Goal: Task Accomplishment & Management: Use online tool/utility

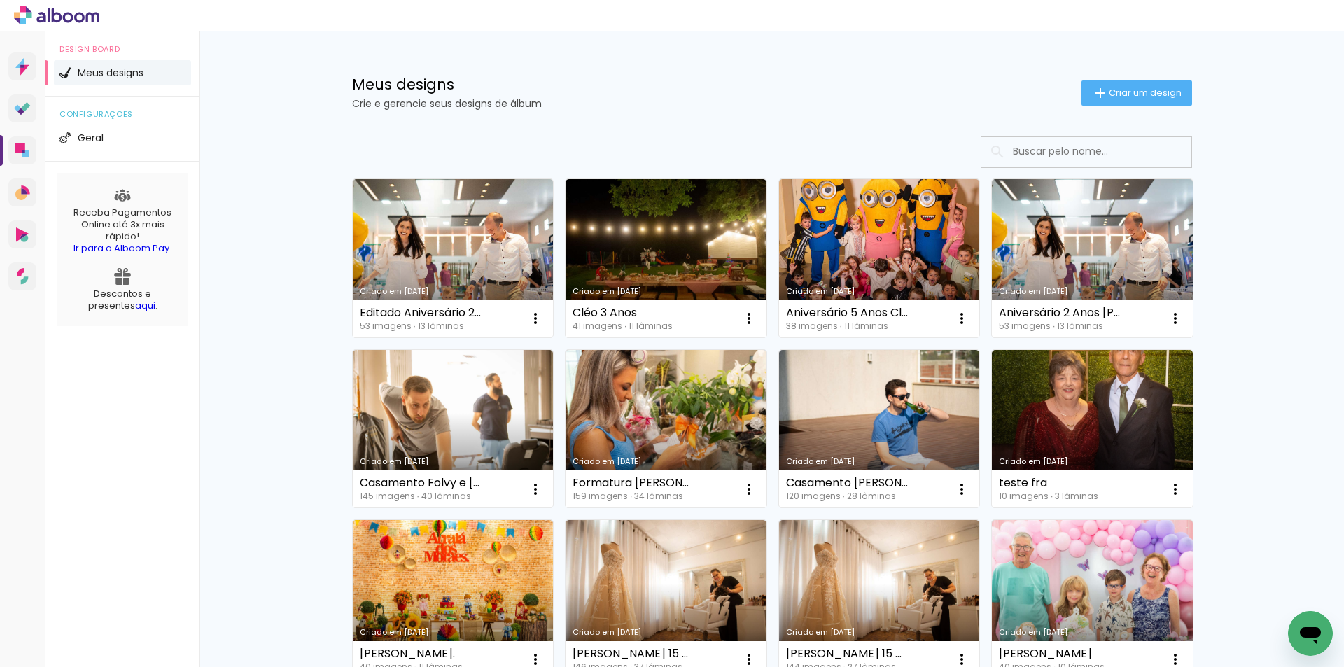
click at [595, 55] on div "Meus designs Crie e gerencie seus designs de álbum Criar um design" at bounding box center [772, 76] width 910 height 91
click at [1112, 88] on span "Criar um design" at bounding box center [1144, 92] width 73 height 9
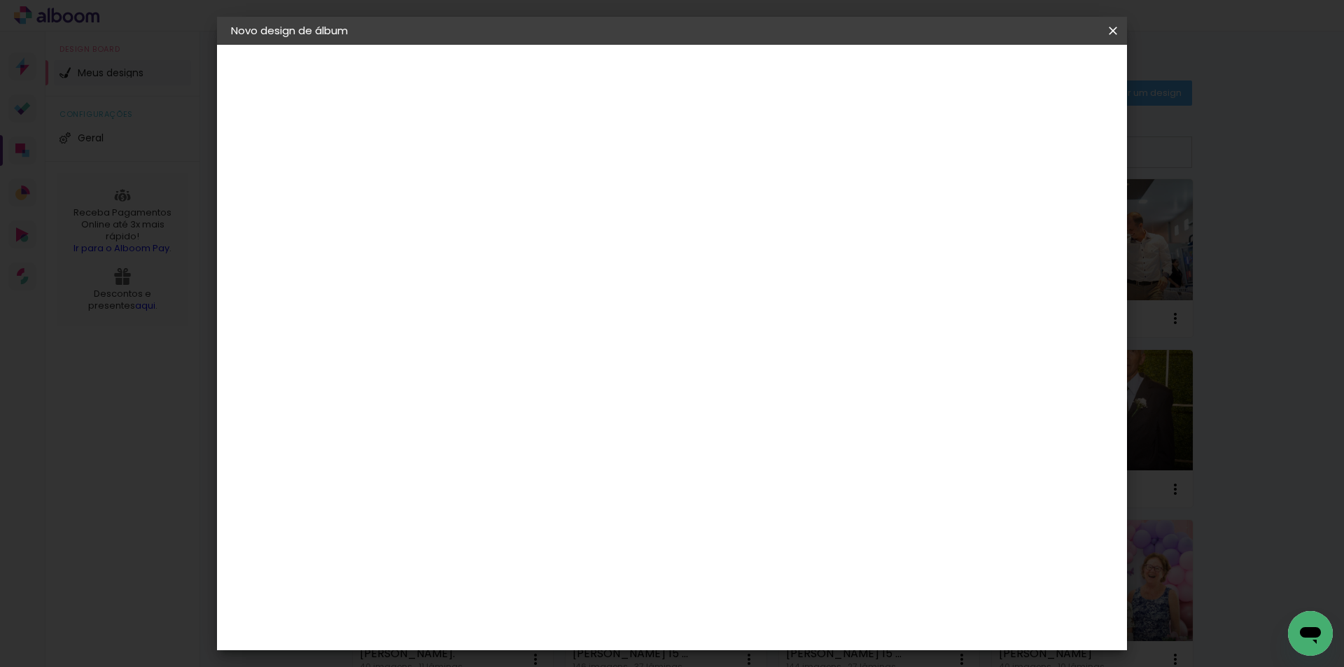
click at [1117, 29] on iron-icon at bounding box center [1112, 31] width 17 height 14
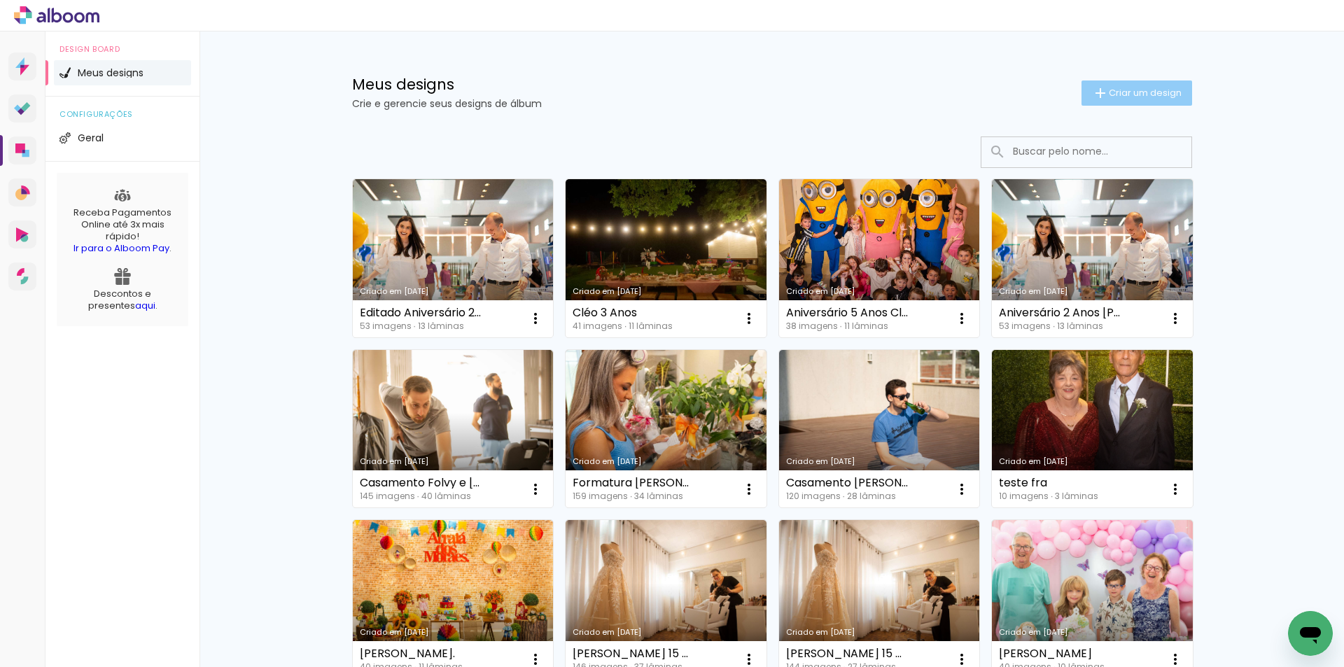
click at [1120, 91] on span "Criar um design" at bounding box center [1144, 92] width 73 height 9
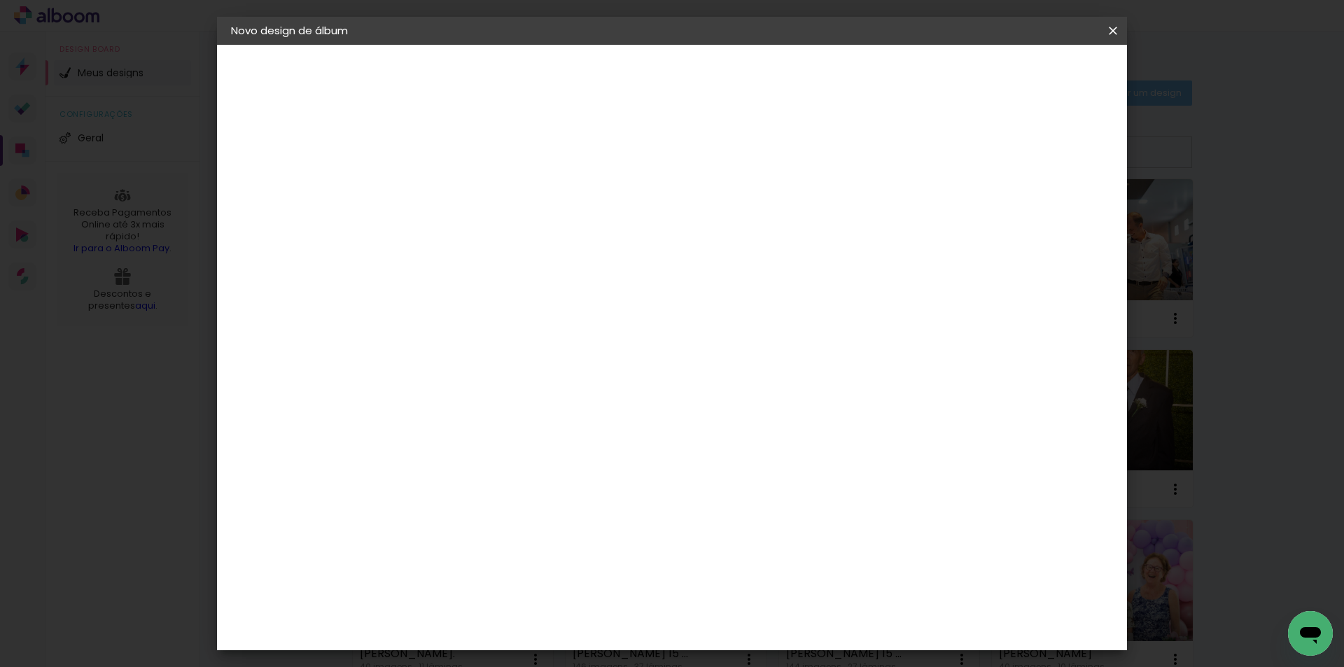
click at [460, 182] on input at bounding box center [460, 188] width 0 height 22
type input "Aniversário [PERSON_NAME] 1 Ano"
type paper-input "Aniversário [PERSON_NAME] 1 Ano"
click at [0, 0] on slot "Avançar" at bounding box center [0, 0] width 0 height 0
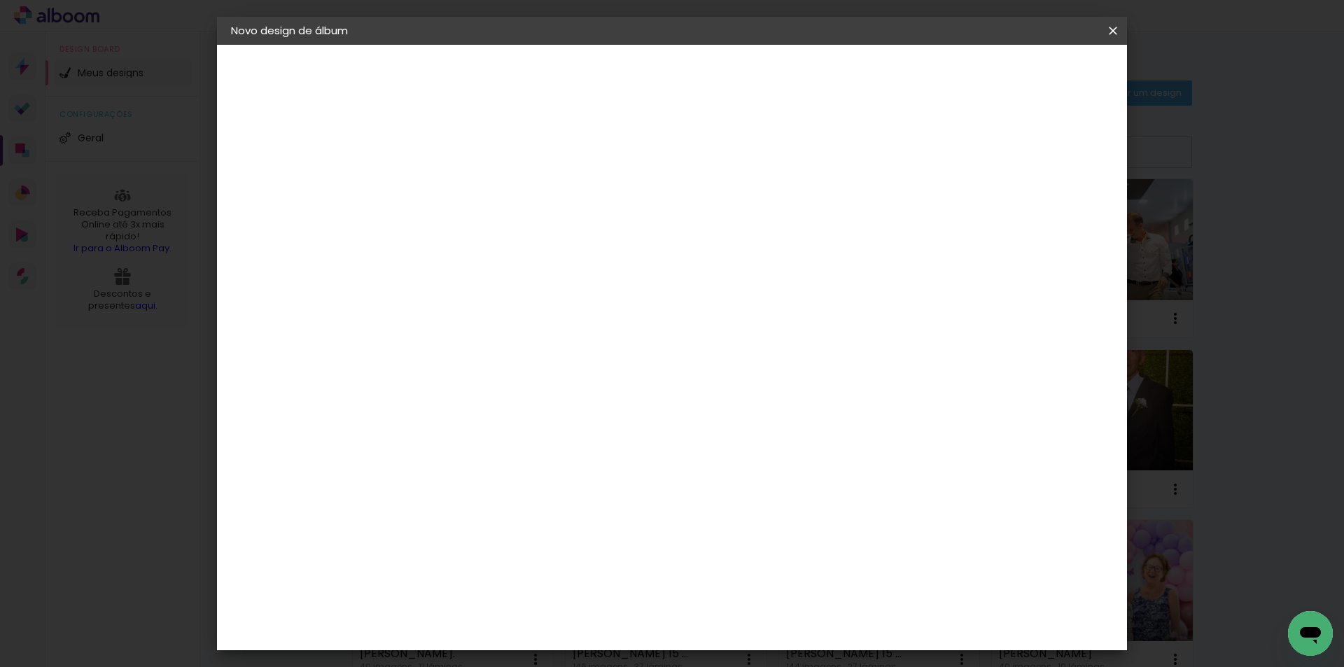
click at [486, 612] on div "Schlosser" at bounding box center [477, 617] width 53 height 11
click at [0, 0] on slot "Avançar" at bounding box center [0, 0] width 0 height 0
click at [554, 466] on span "25 × 25" at bounding box center [521, 484] width 65 height 37
click at [688, 83] on paper-button "Avançar" at bounding box center [653, 74] width 69 height 24
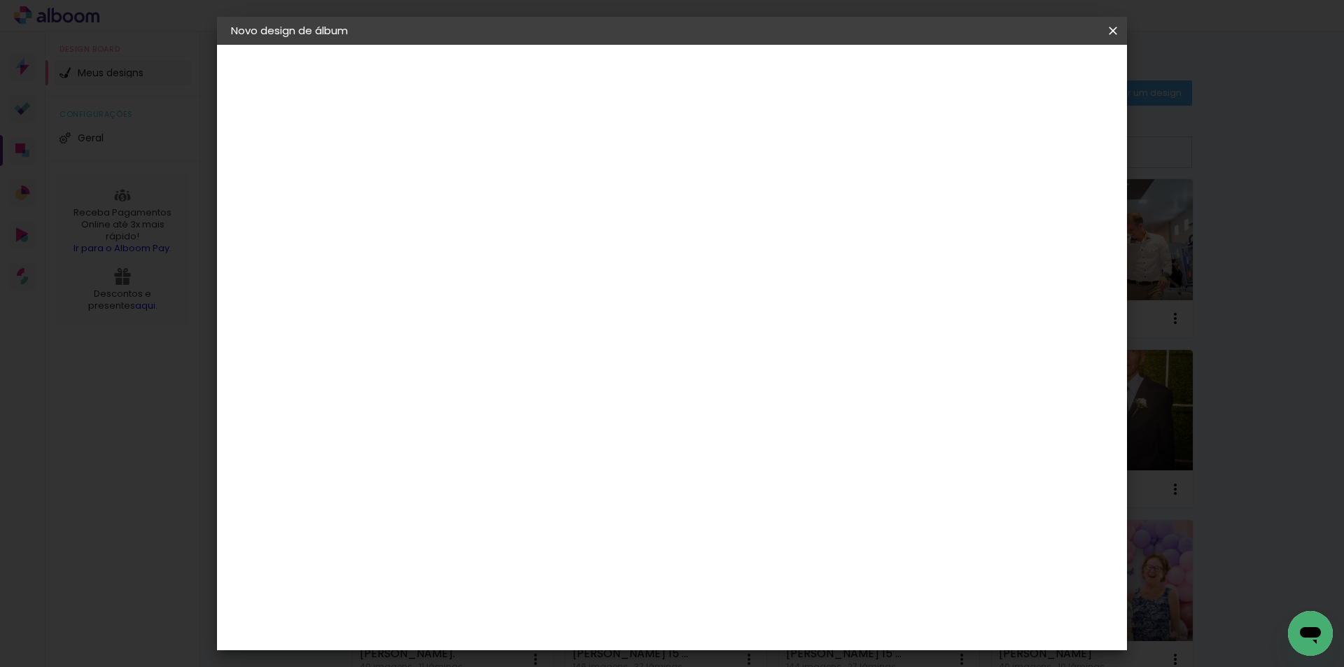
click at [1003, 143] on div "Mostrar sangria" at bounding box center [992, 151] width 93 height 17
type paper-checkbox "on"
click at [1003, 143] on div "Mostrar sangria" at bounding box center [992, 151] width 93 height 17
click at [1025, 75] on span "Iniciar design" at bounding box center [993, 74] width 64 height 10
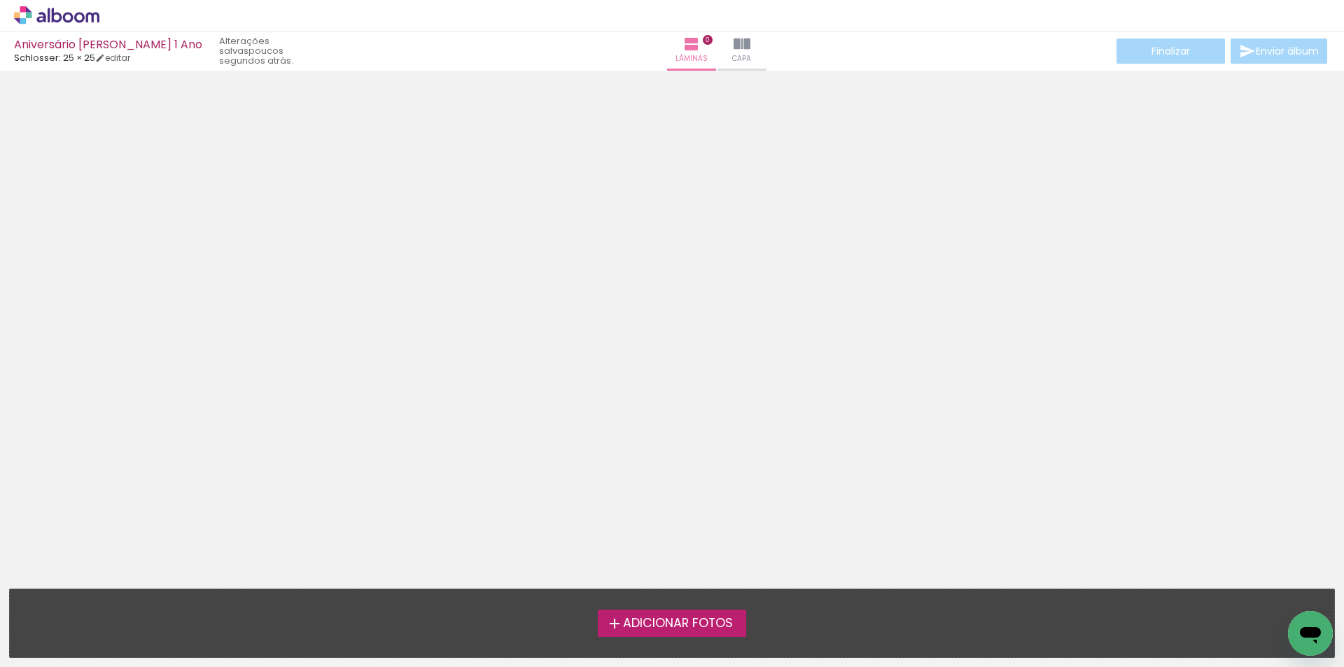
click at [644, 628] on span "Adicionar Fotos" at bounding box center [678, 623] width 110 height 13
click at [0, 0] on input "file" at bounding box center [0, 0] width 0 height 0
click at [687, 635] on label "Adicionar Fotos" at bounding box center [672, 622] width 149 height 27
click at [0, 0] on input "file" at bounding box center [0, 0] width 0 height 0
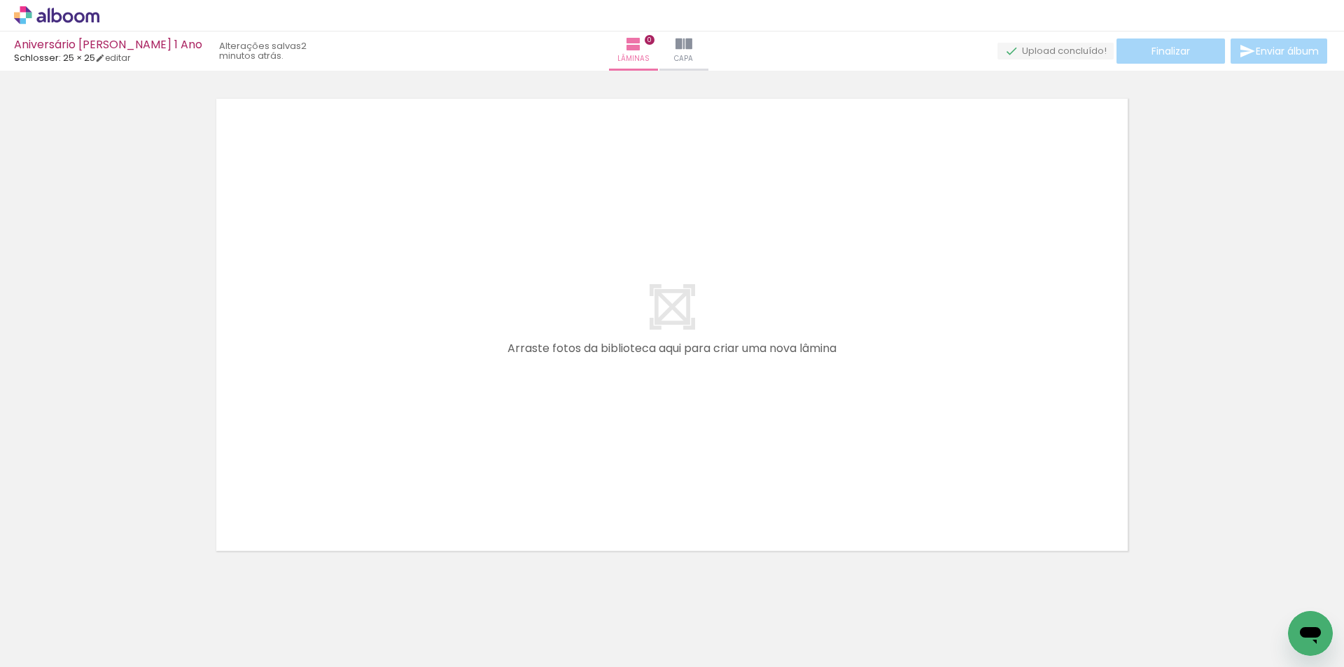
scroll to position [0, 1910]
click at [115, 62] on link "editar" at bounding box center [112, 58] width 35 height 12
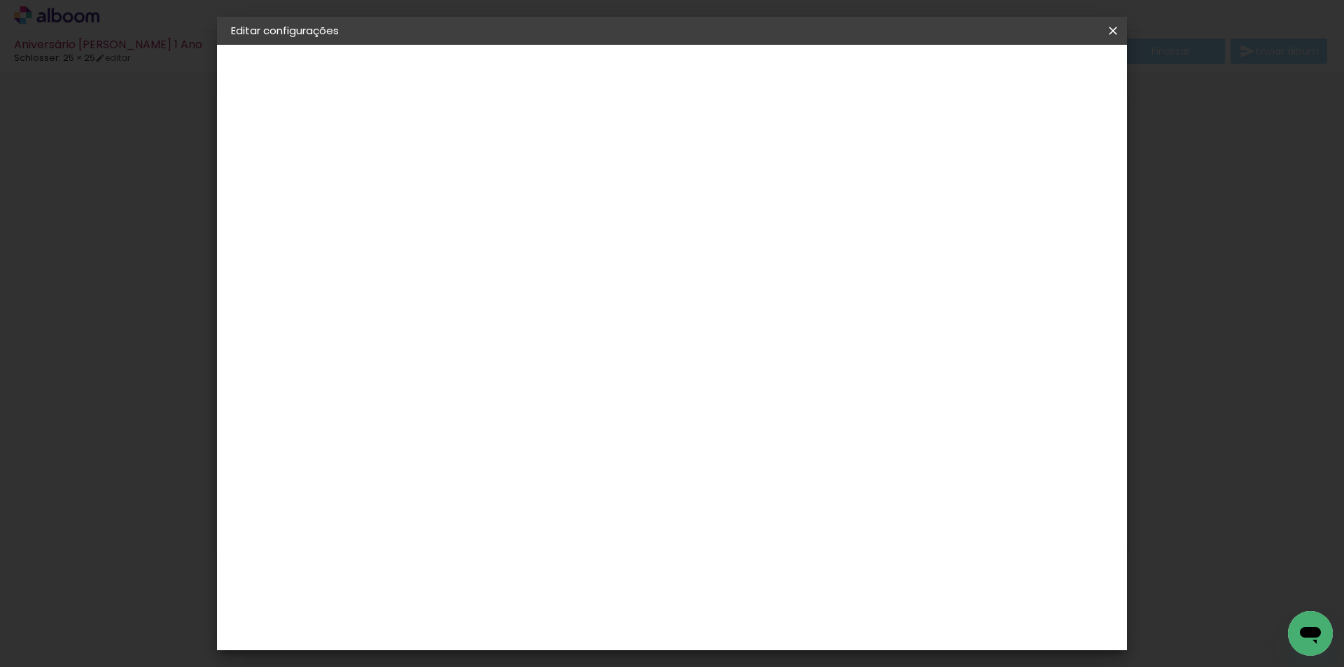
click at [1106, 31] on iron-icon at bounding box center [1112, 31] width 17 height 14
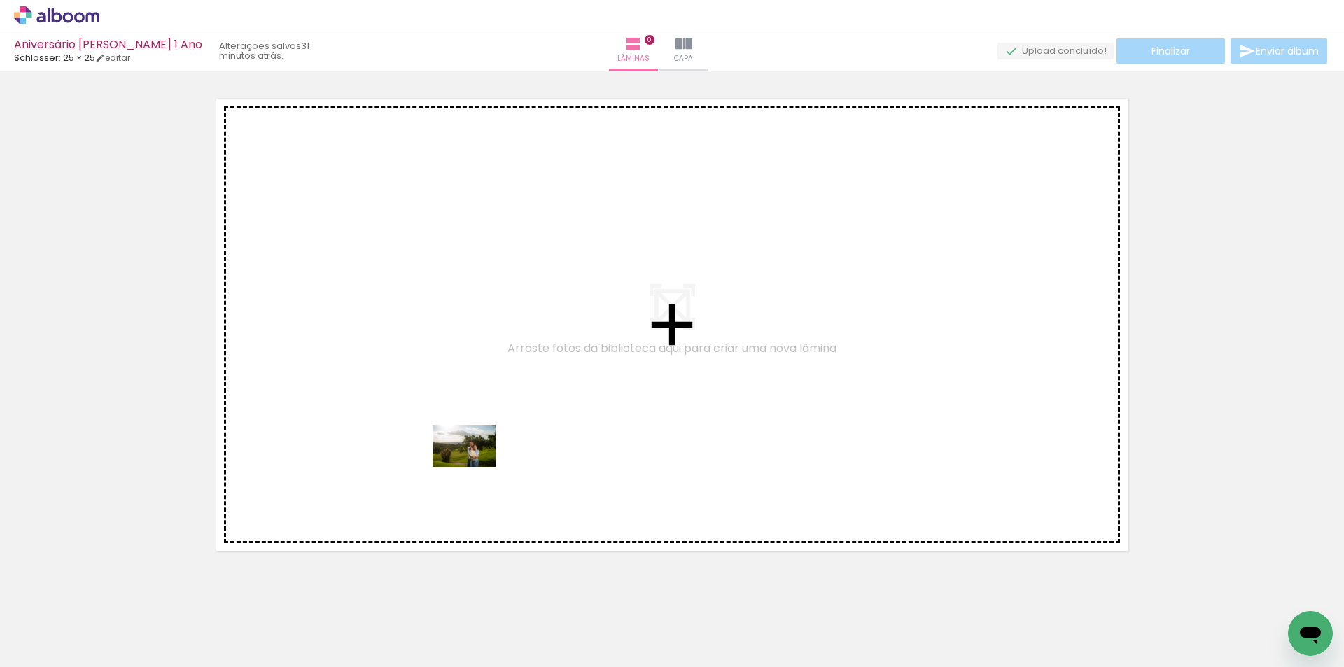
drag, startPoint x: 308, startPoint y: 626, endPoint x: 474, endPoint y: 467, distance: 230.6
click at [474, 467] on quentale-workspace at bounding box center [672, 333] width 1344 height 667
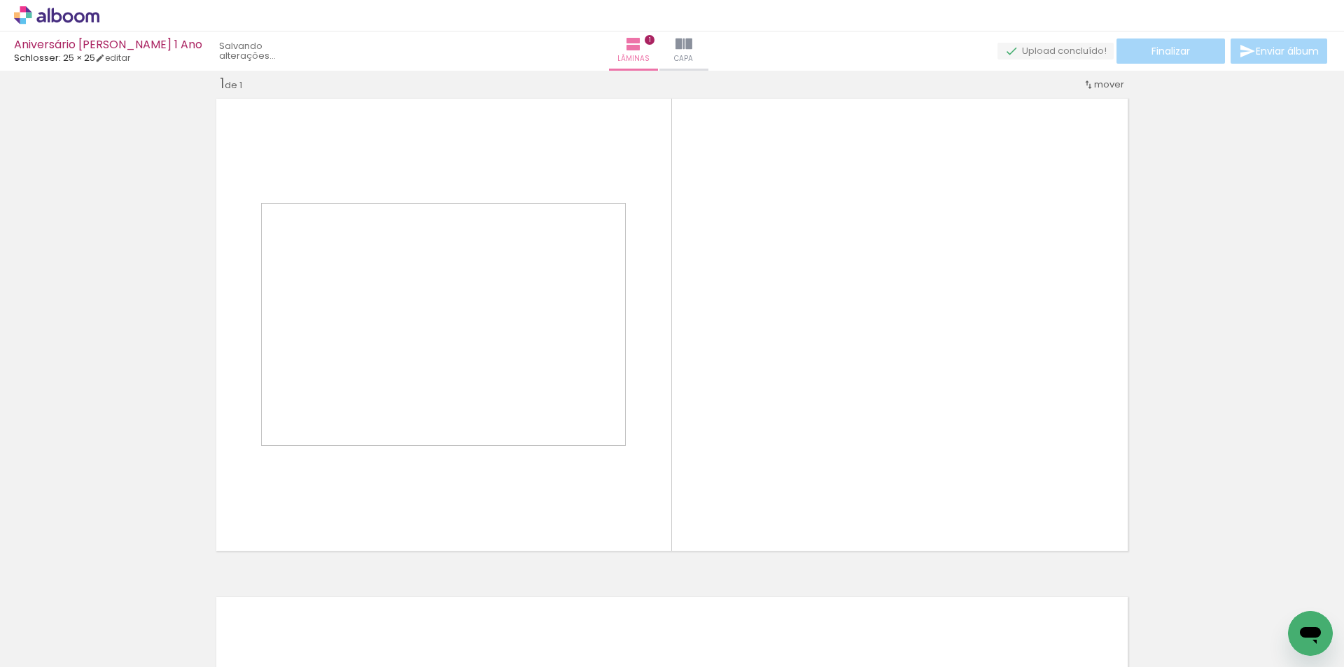
scroll to position [18, 0]
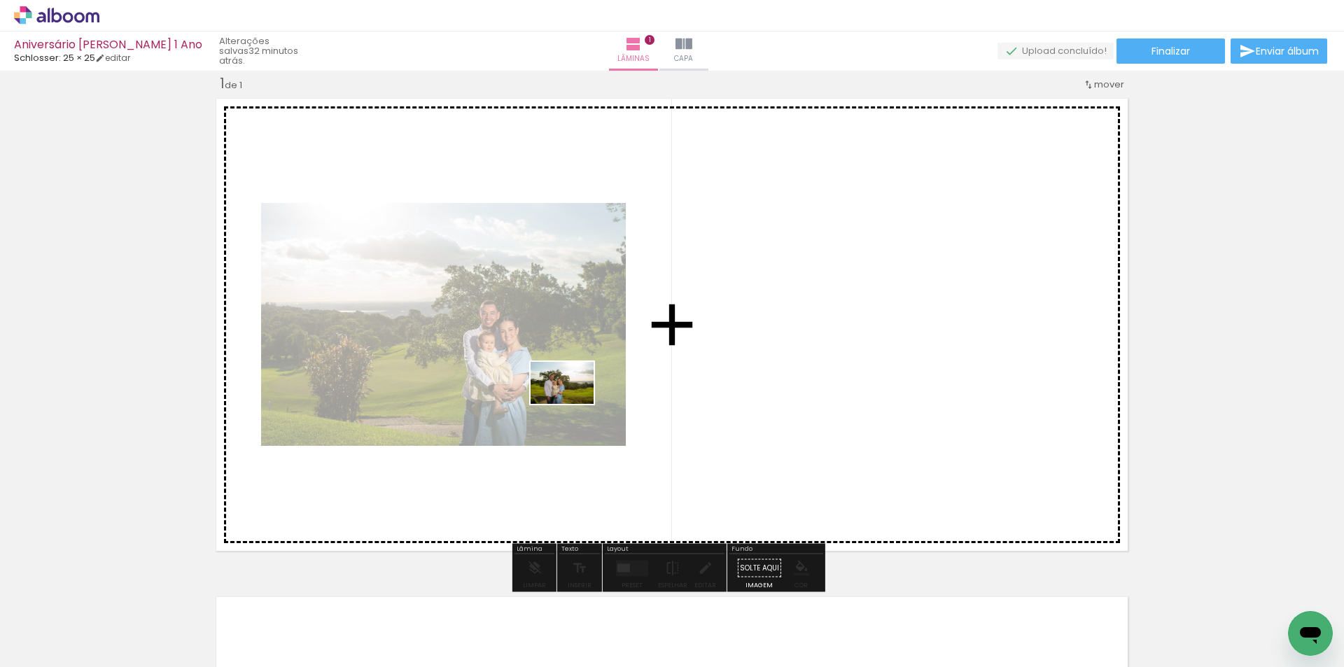
drag, startPoint x: 369, startPoint y: 635, endPoint x: 572, endPoint y: 404, distance: 307.4
click at [572, 404] on quentale-workspace at bounding box center [672, 333] width 1344 height 667
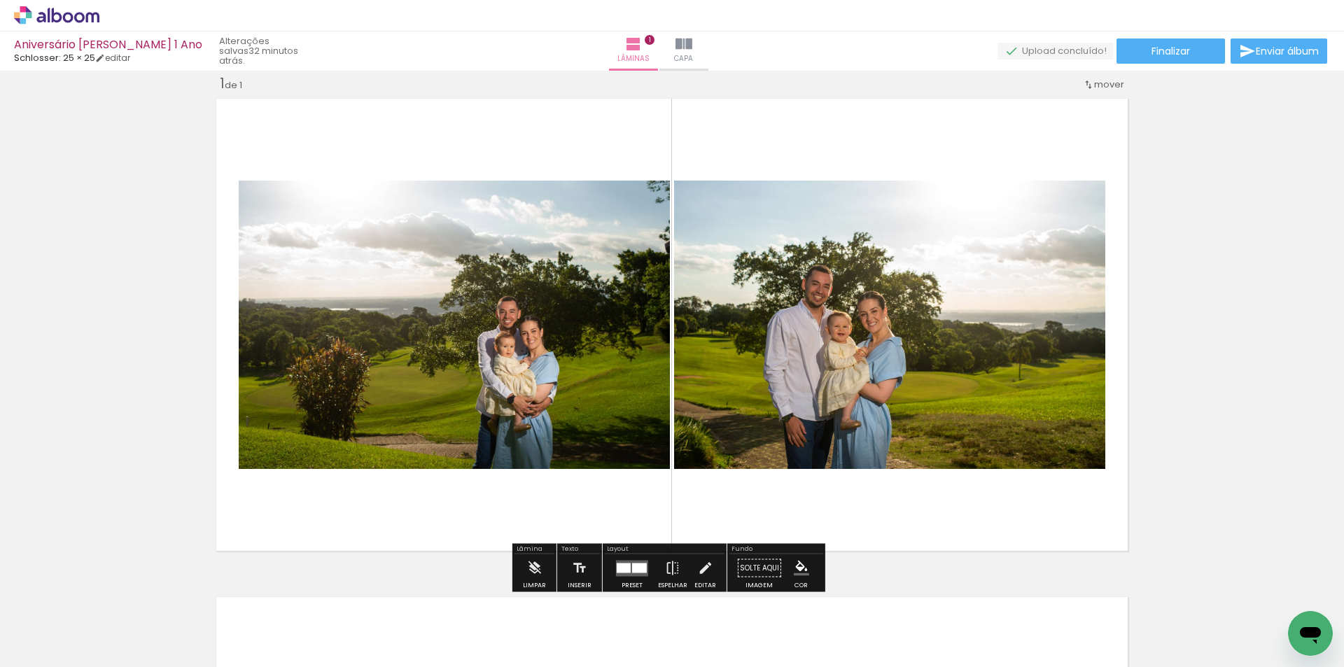
click at [859, 456] on quentale-photo at bounding box center [889, 325] width 431 height 288
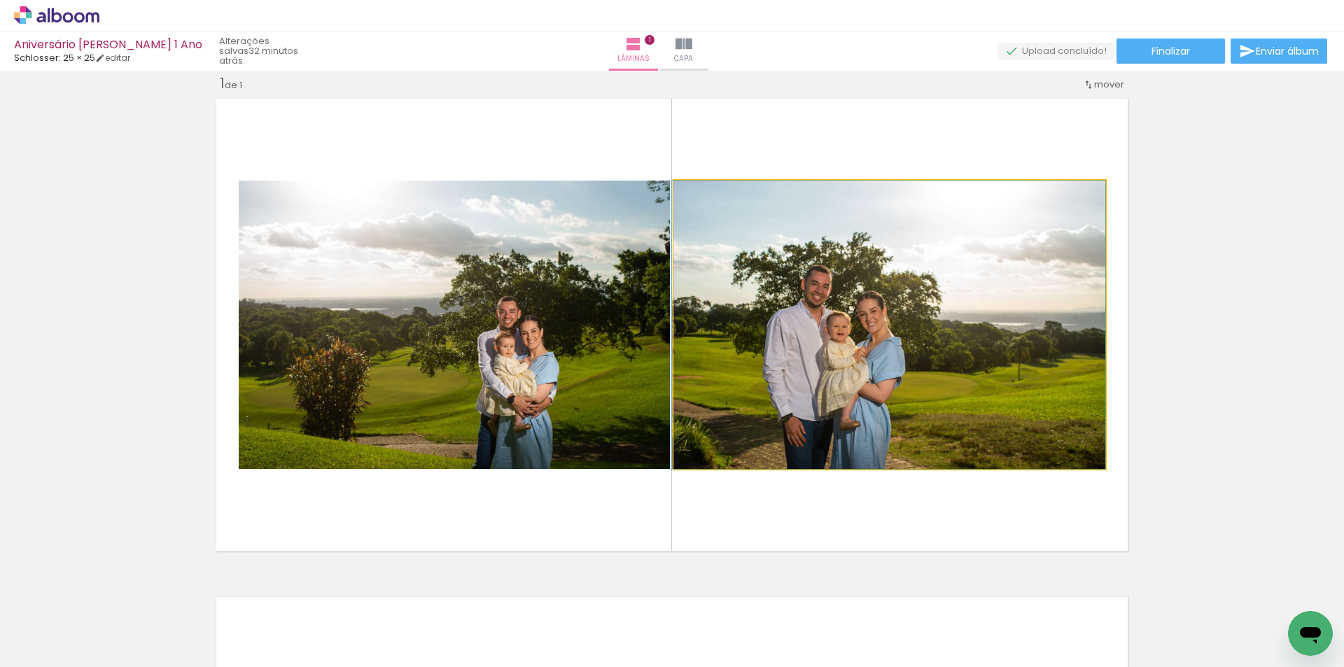
drag, startPoint x: 859, startPoint y: 456, endPoint x: 770, endPoint y: 444, distance: 88.9
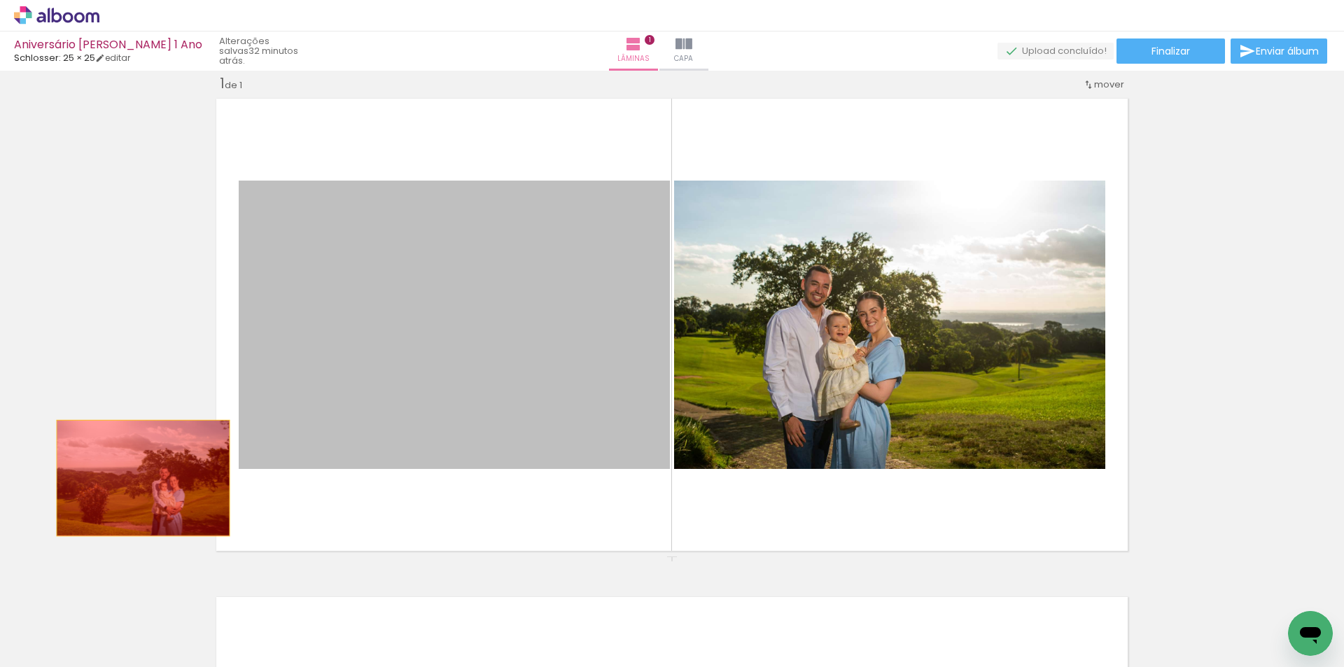
drag, startPoint x: 406, startPoint y: 327, endPoint x: 130, endPoint y: 481, distance: 315.8
click at [130, 481] on div "Inserir lâmina 1 de 1" at bounding box center [672, 555] width 1344 height 997
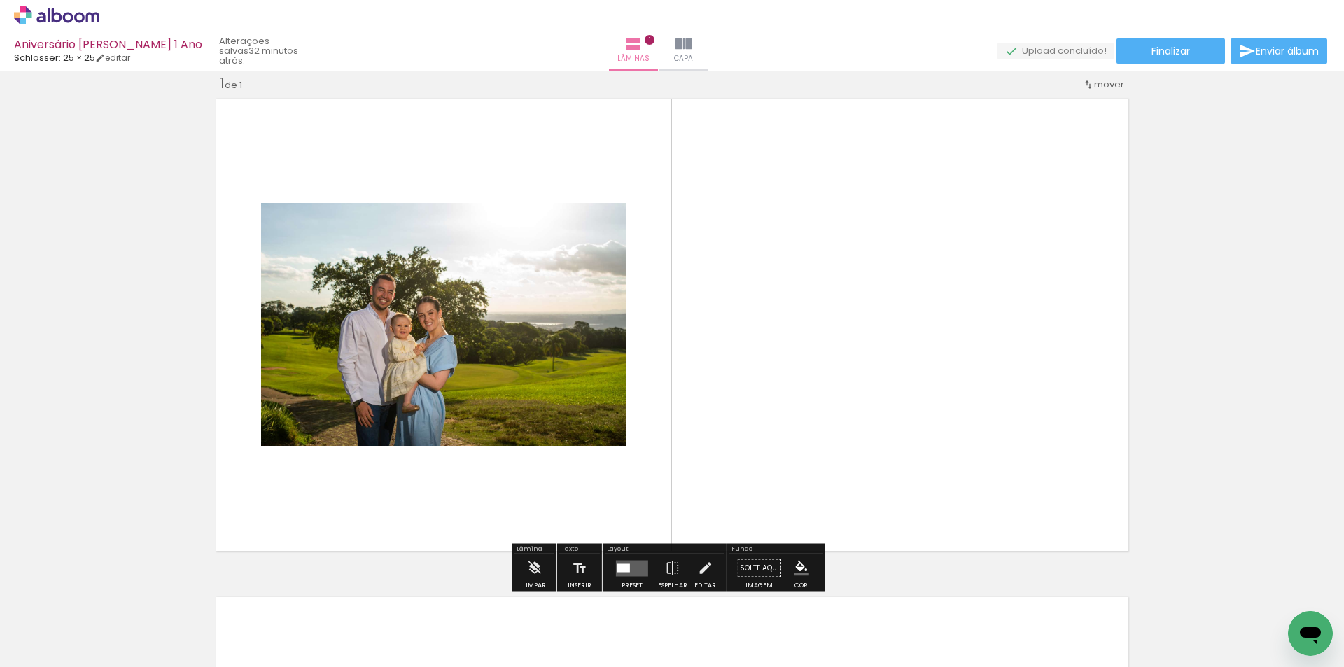
click at [663, 318] on quentale-layouter at bounding box center [672, 324] width 922 height 463
click at [632, 565] on quentale-layouter at bounding box center [632, 568] width 32 height 16
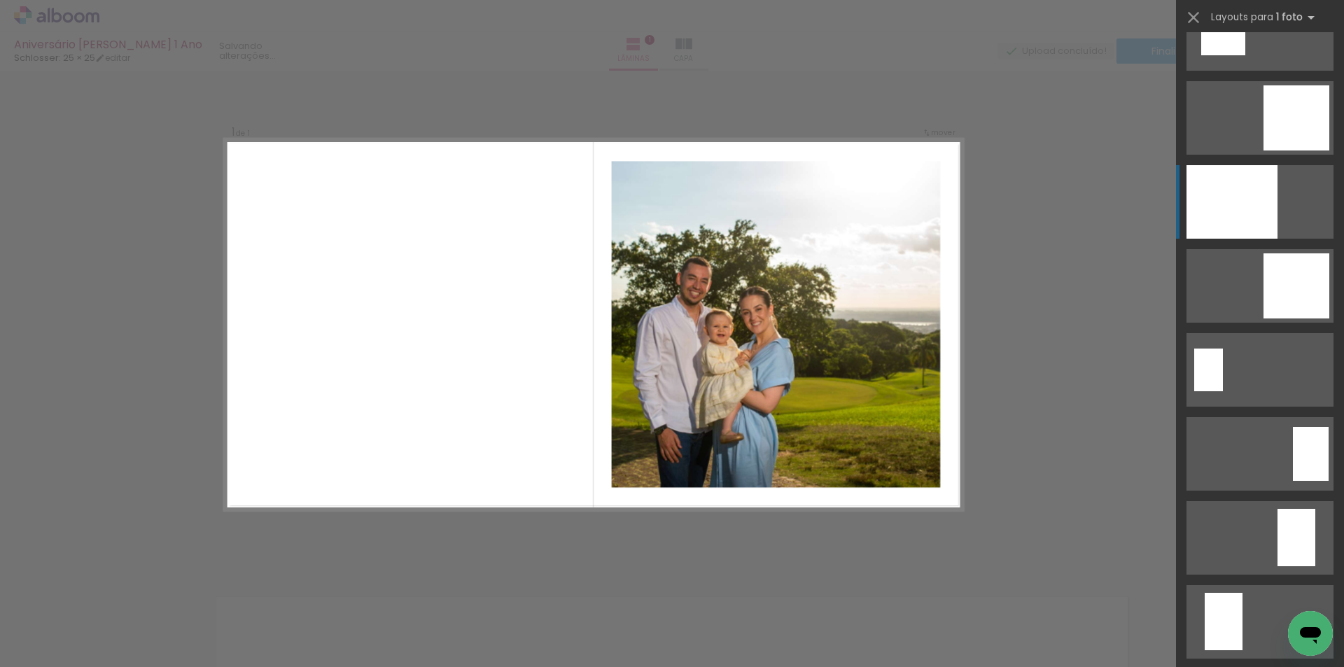
scroll to position [2169, 0]
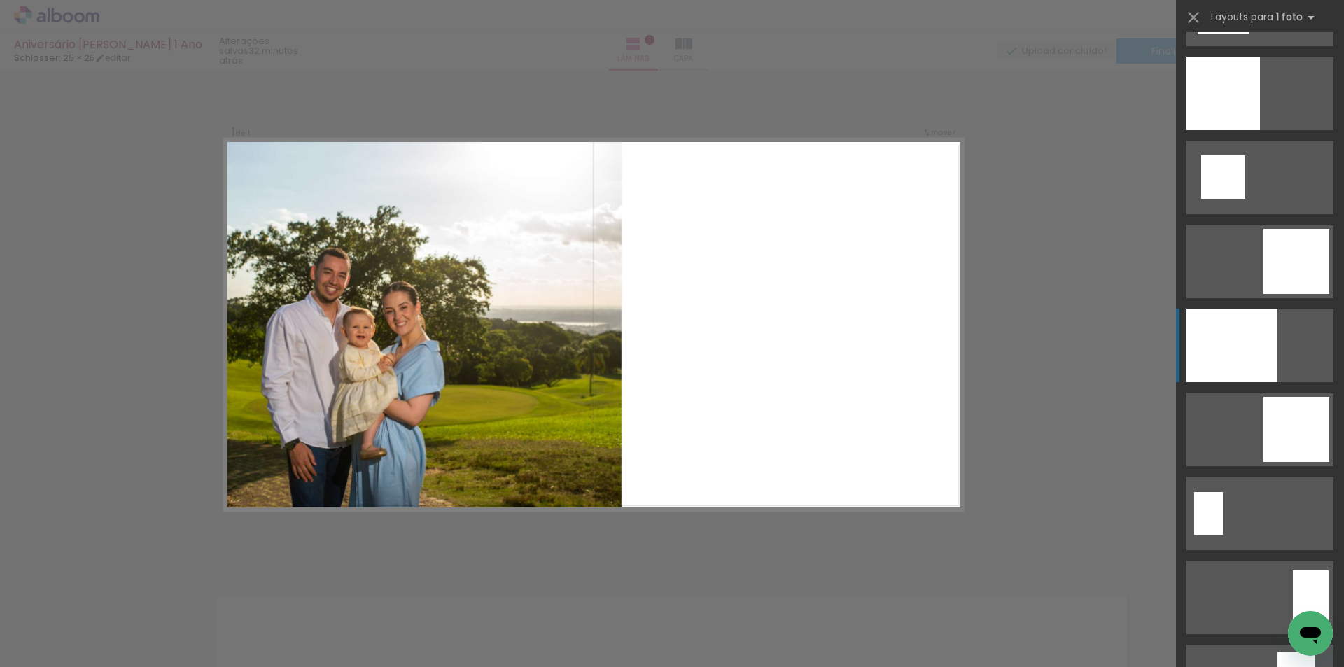
click at [1271, 352] on div at bounding box center [1231, 345] width 91 height 73
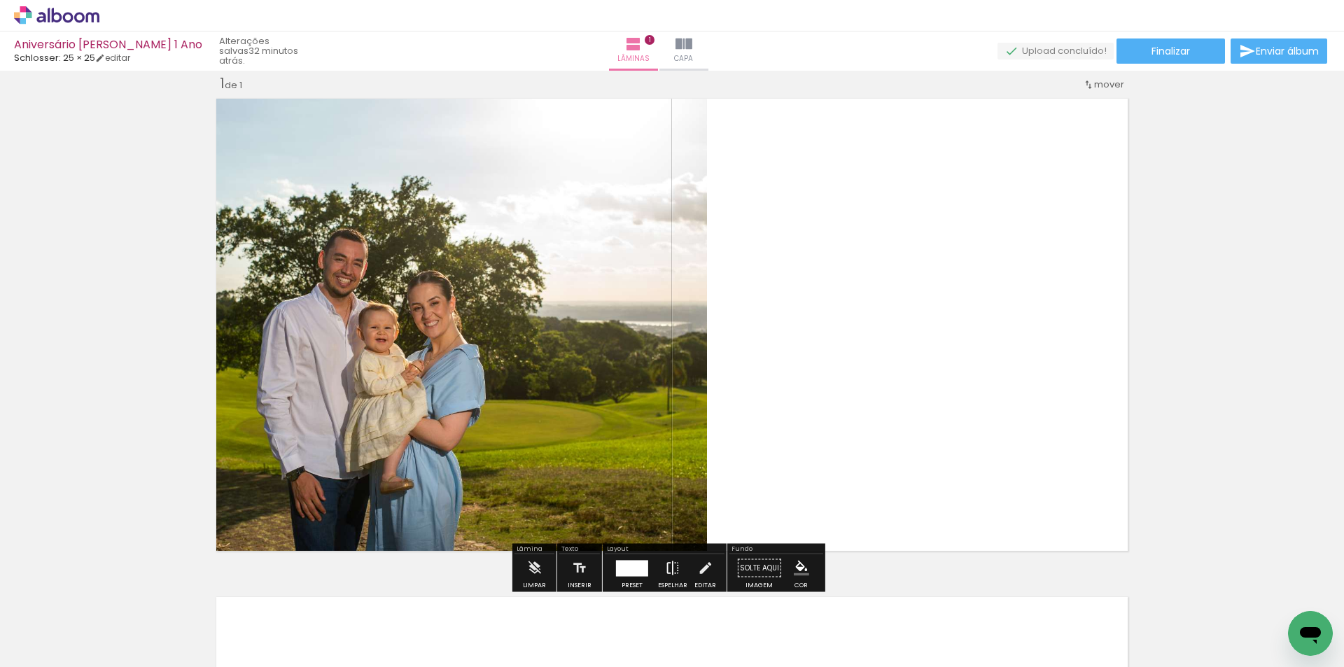
click at [668, 569] on iron-icon at bounding box center [672, 568] width 15 height 28
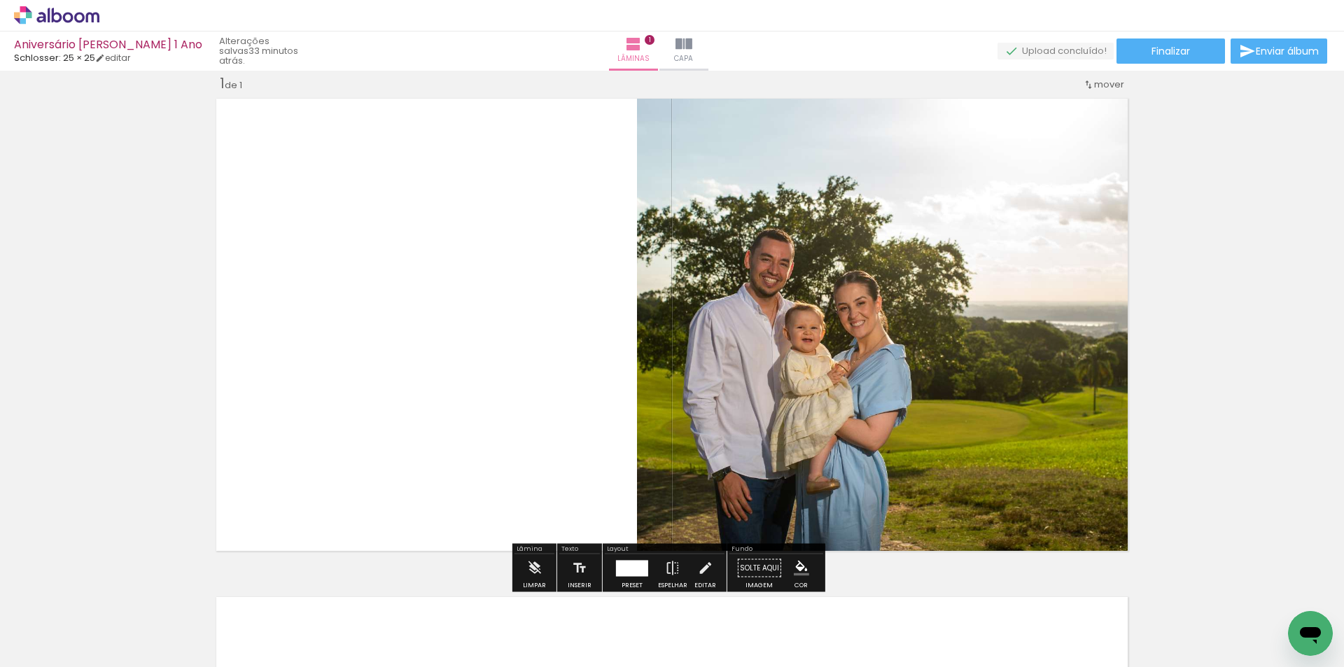
click at [625, 573] on div at bounding box center [632, 568] width 32 height 16
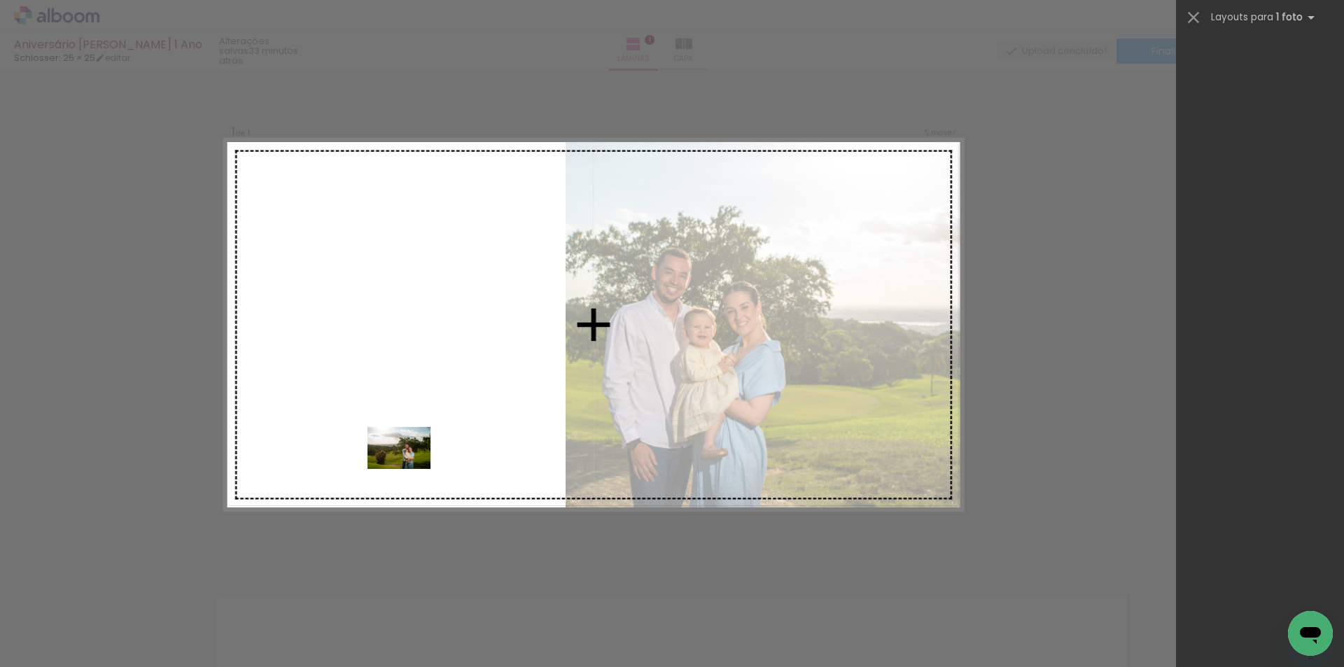
scroll to position [2435, 0]
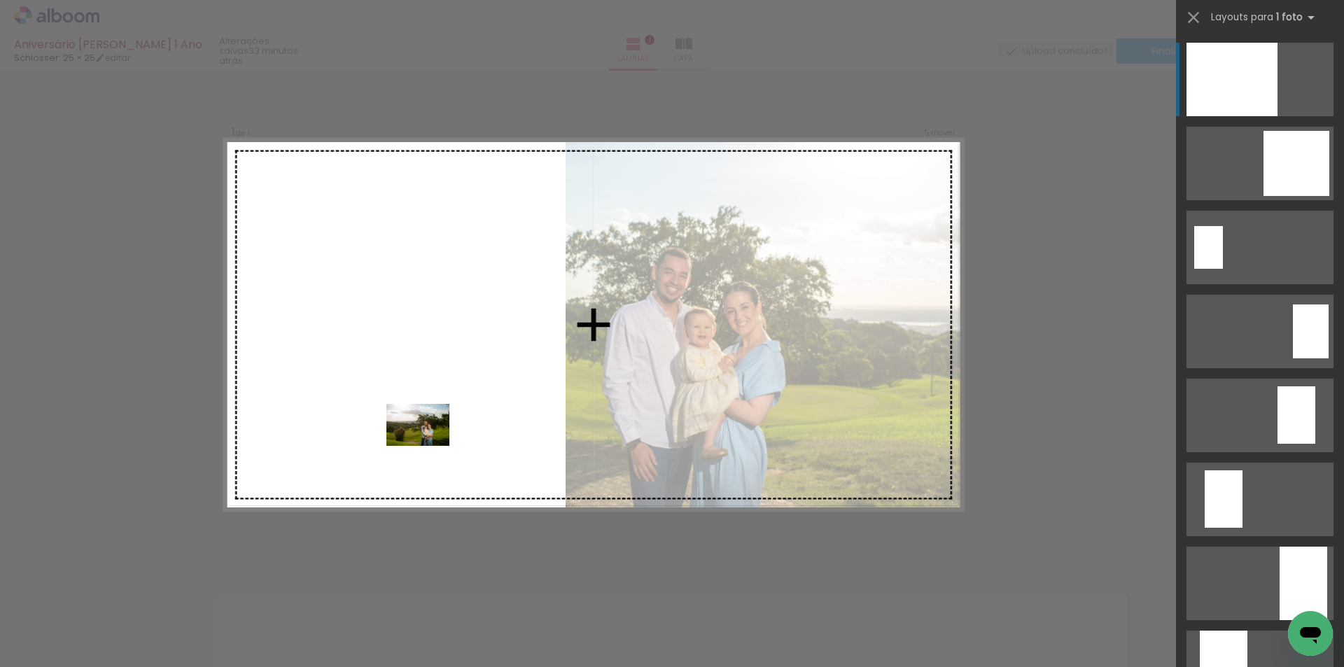
drag, startPoint x: 306, startPoint y: 631, endPoint x: 428, endPoint y: 446, distance: 221.8
click at [428, 446] on quentale-workspace at bounding box center [672, 333] width 1344 height 667
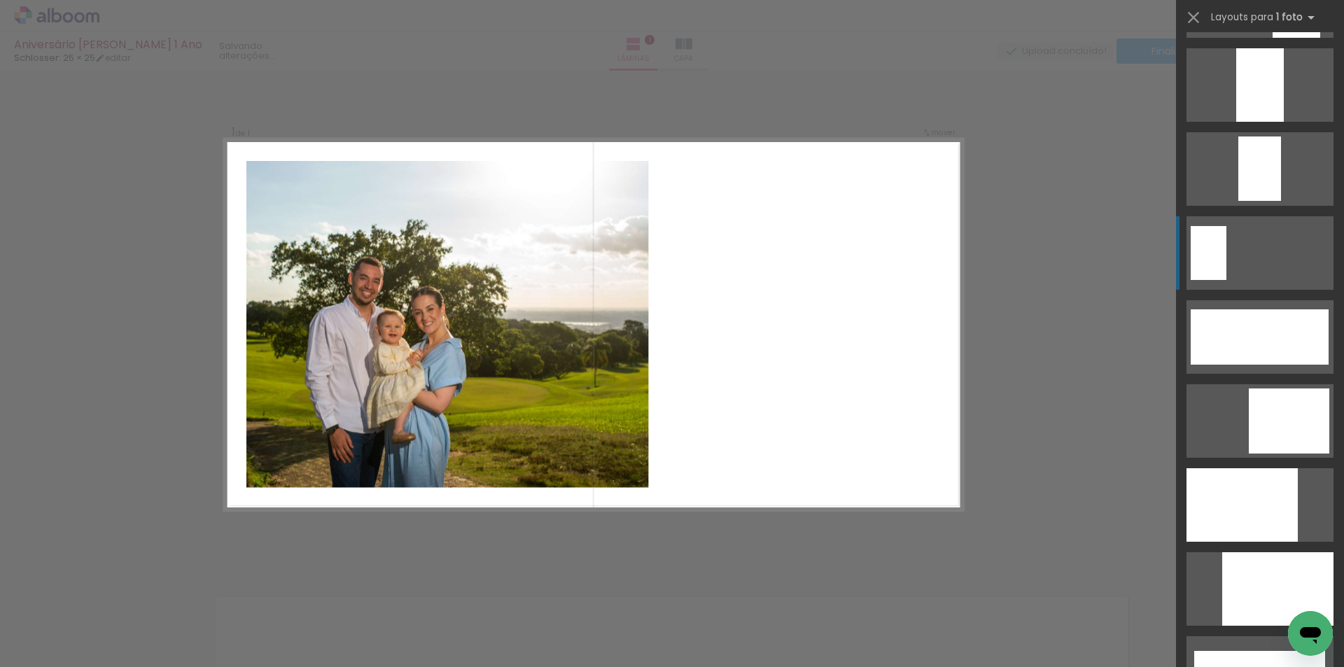
scroll to position [3275, 0]
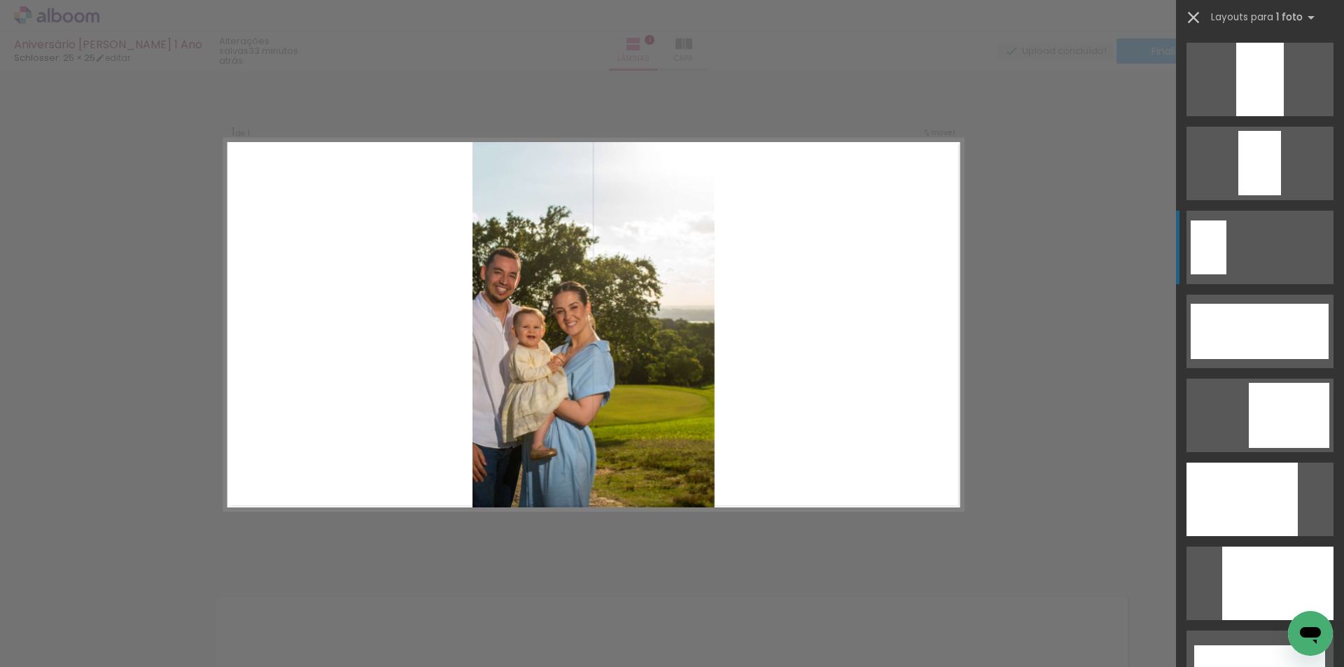
click at [1197, 15] on iron-icon at bounding box center [1193, 18] width 20 height 20
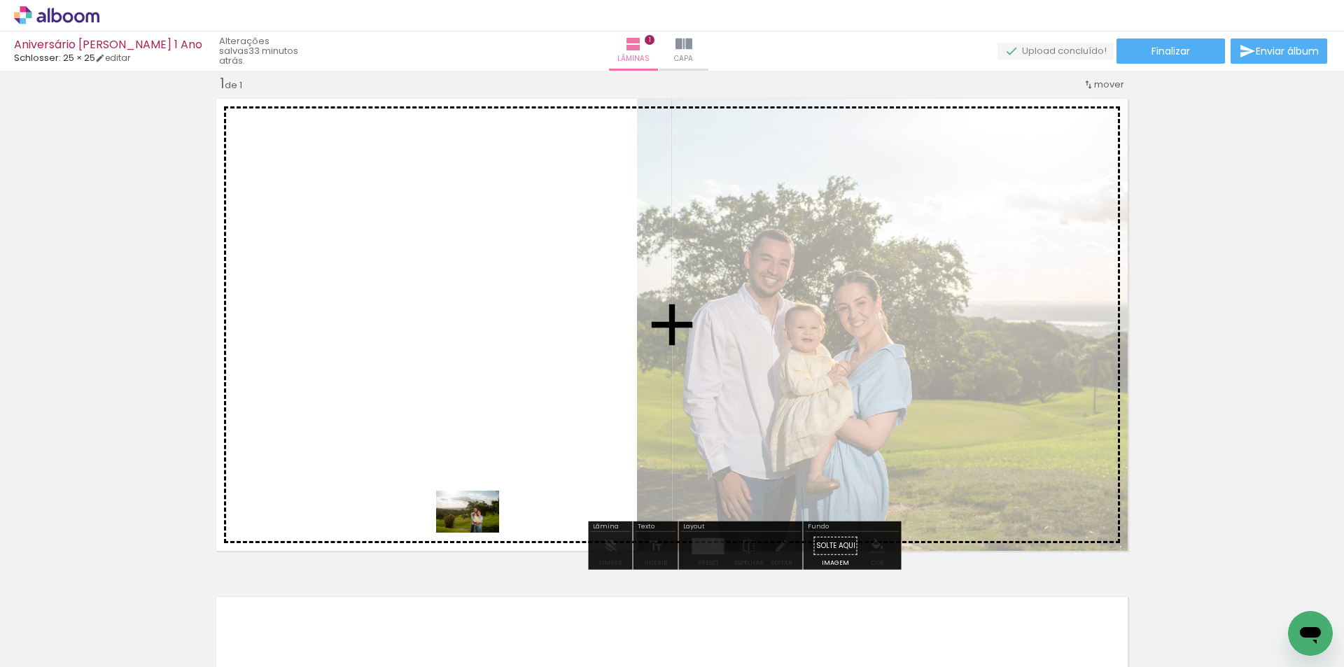
drag, startPoint x: 352, startPoint y: 605, endPoint x: 491, endPoint y: 507, distance: 170.1
click at [488, 509] on quentale-workspace at bounding box center [672, 333] width 1344 height 667
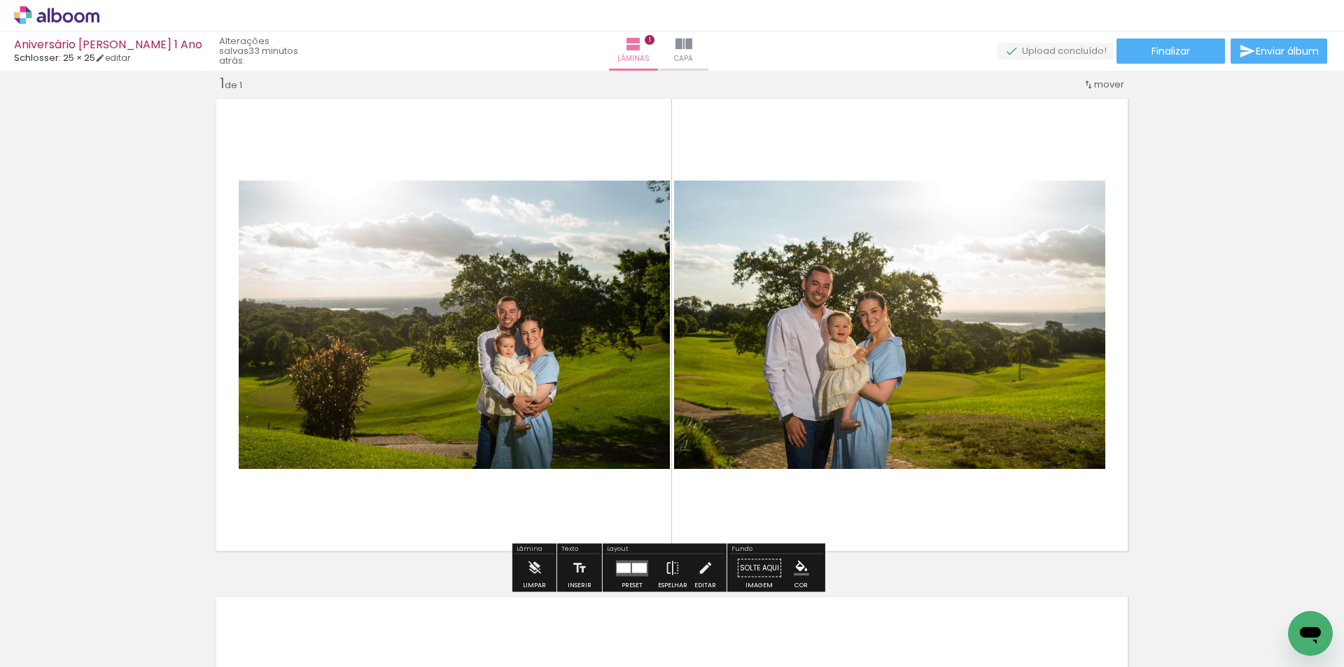
click at [620, 567] on div at bounding box center [623, 568] width 14 height 10
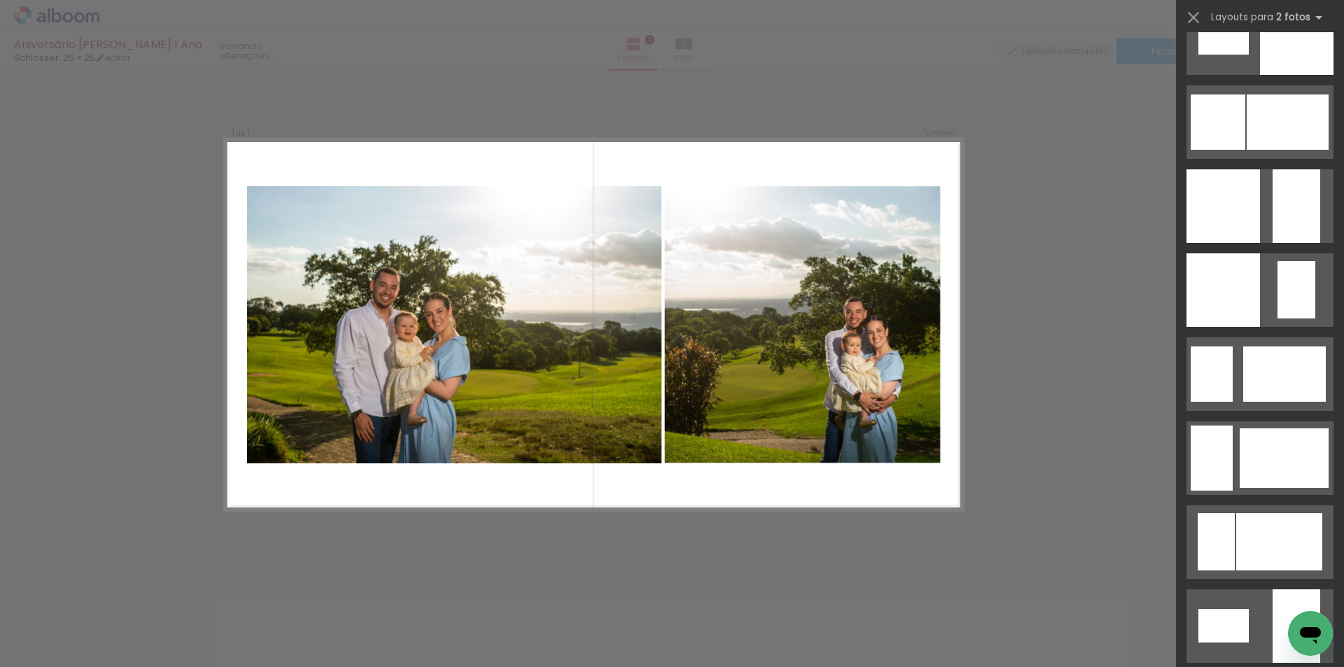
scroll to position [1889, 0]
click at [1267, 122] on div at bounding box center [1287, 121] width 82 height 55
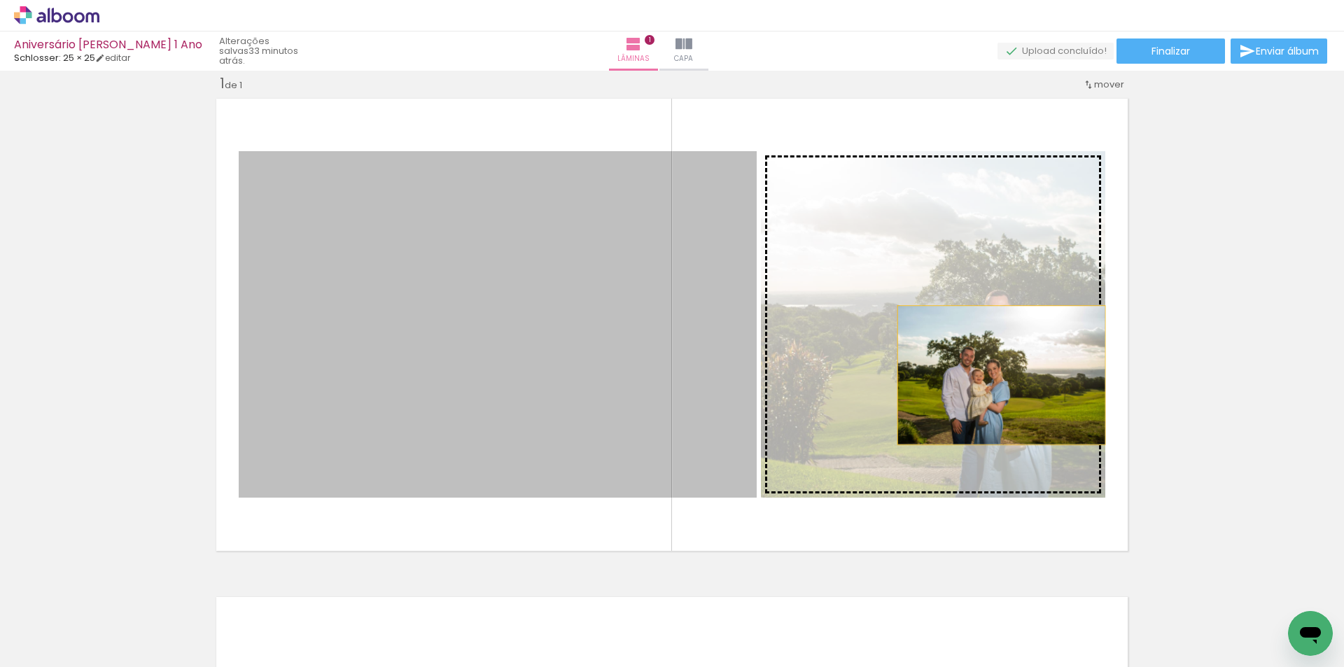
drag, startPoint x: 702, startPoint y: 312, endPoint x: 996, endPoint y: 375, distance: 300.6
click at [0, 0] on slot at bounding box center [0, 0] width 0 height 0
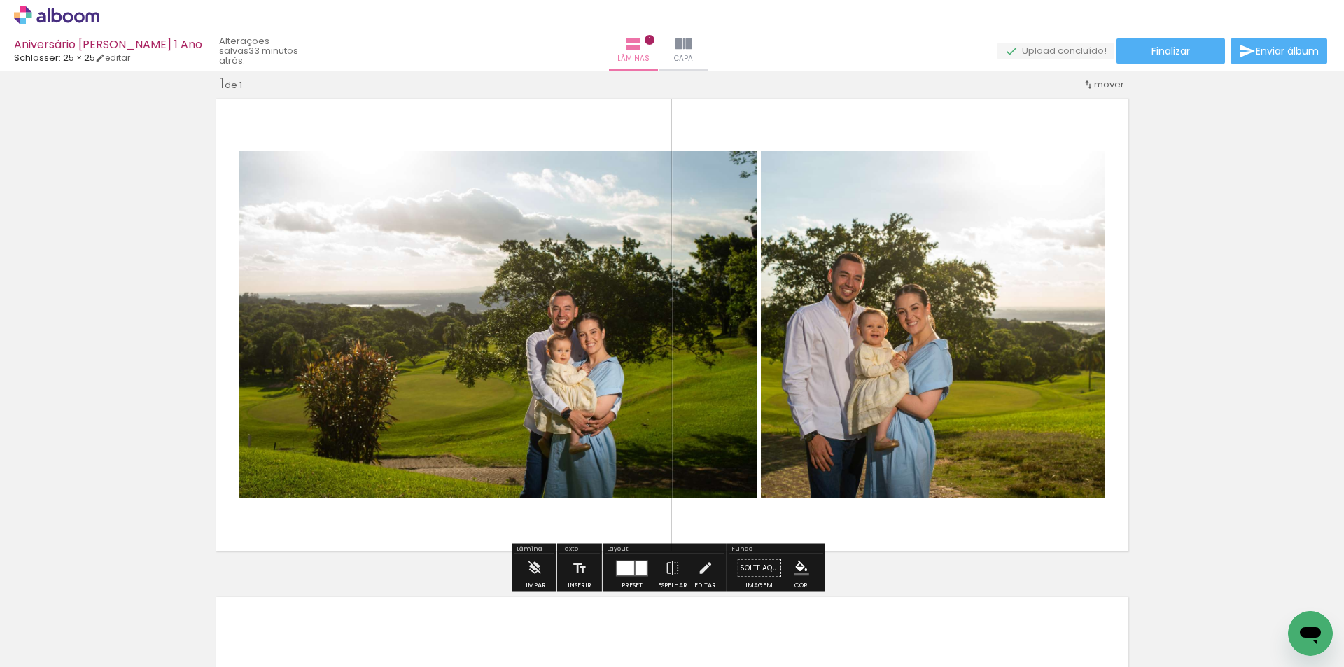
click at [933, 418] on quentale-photo at bounding box center [933, 324] width 344 height 346
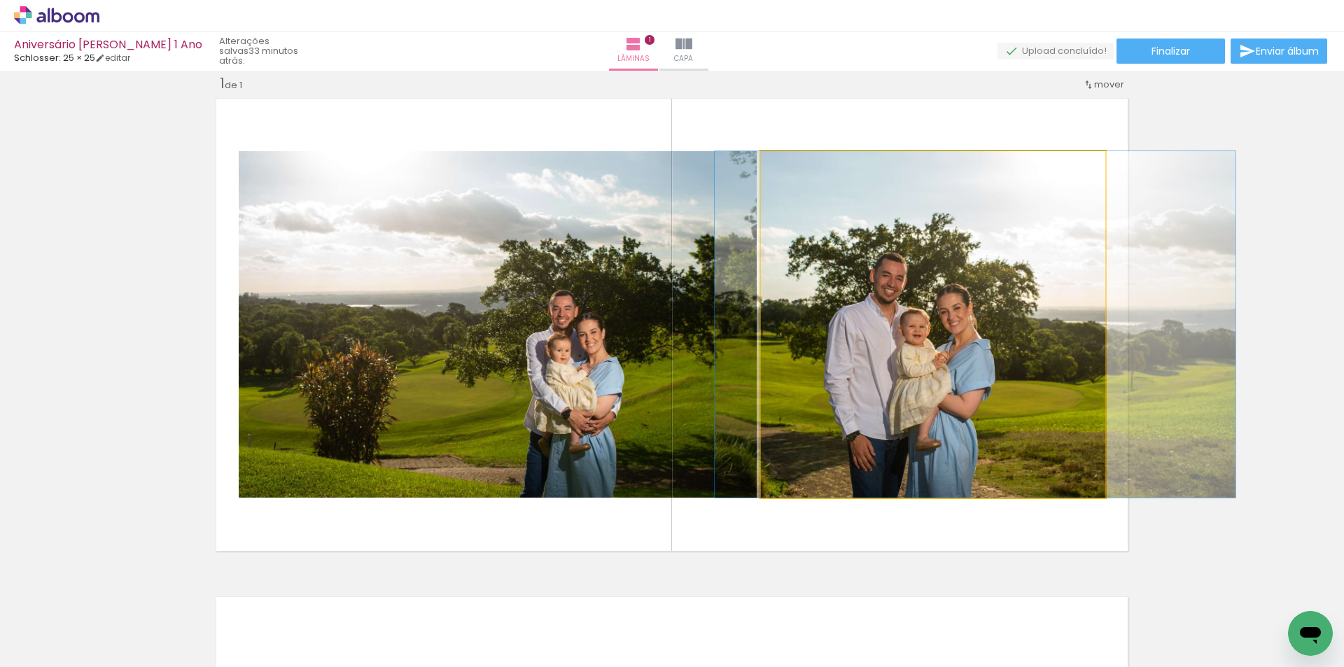
drag, startPoint x: 999, startPoint y: 290, endPoint x: 1040, endPoint y: 290, distance: 40.6
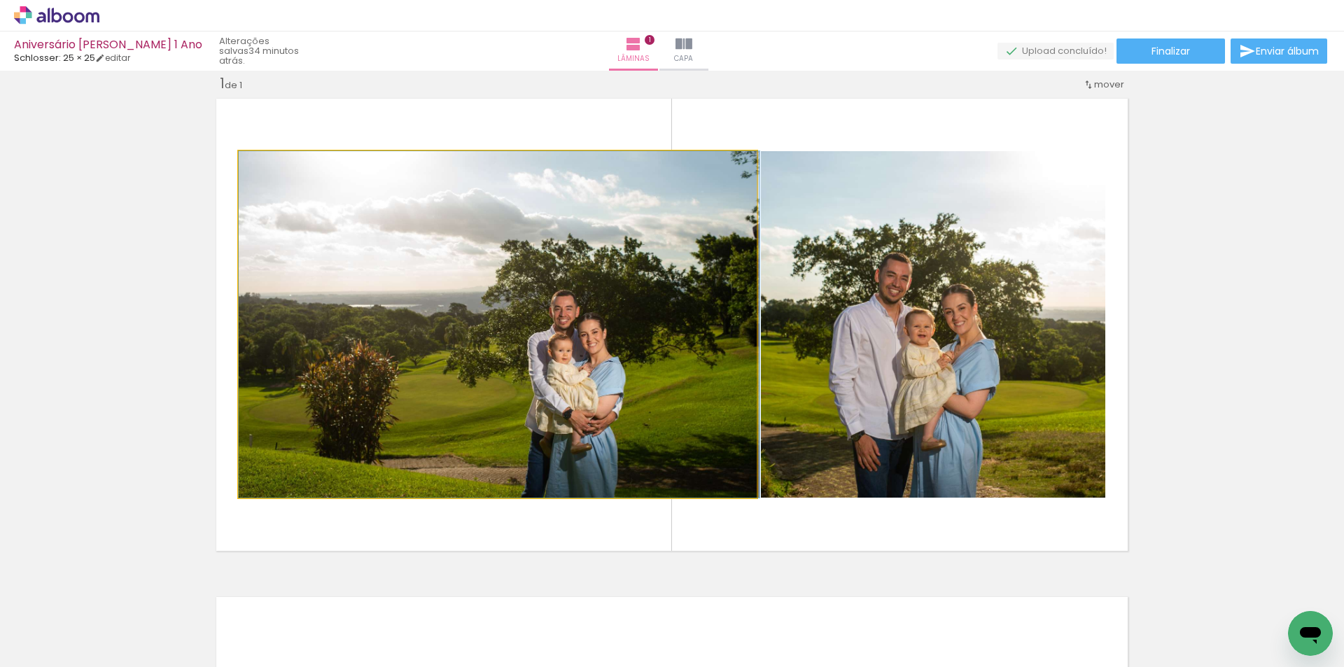
drag, startPoint x: 643, startPoint y: 391, endPoint x: 664, endPoint y: 390, distance: 21.0
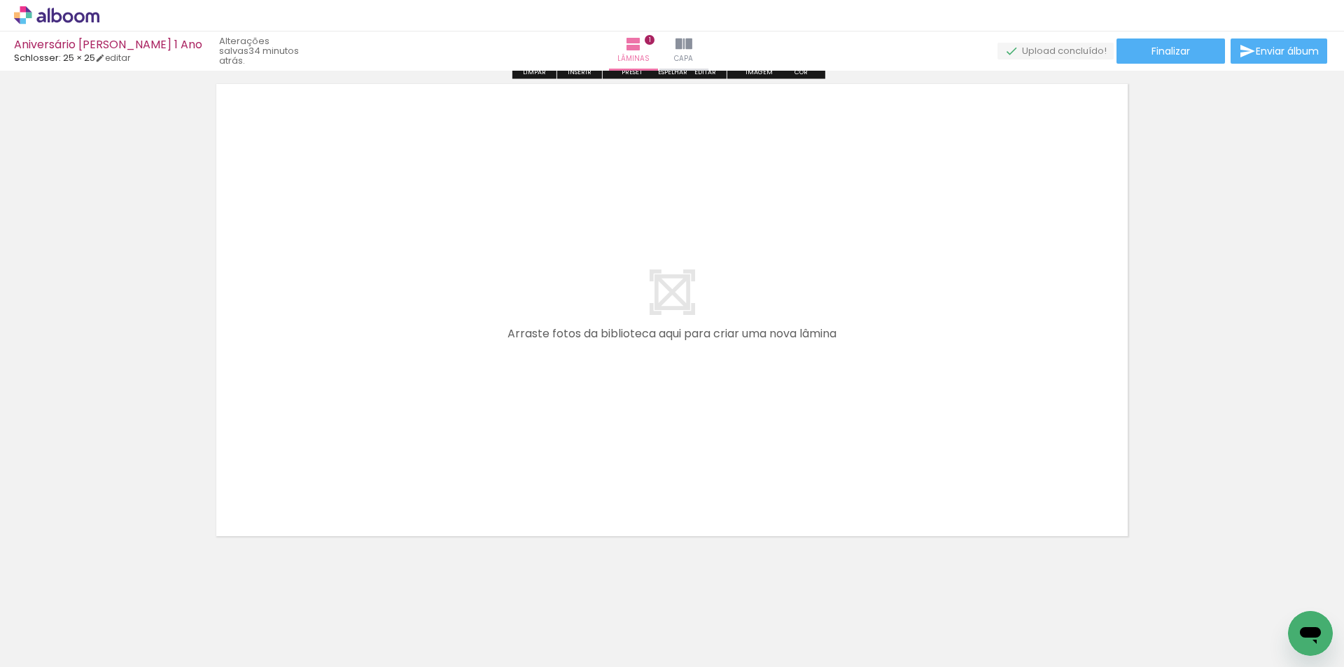
scroll to position [542, 0]
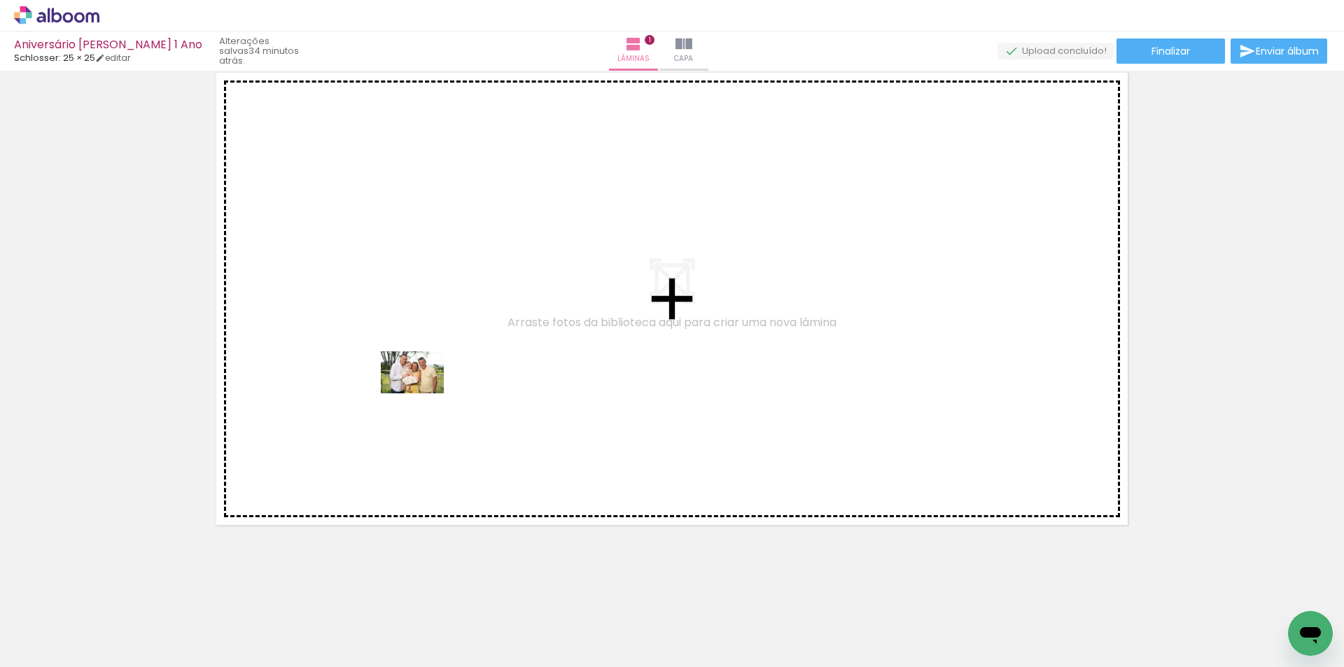
drag, startPoint x: 276, startPoint y: 593, endPoint x: 423, endPoint y: 393, distance: 247.9
click at [423, 393] on quentale-workspace at bounding box center [672, 333] width 1344 height 667
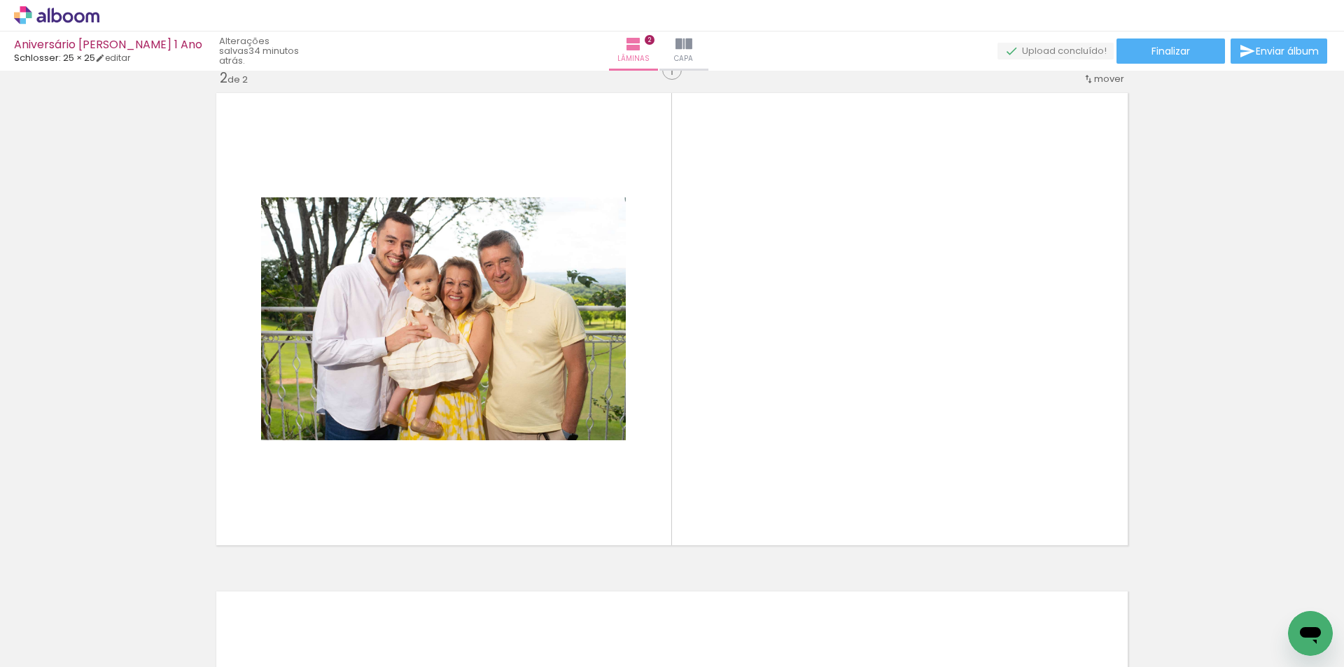
scroll to position [516, 0]
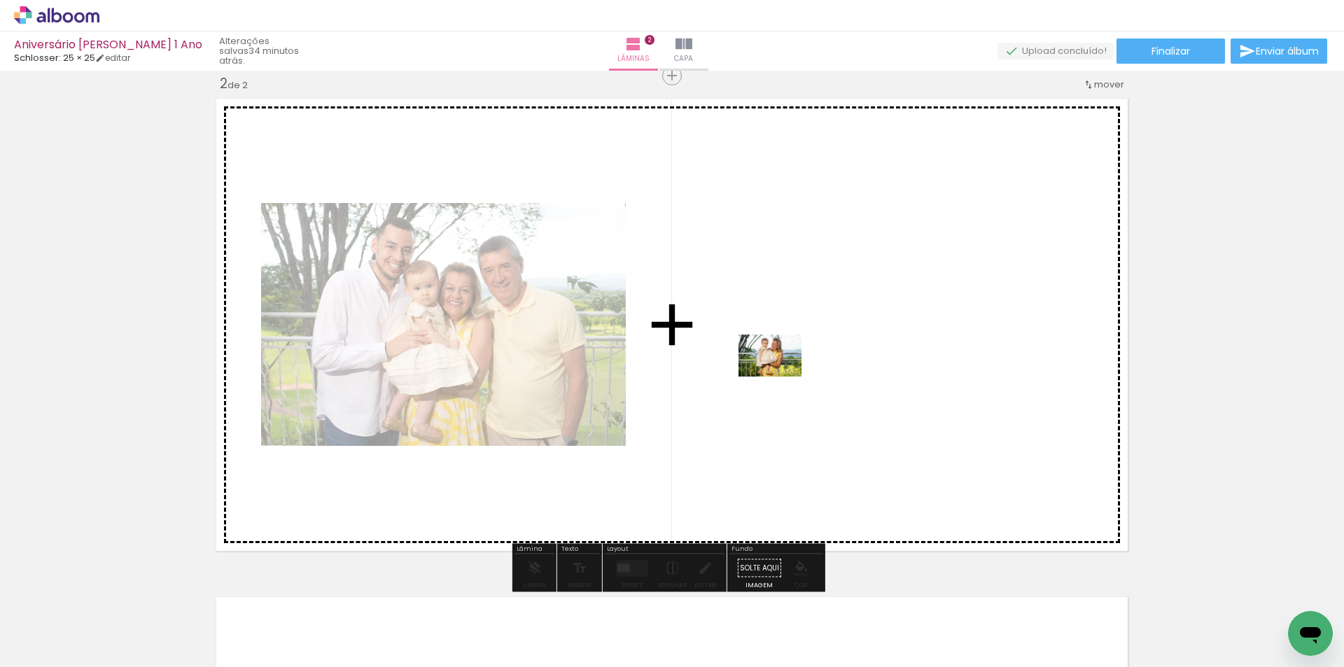
drag, startPoint x: 171, startPoint y: 622, endPoint x: 780, endPoint y: 376, distance: 657.1
click at [780, 376] on quentale-workspace at bounding box center [672, 333] width 1344 height 667
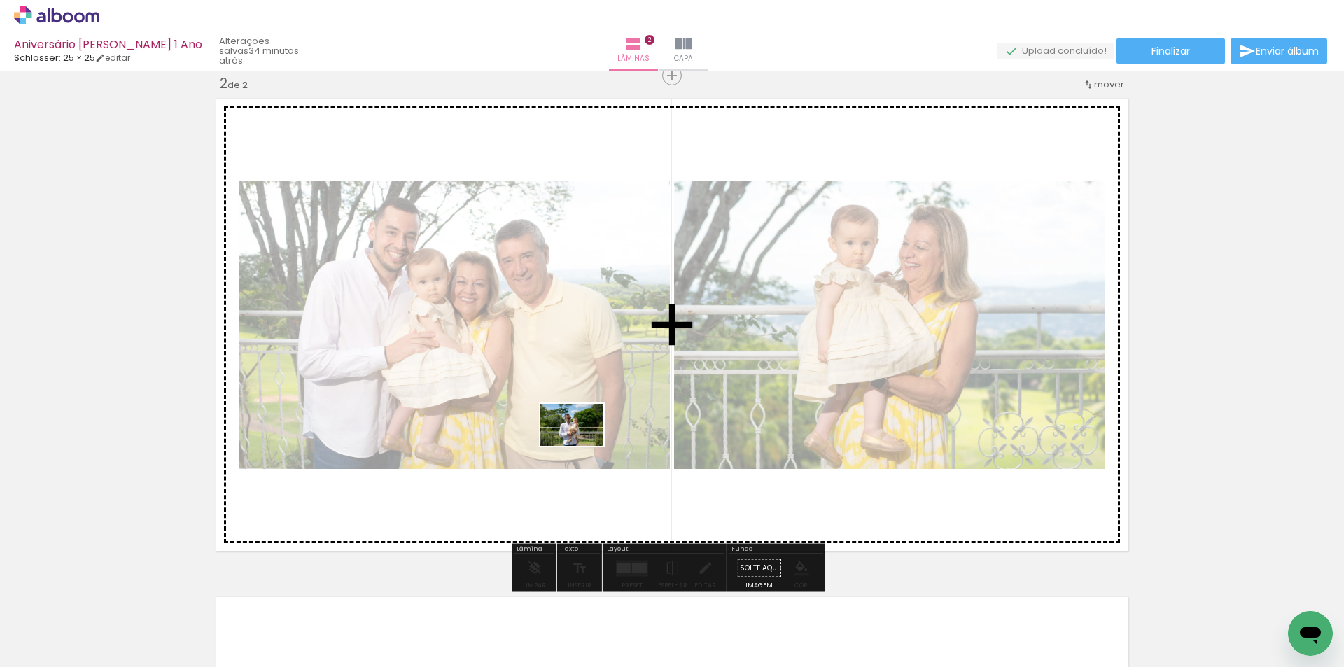
drag, startPoint x: 498, startPoint y: 567, endPoint x: 579, endPoint y: 447, distance: 145.2
click at [579, 447] on quentale-workspace at bounding box center [672, 333] width 1344 height 667
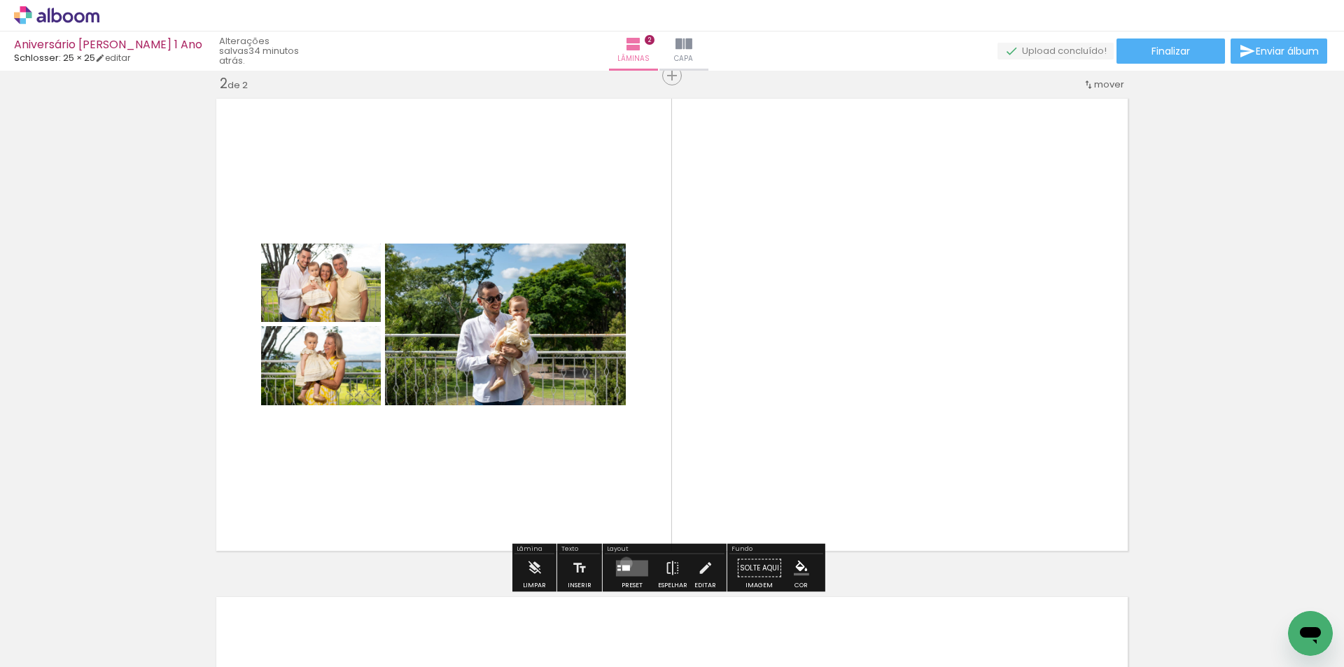
click at [623, 563] on quentale-layouter at bounding box center [632, 568] width 32 height 16
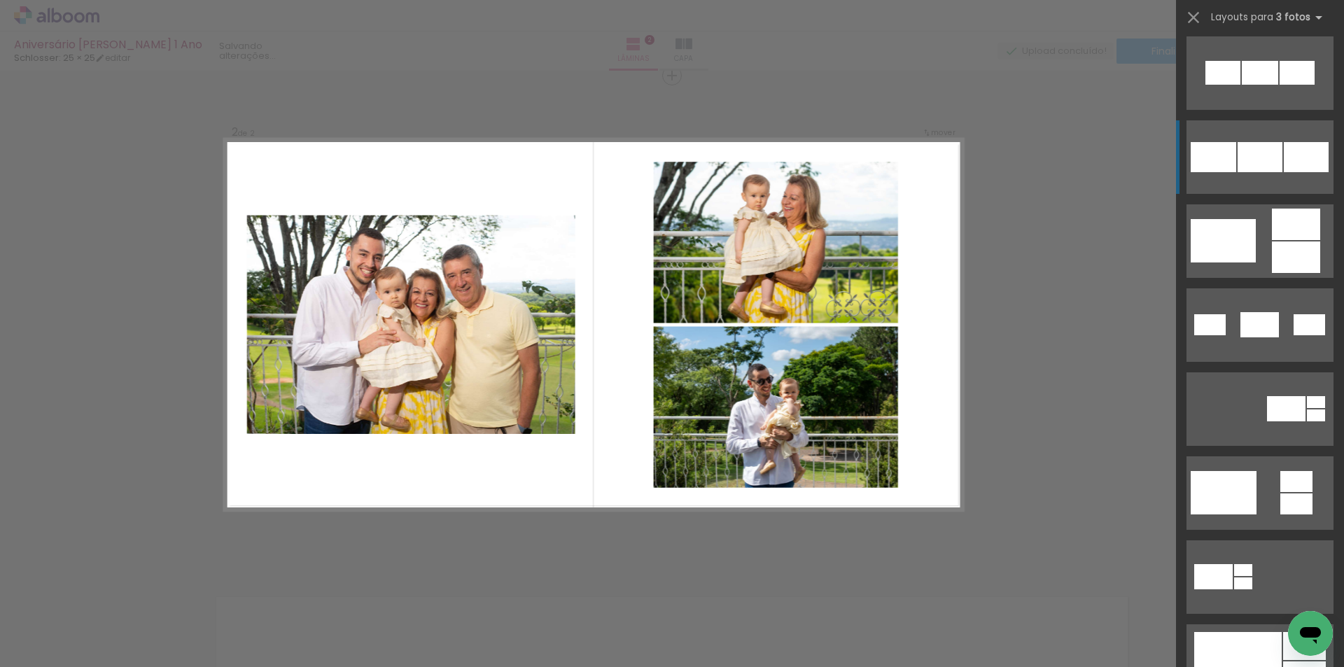
scroll to position [210, 0]
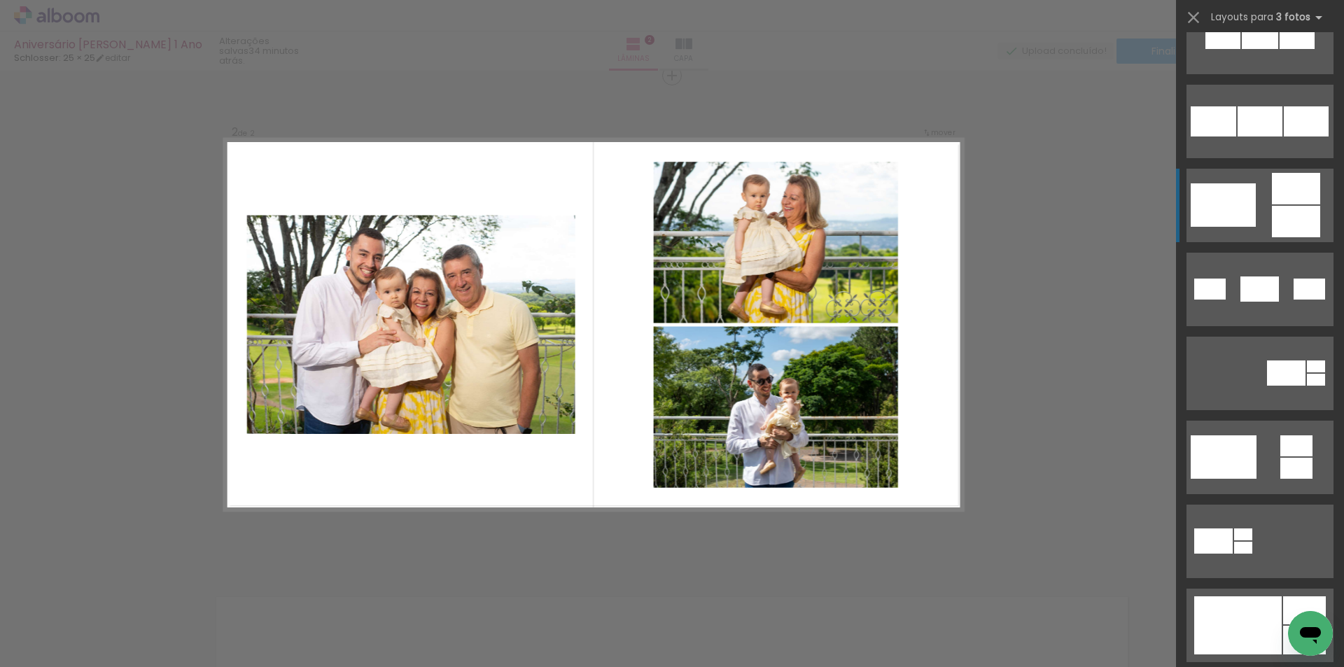
click at [1303, 231] on div at bounding box center [1295, 221] width 48 height 31
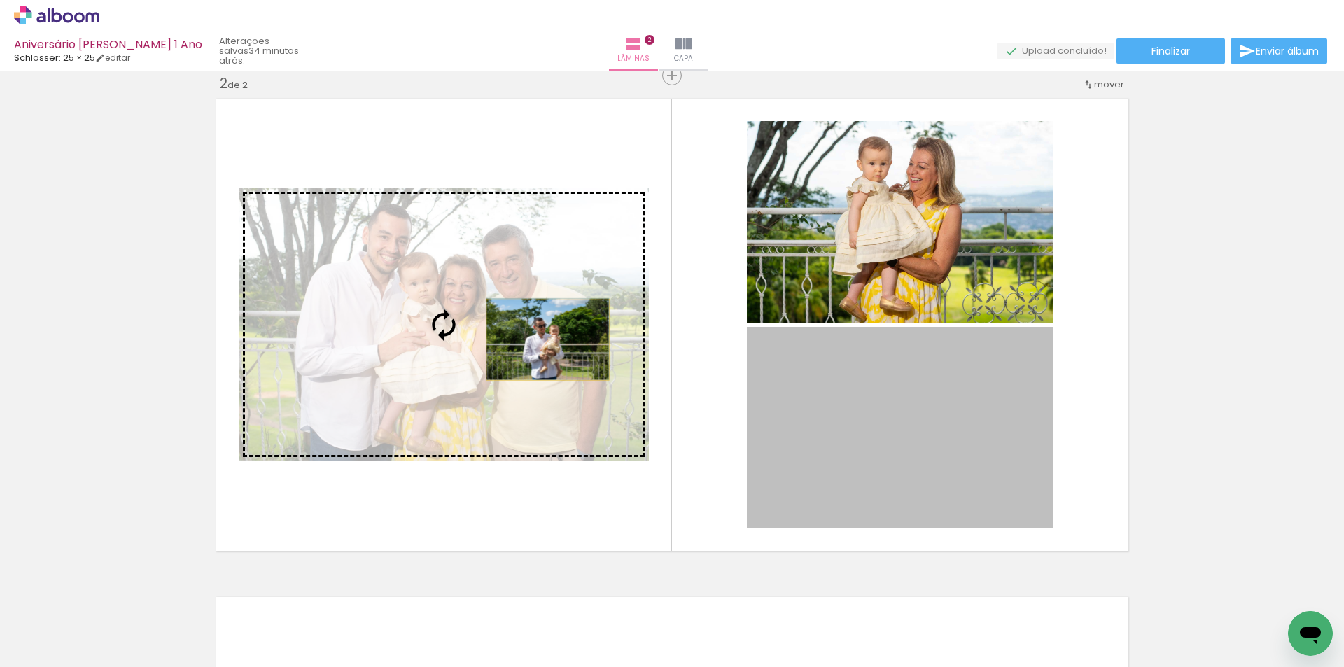
drag, startPoint x: 959, startPoint y: 442, endPoint x: 542, endPoint y: 339, distance: 428.7
click at [0, 0] on slot at bounding box center [0, 0] width 0 height 0
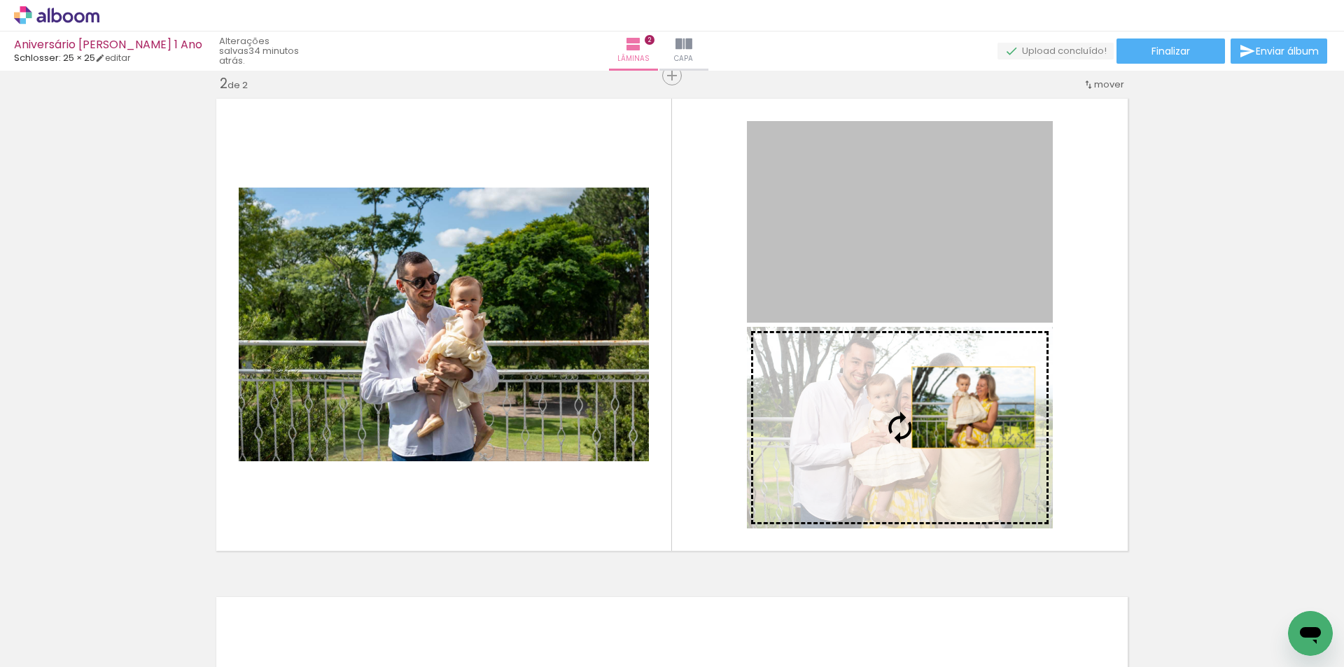
drag, startPoint x: 953, startPoint y: 252, endPoint x: 950, endPoint y: 426, distance: 174.3
click at [0, 0] on slot at bounding box center [0, 0] width 0 height 0
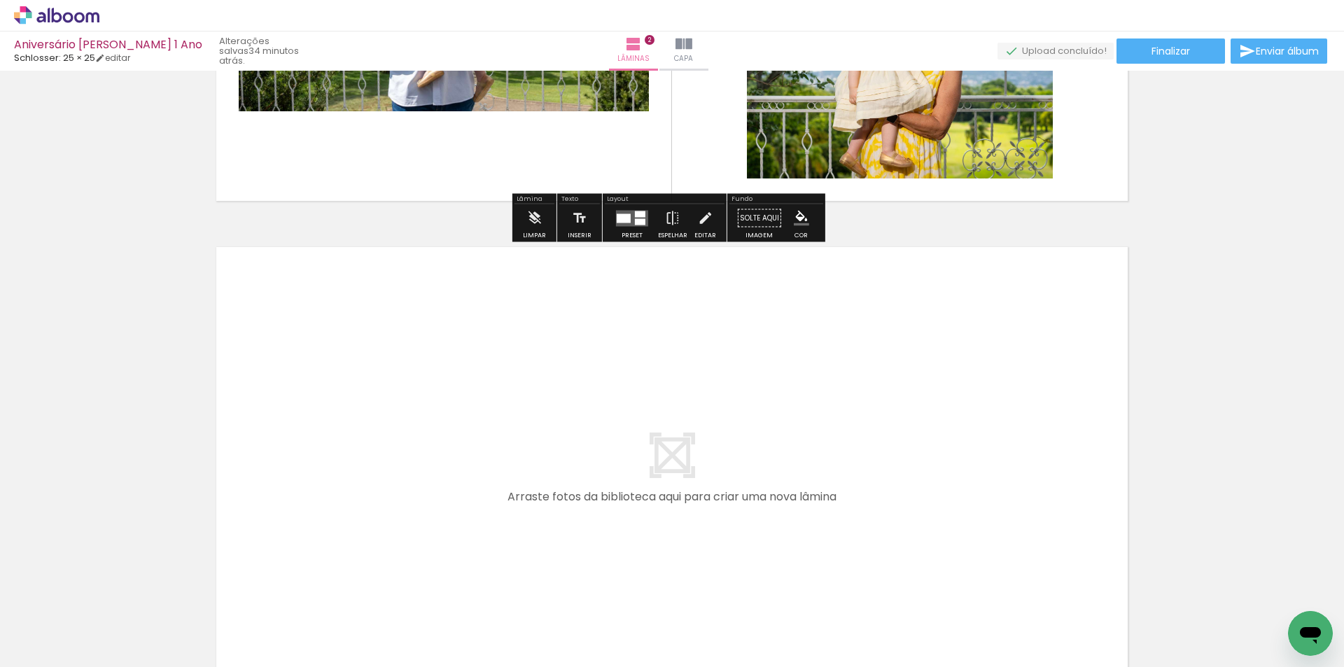
scroll to position [1006, 0]
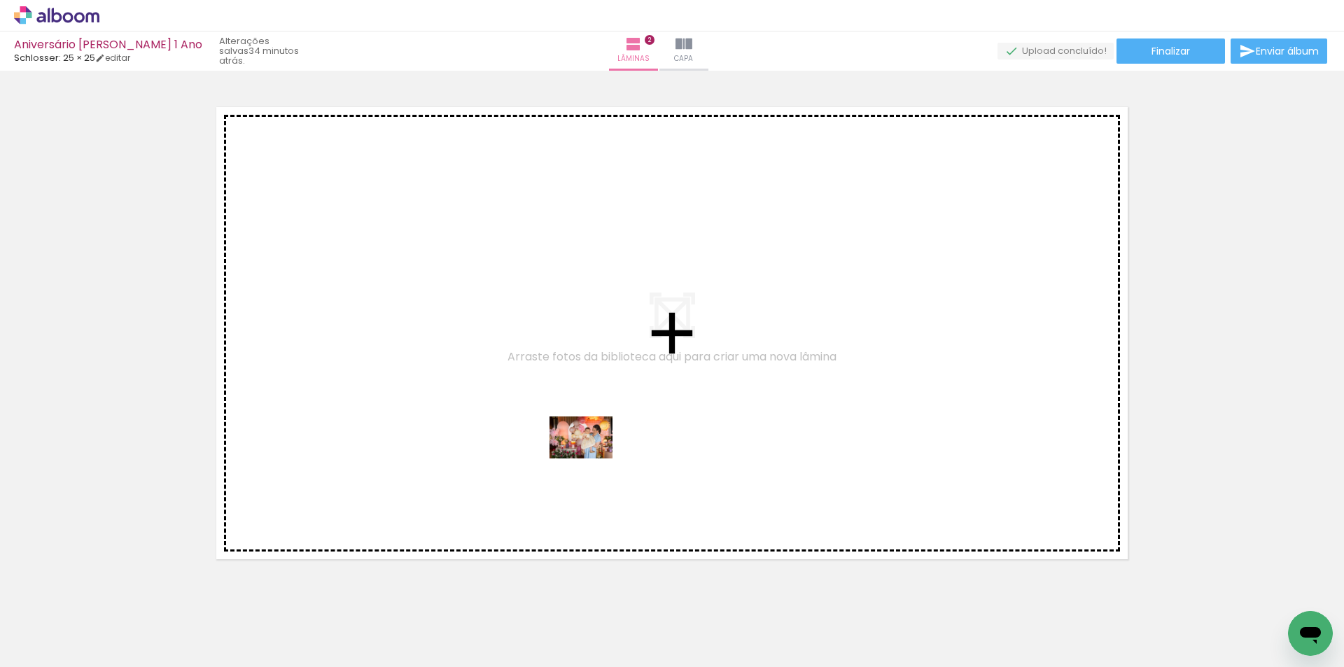
drag, startPoint x: 570, startPoint y: 561, endPoint x: 591, endPoint y: 458, distance: 105.0
click at [591, 458] on quentale-workspace at bounding box center [672, 333] width 1344 height 667
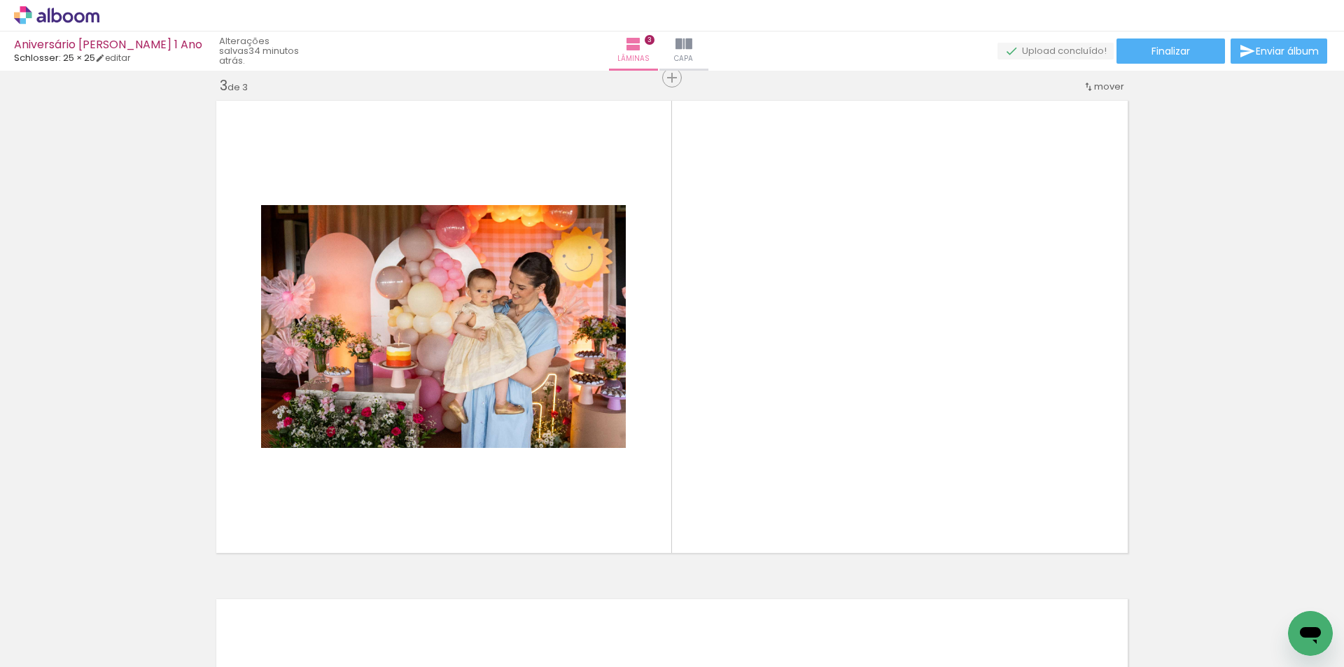
scroll to position [1015, 0]
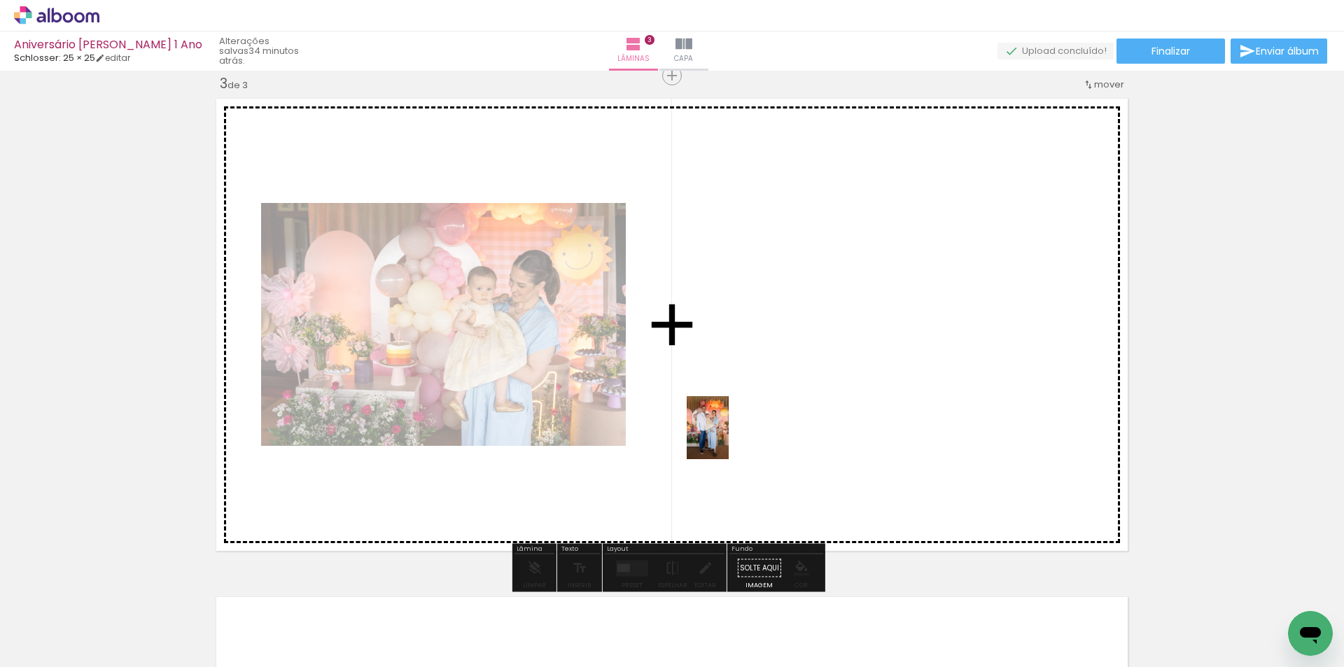
drag, startPoint x: 609, startPoint y: 607, endPoint x: 728, endPoint y: 438, distance: 206.9
click at [728, 438] on quentale-workspace at bounding box center [672, 333] width 1344 height 667
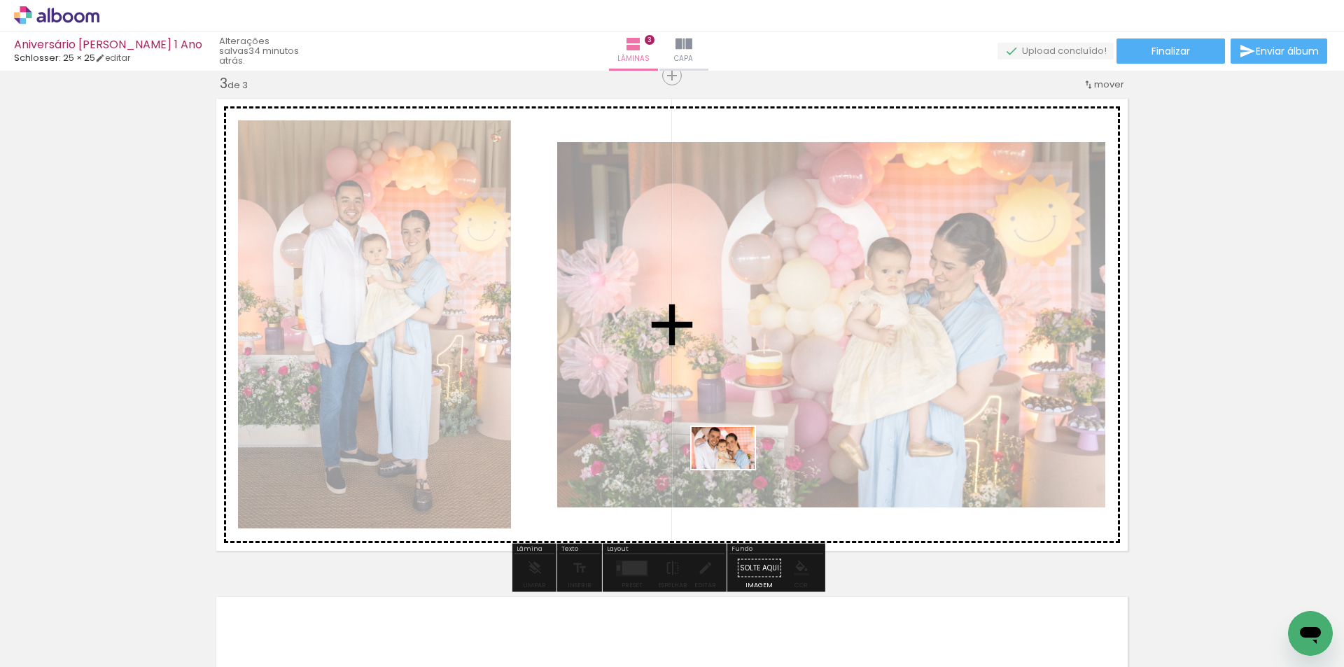
drag, startPoint x: 689, startPoint y: 622, endPoint x: 949, endPoint y: 634, distance: 260.6
click at [733, 468] on quentale-workspace at bounding box center [672, 333] width 1344 height 667
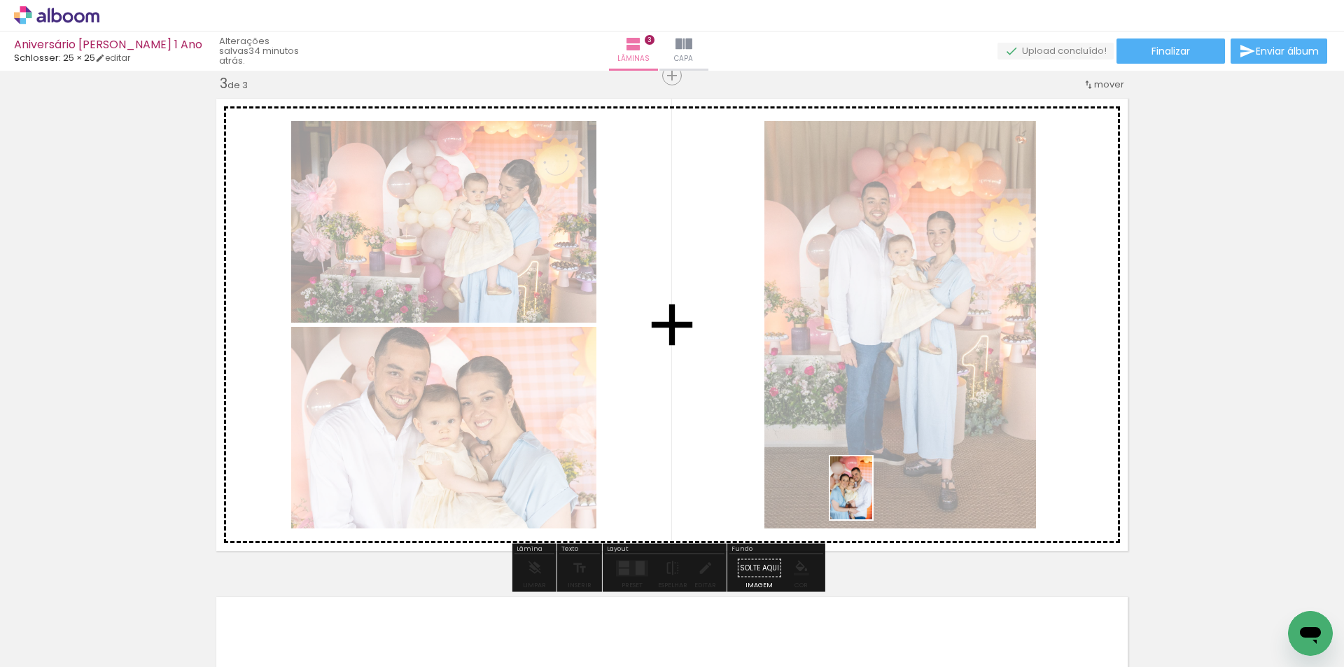
drag, startPoint x: 996, startPoint y: 614, endPoint x: 872, endPoint y: 515, distance: 158.8
click at [870, 498] on quentale-workspace at bounding box center [672, 333] width 1344 height 667
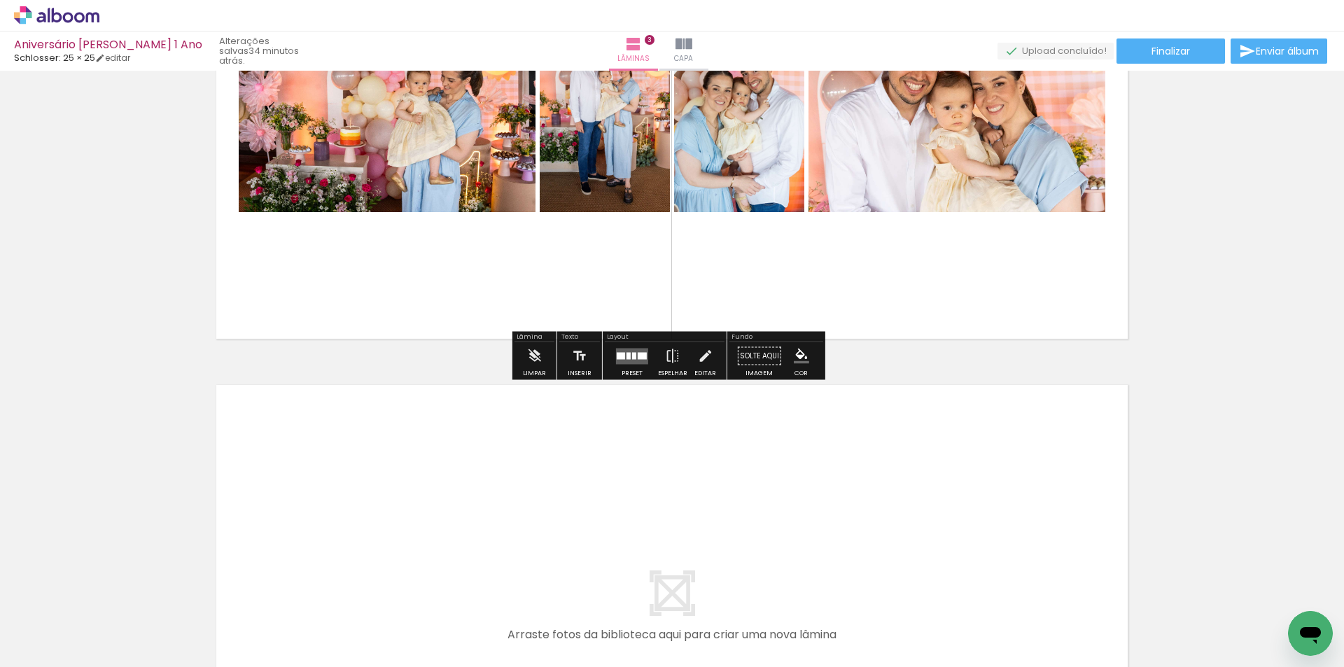
scroll to position [1295, 0]
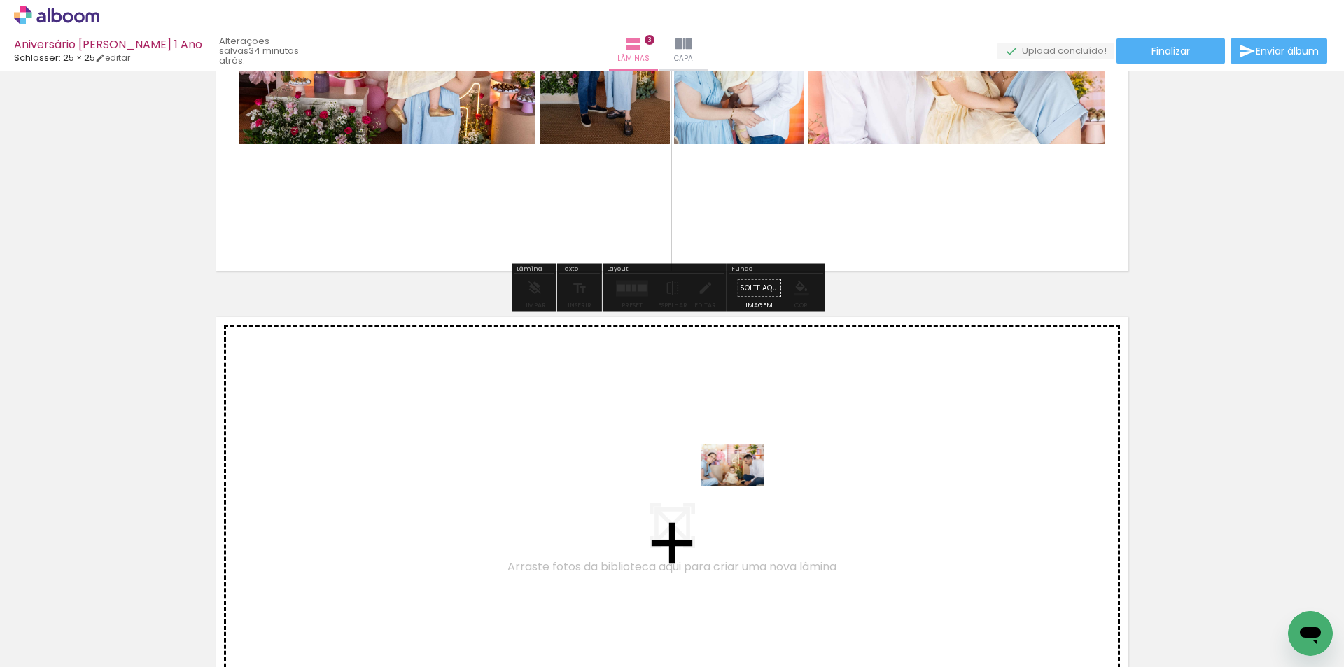
drag, startPoint x: 679, startPoint y: 626, endPoint x: 743, endPoint y: 486, distance: 154.0
click at [743, 486] on quentale-workspace at bounding box center [672, 333] width 1344 height 667
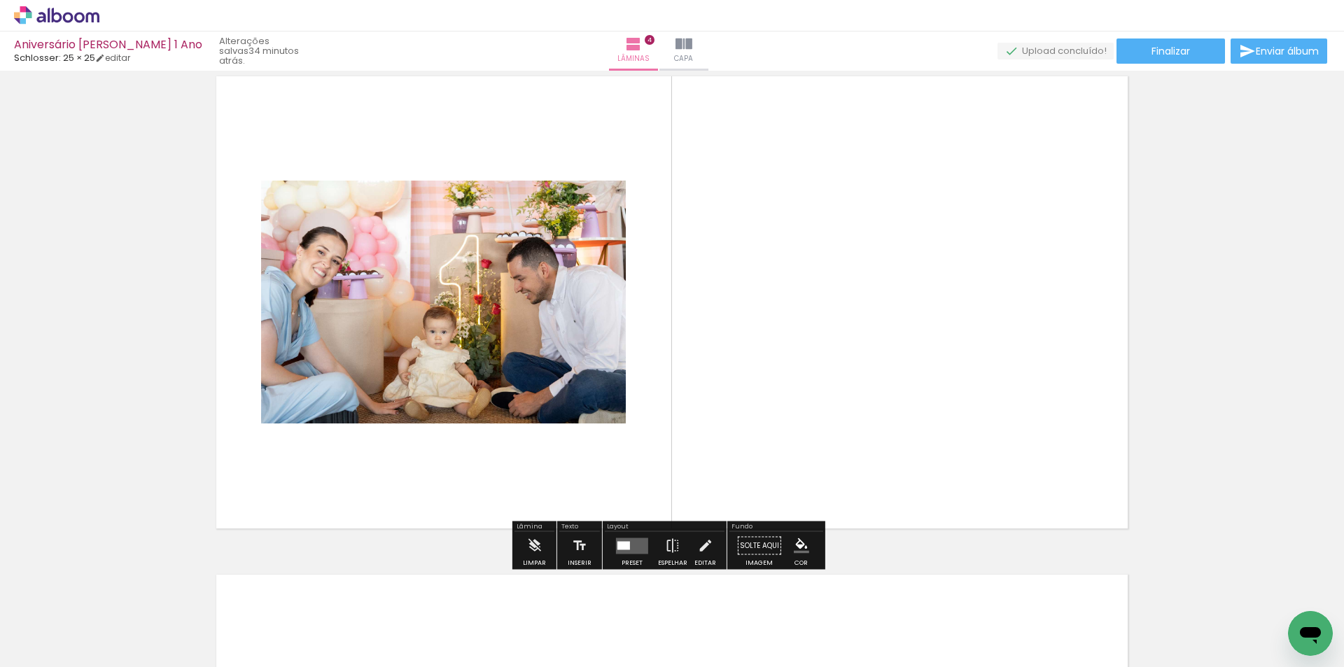
scroll to position [1606, 0]
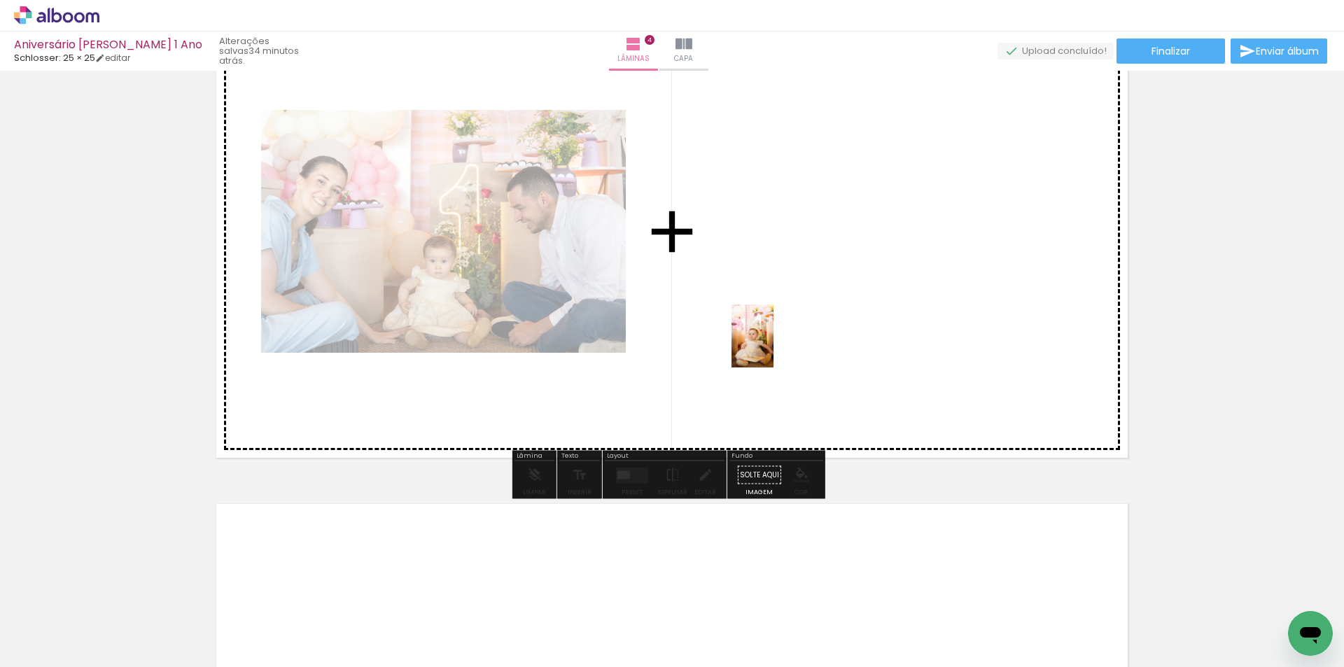
drag, startPoint x: 579, startPoint y: 622, endPoint x: 773, endPoint y: 346, distance: 337.6
click at [773, 346] on quentale-workspace at bounding box center [672, 333] width 1344 height 667
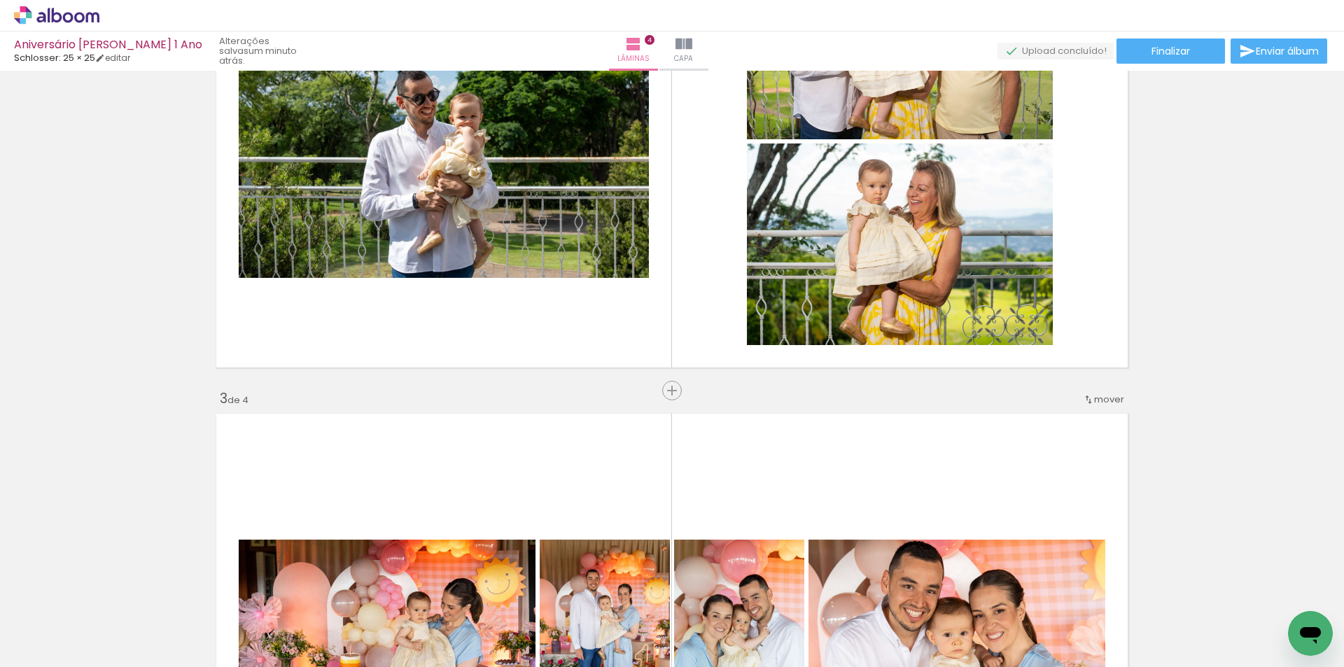
scroll to position [1050, 0]
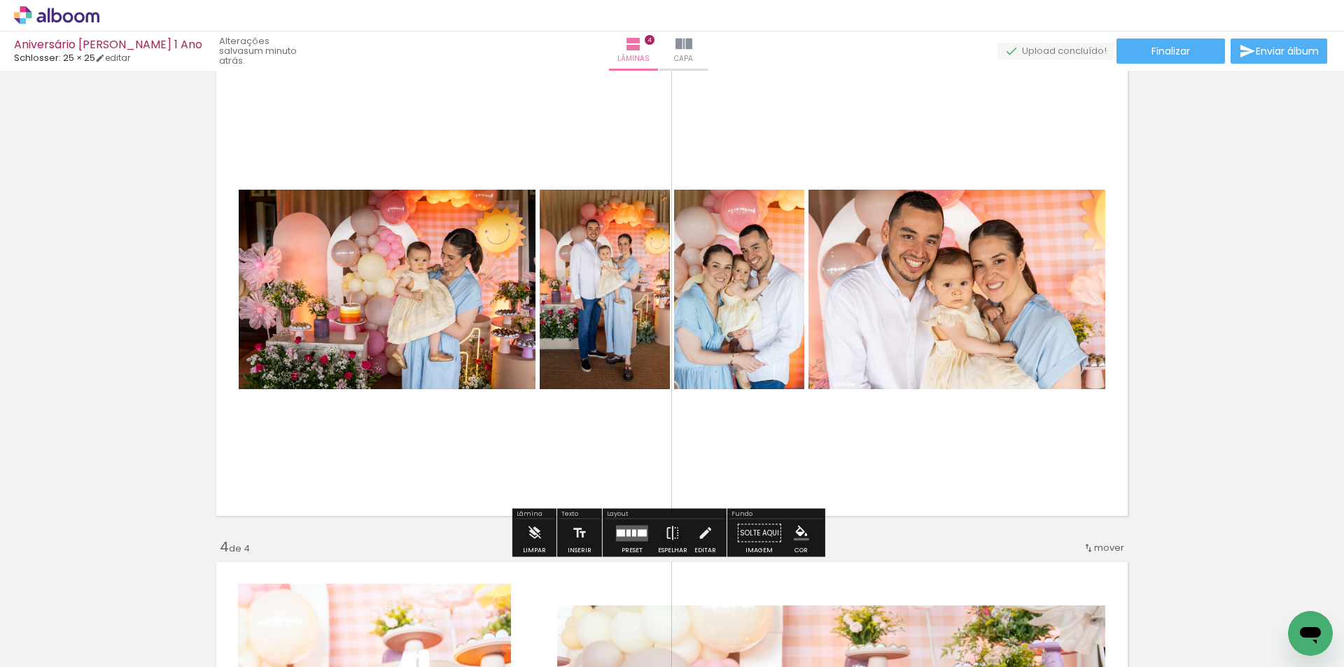
click at [617, 544] on div at bounding box center [632, 533] width 38 height 28
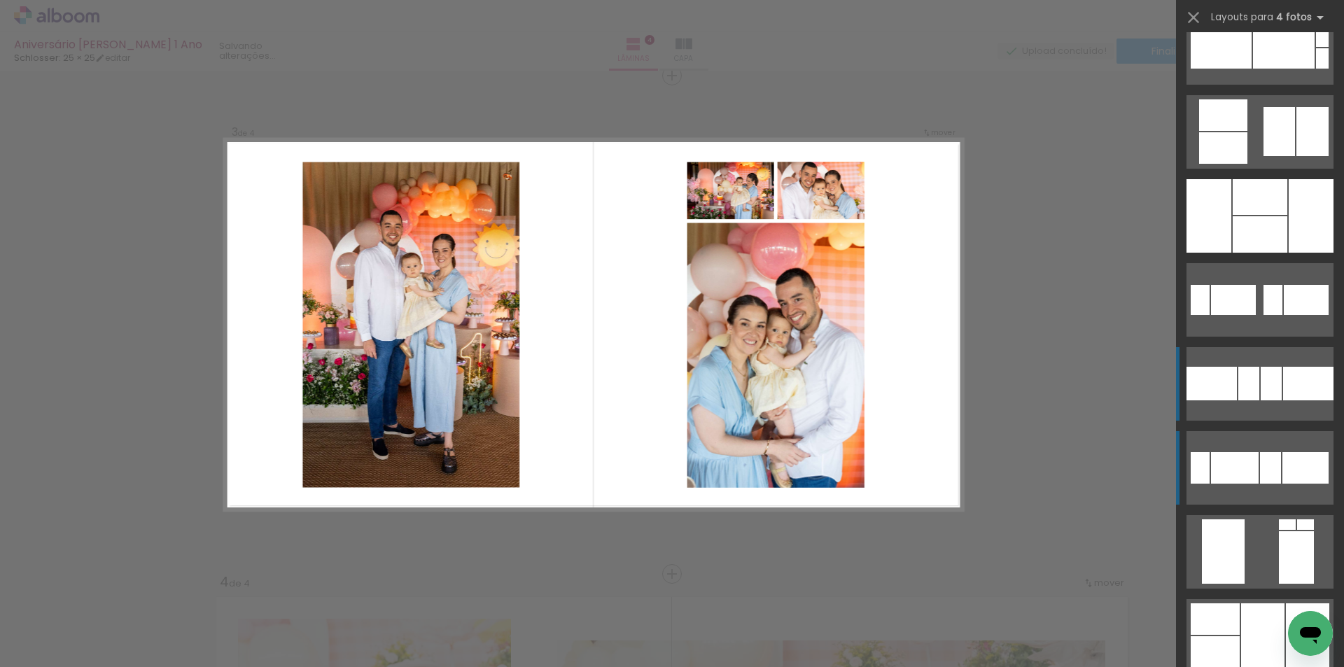
scroll to position [2239, 0]
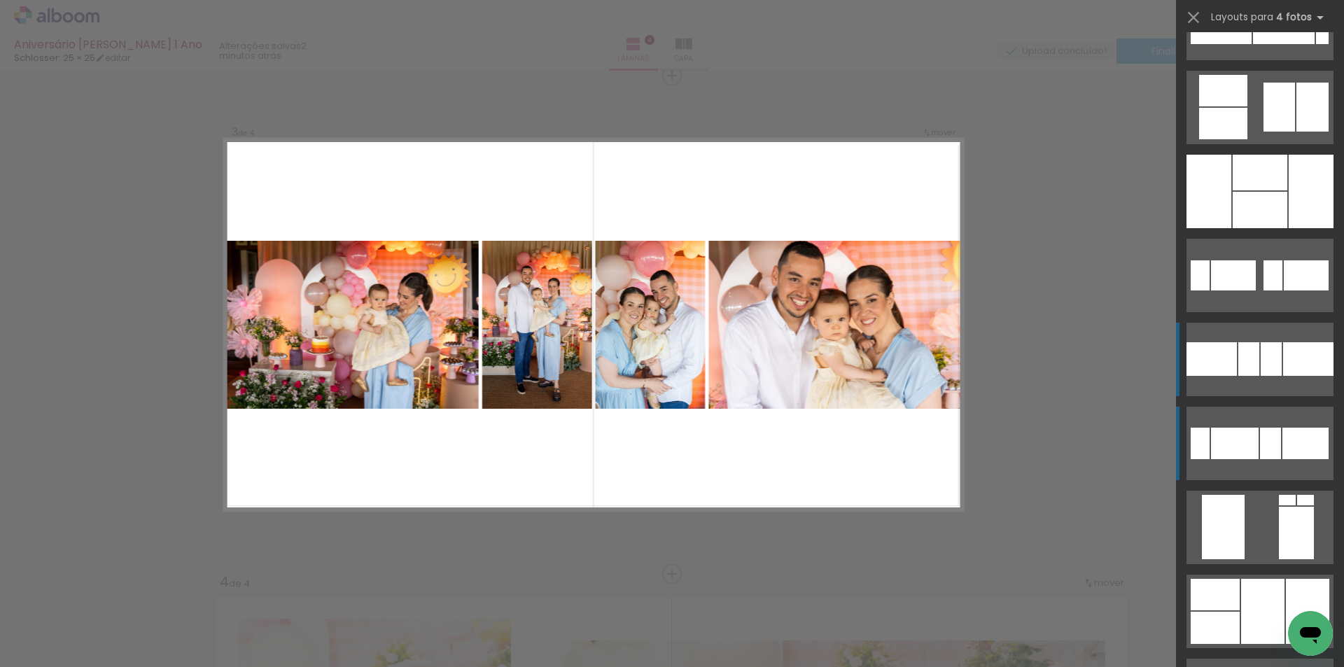
click at [1283, 367] on div at bounding box center [1308, 359] width 50 height 34
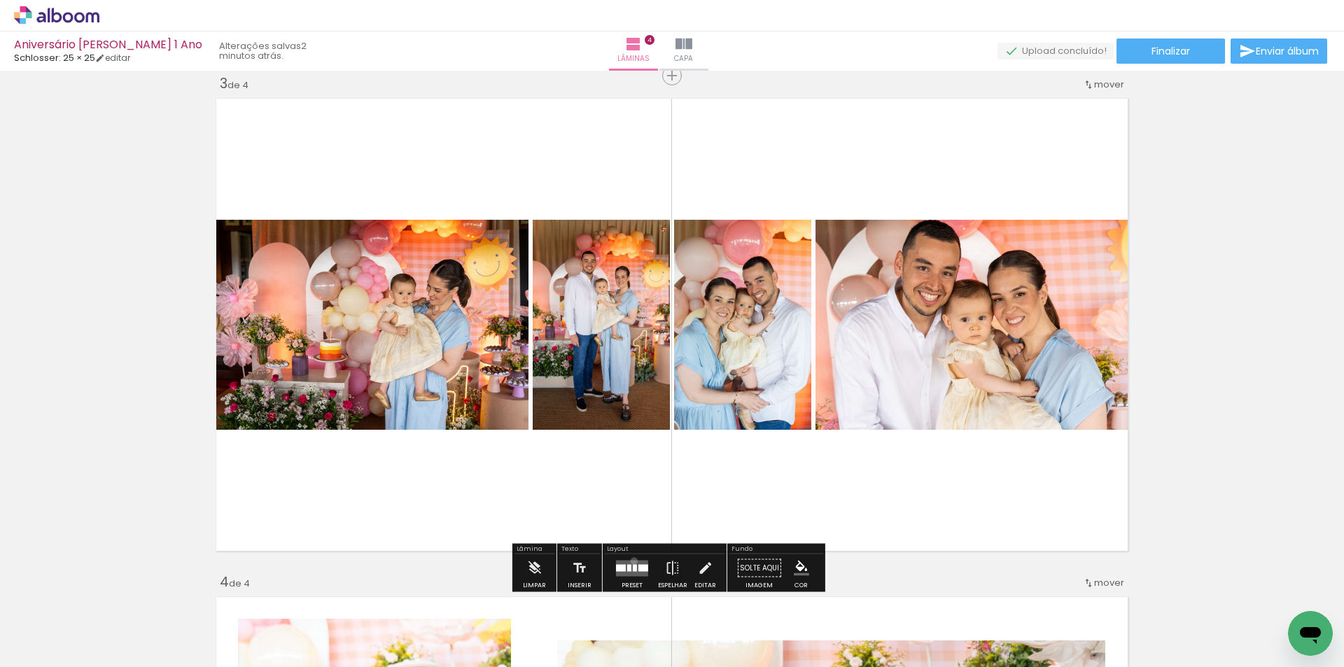
click at [630, 560] on quentale-layouter at bounding box center [632, 568] width 32 height 16
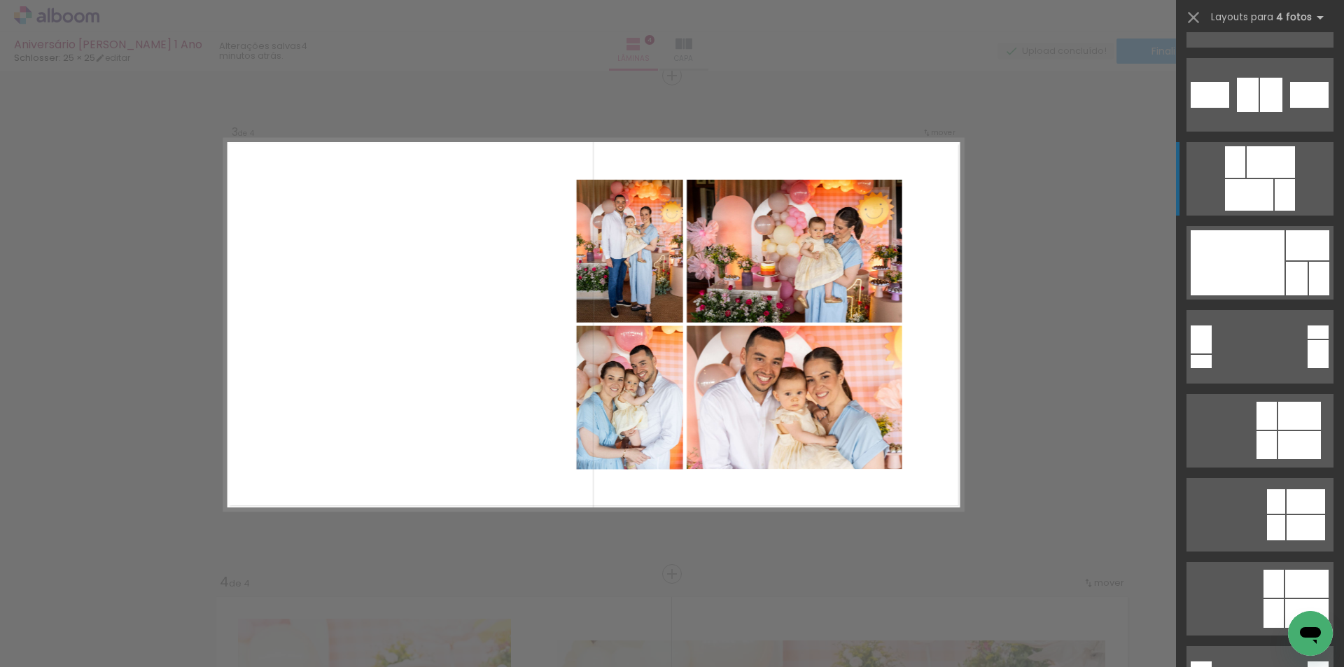
scroll to position [2772, 0]
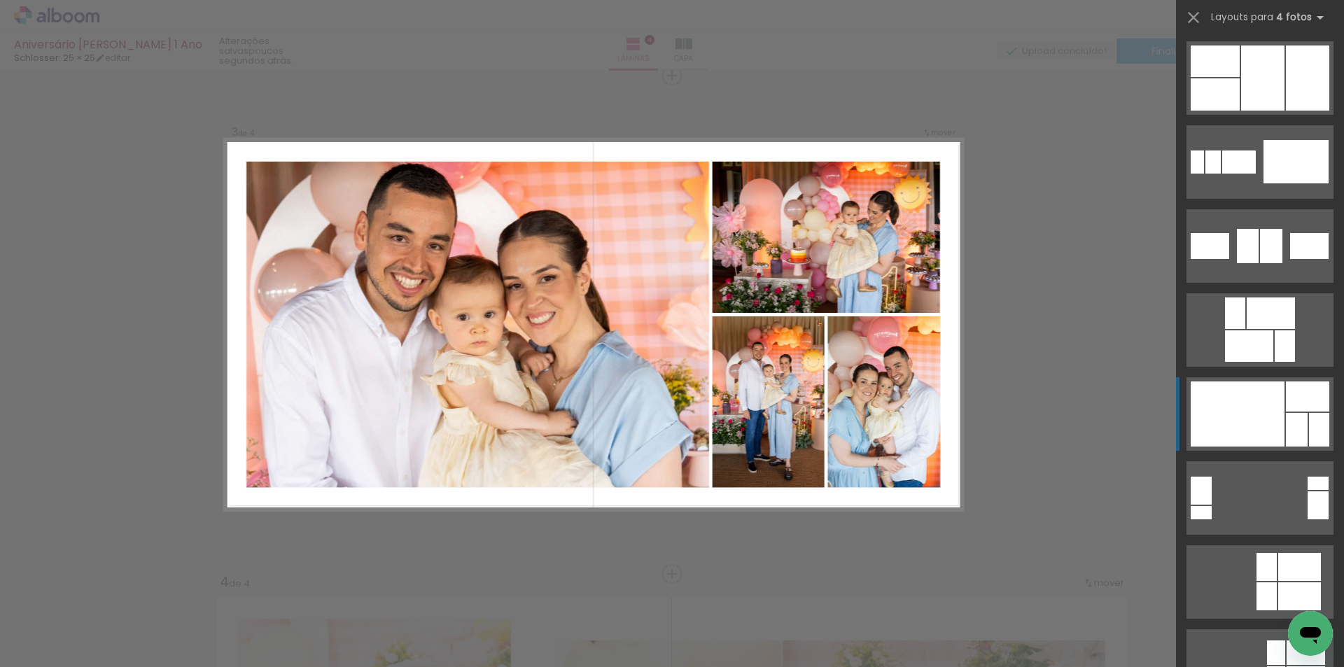
click at [1268, 417] on div at bounding box center [1237, 413] width 94 height 65
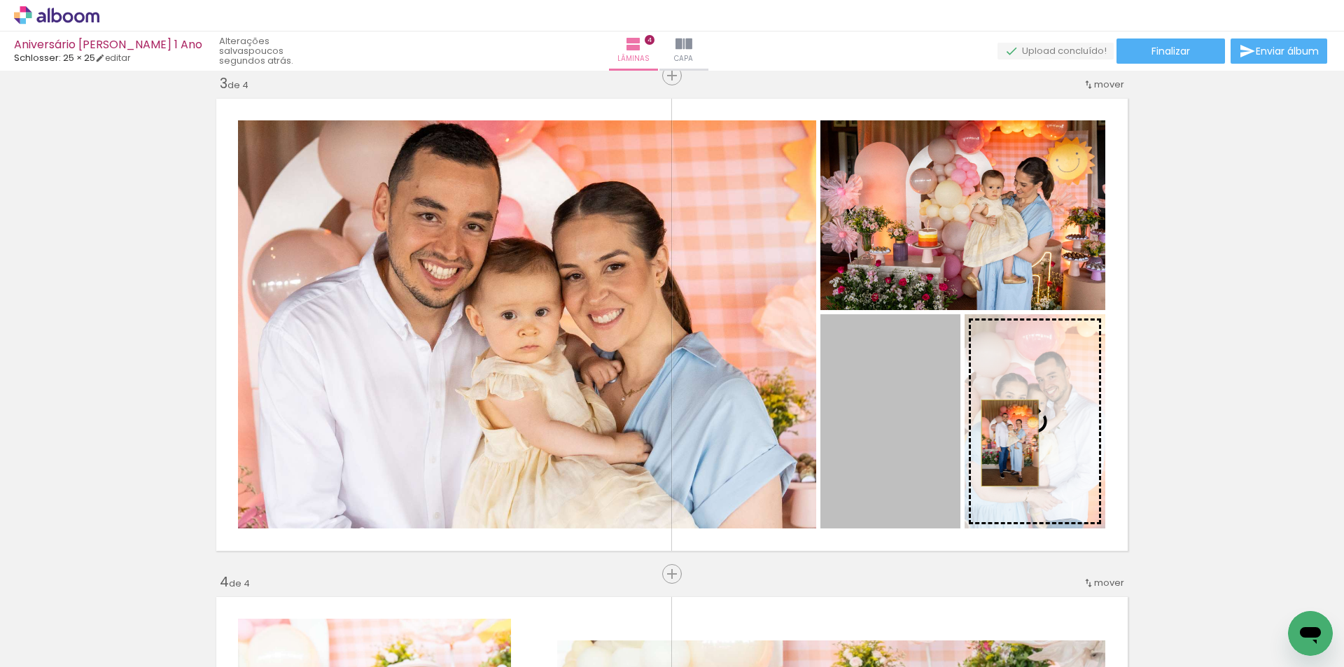
drag, startPoint x: 882, startPoint y: 437, endPoint x: 1004, endPoint y: 443, distance: 121.9
click at [0, 0] on slot at bounding box center [0, 0] width 0 height 0
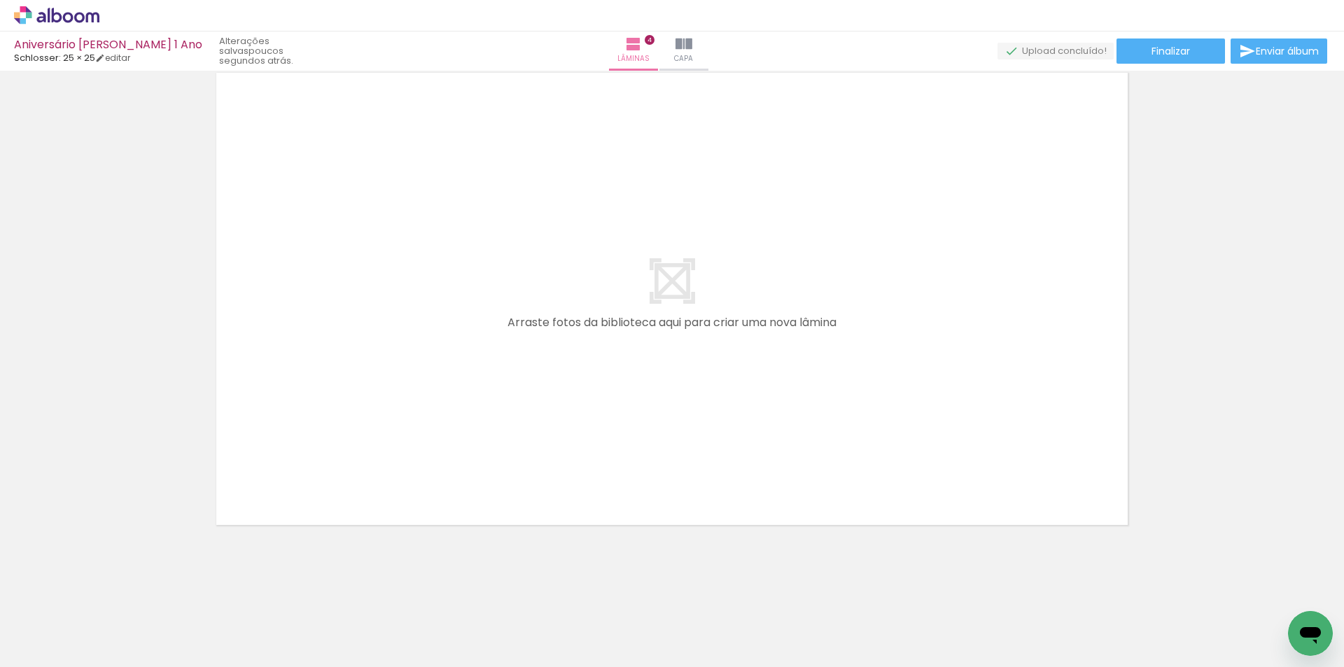
scroll to position [0, 379]
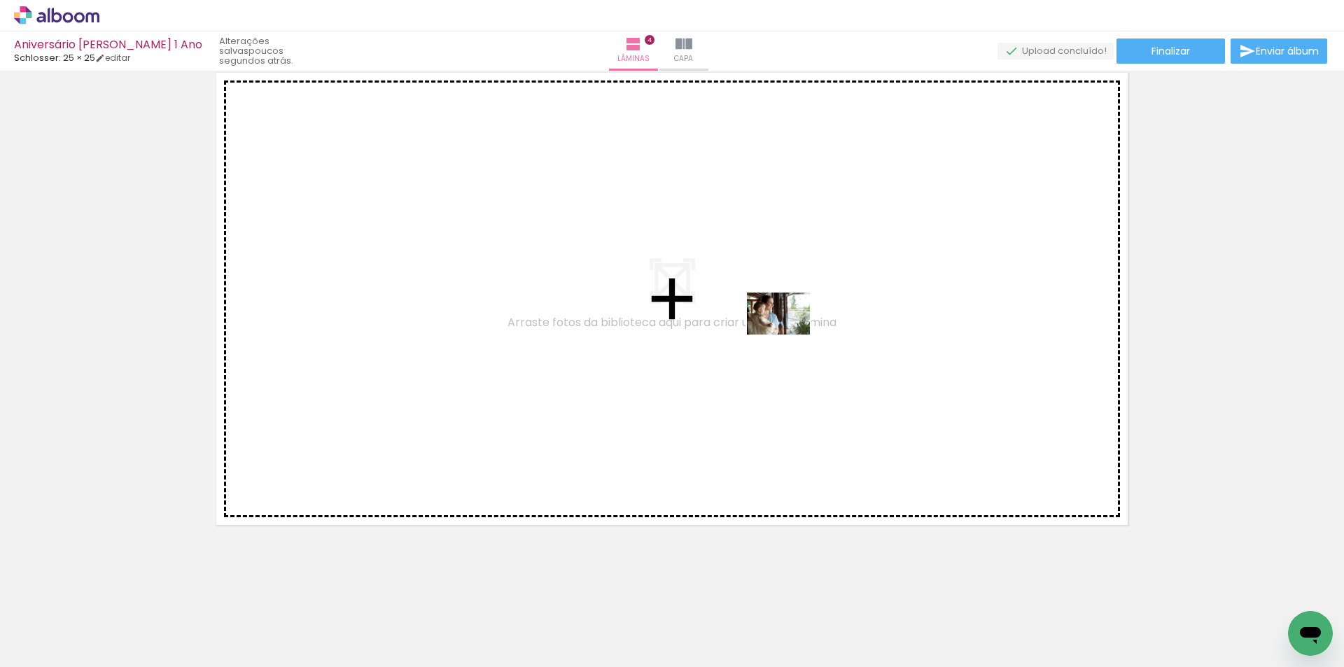
drag, startPoint x: 556, startPoint y: 626, endPoint x: 792, endPoint y: 331, distance: 378.3
click at [792, 331] on quentale-workspace at bounding box center [672, 333] width 1344 height 667
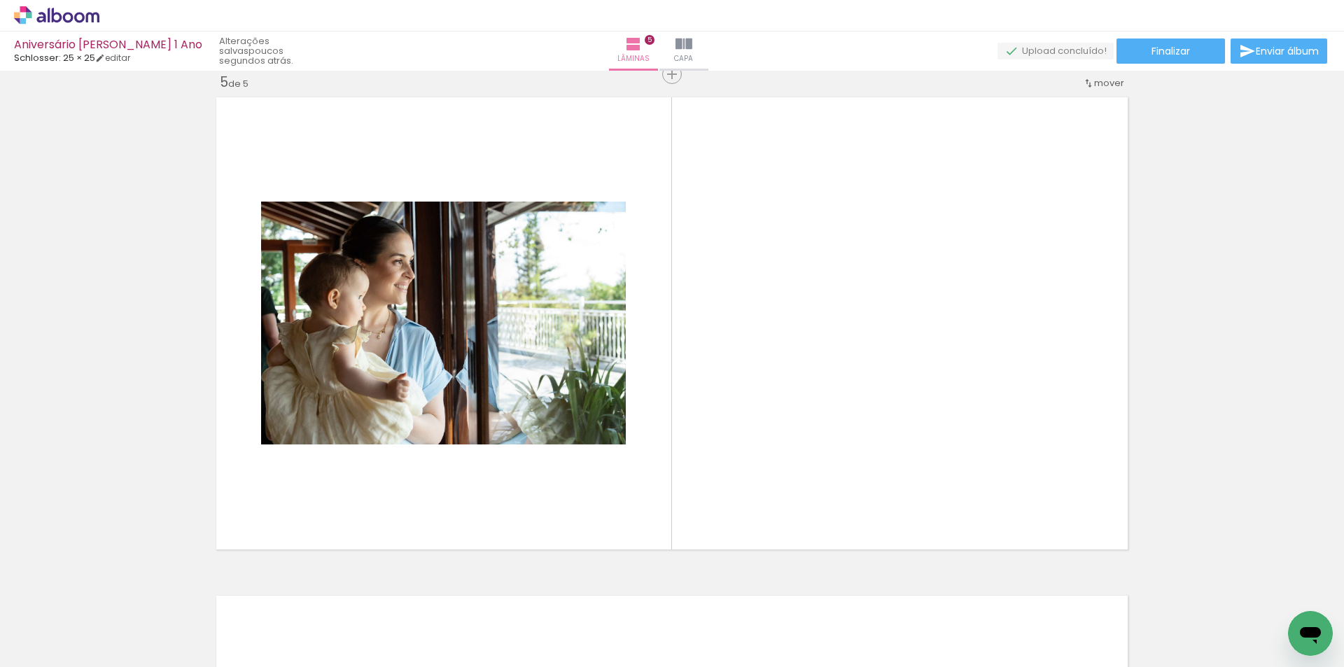
scroll to position [2011, 0]
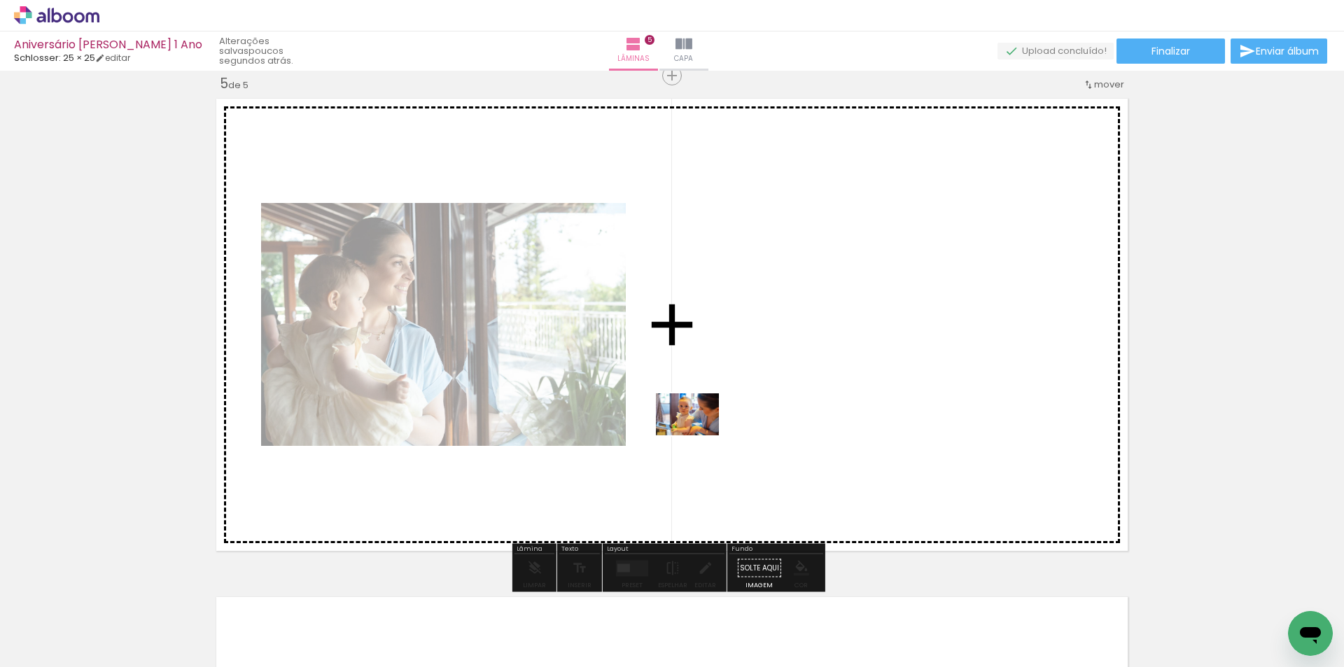
drag, startPoint x: 482, startPoint y: 621, endPoint x: 698, endPoint y: 435, distance: 284.8
click at [698, 435] on quentale-workspace at bounding box center [672, 333] width 1344 height 667
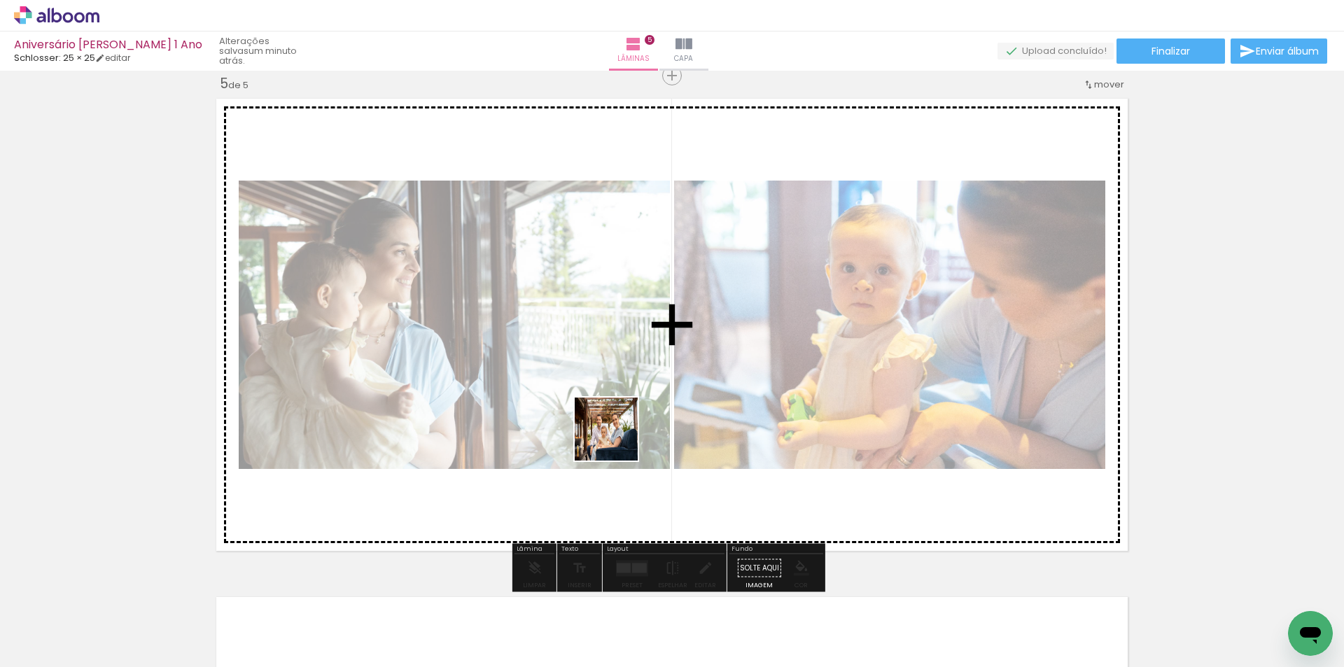
drag, startPoint x: 399, startPoint y: 628, endPoint x: 616, endPoint y: 439, distance: 288.2
click at [616, 439] on quentale-workspace at bounding box center [672, 333] width 1344 height 667
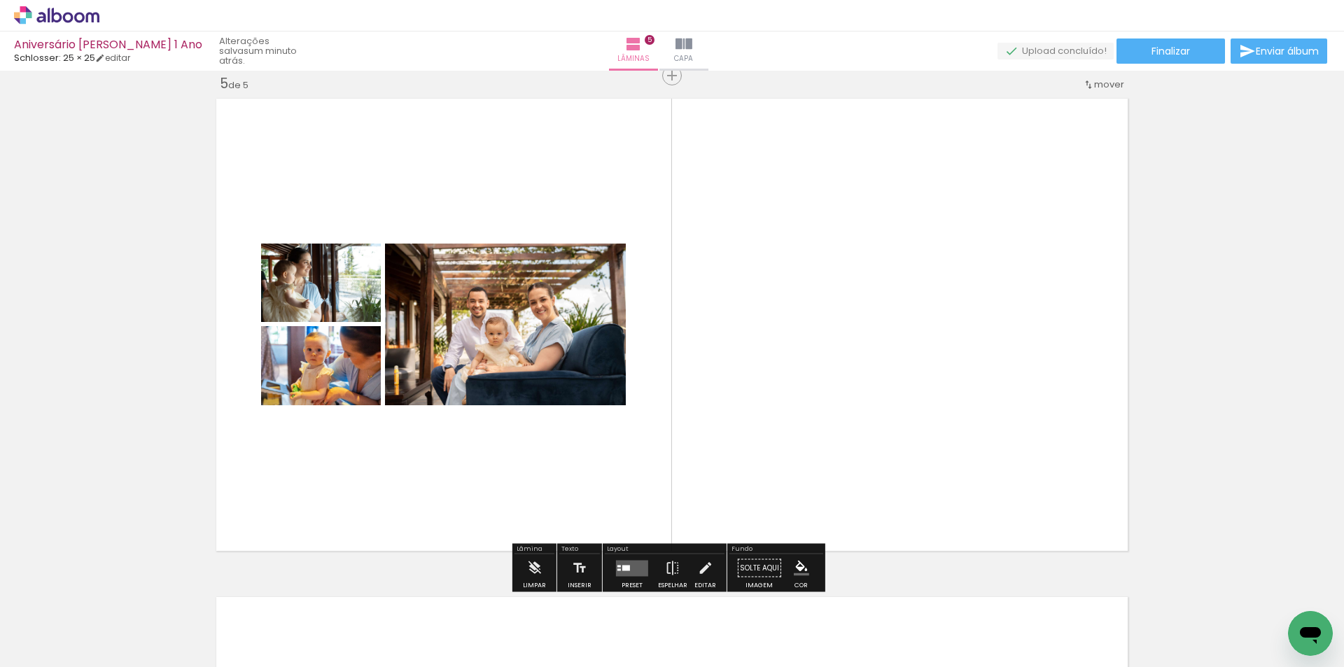
click at [613, 565] on div at bounding box center [632, 568] width 38 height 28
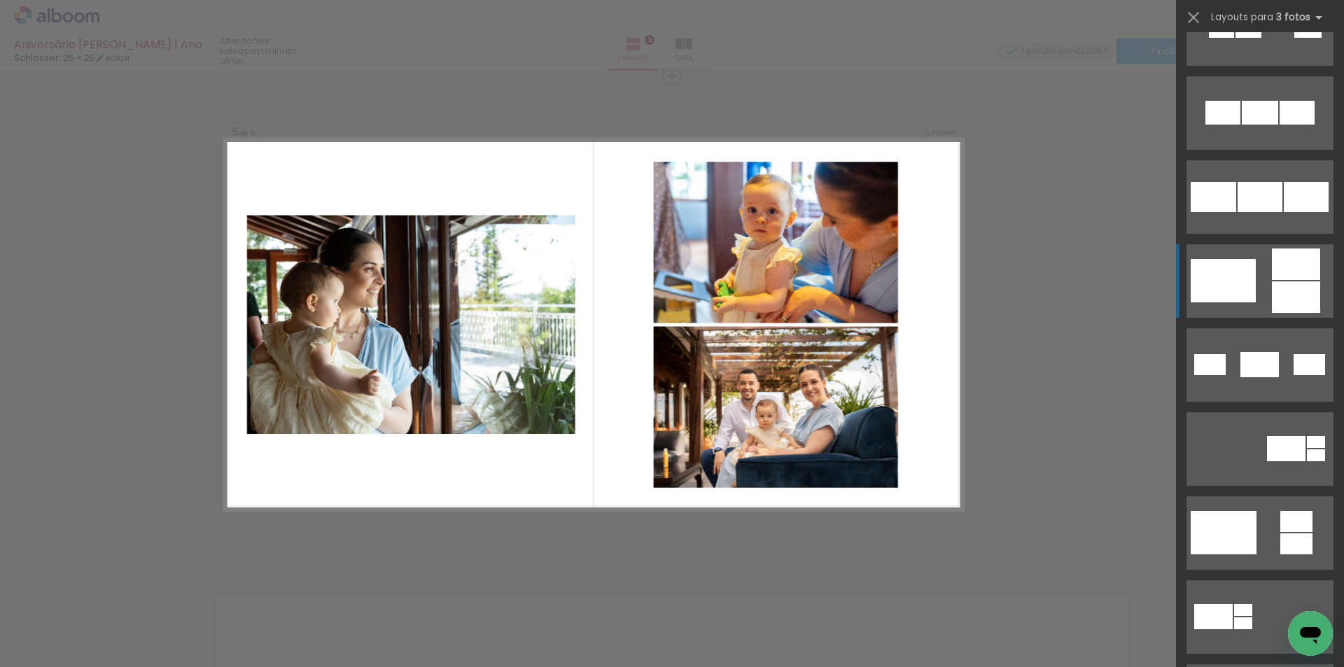
scroll to position [140, 0]
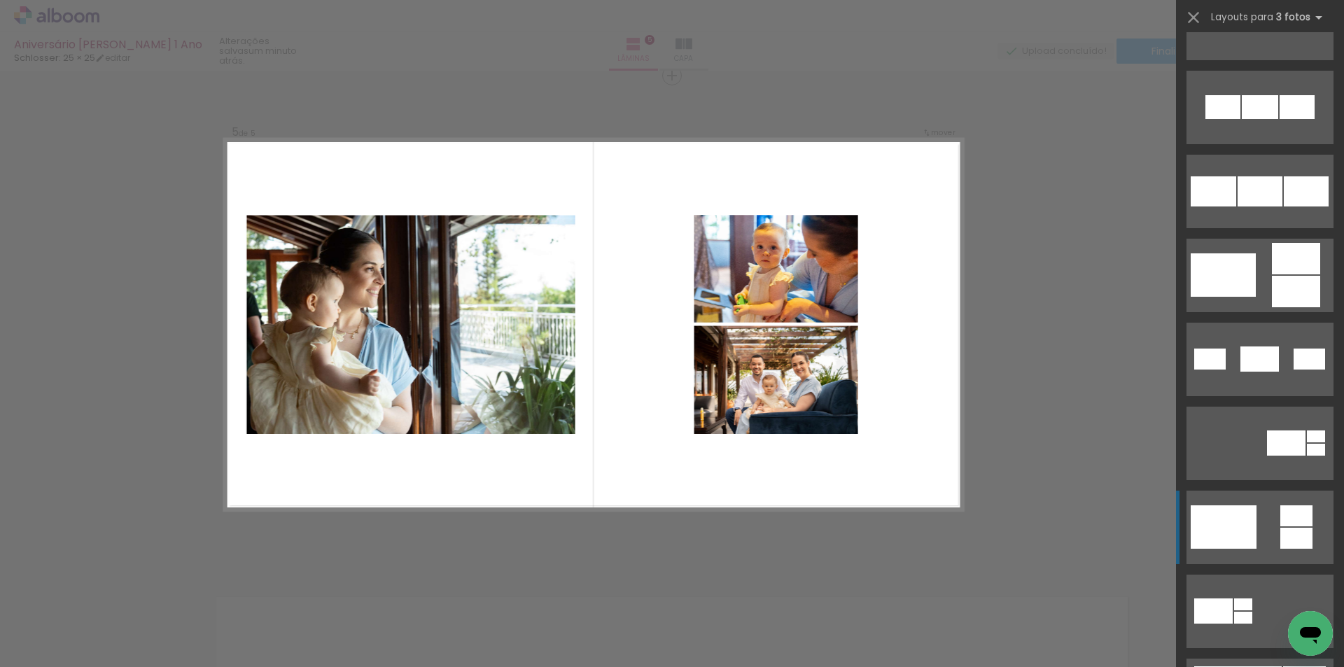
click at [1222, 516] on div at bounding box center [1223, 526] width 66 height 43
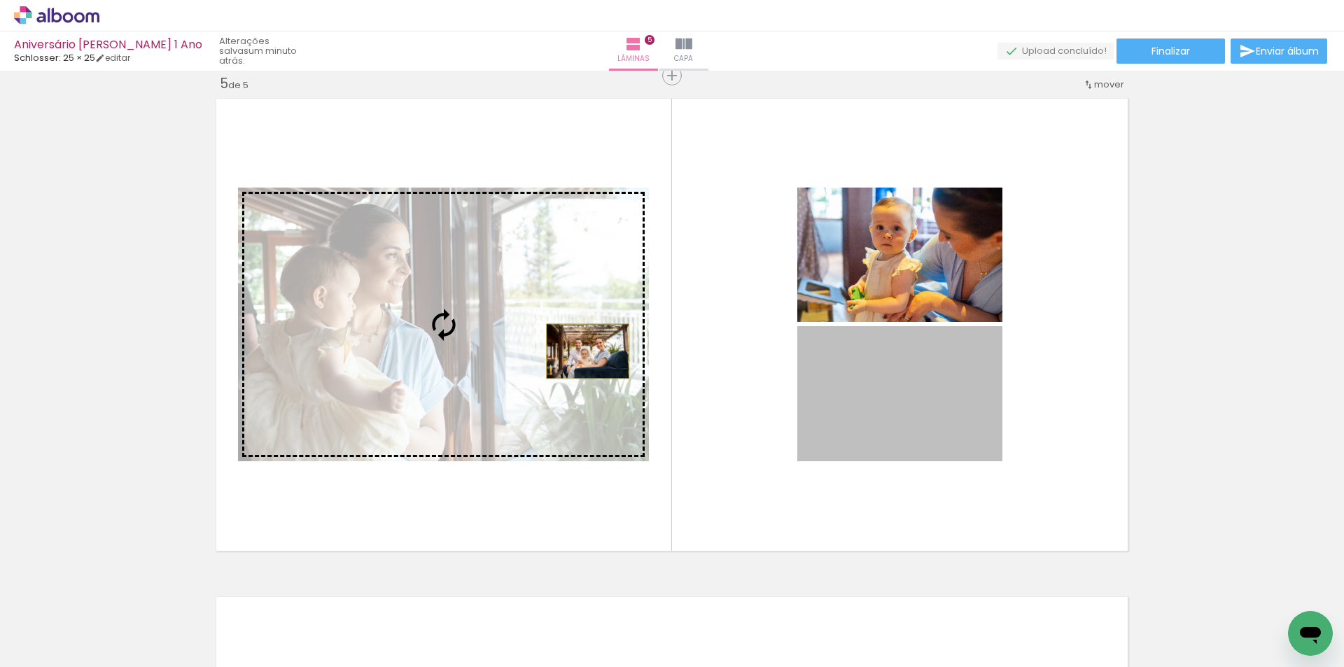
drag, startPoint x: 946, startPoint y: 437, endPoint x: 582, endPoint y: 351, distance: 373.7
click at [0, 0] on slot at bounding box center [0, 0] width 0 height 0
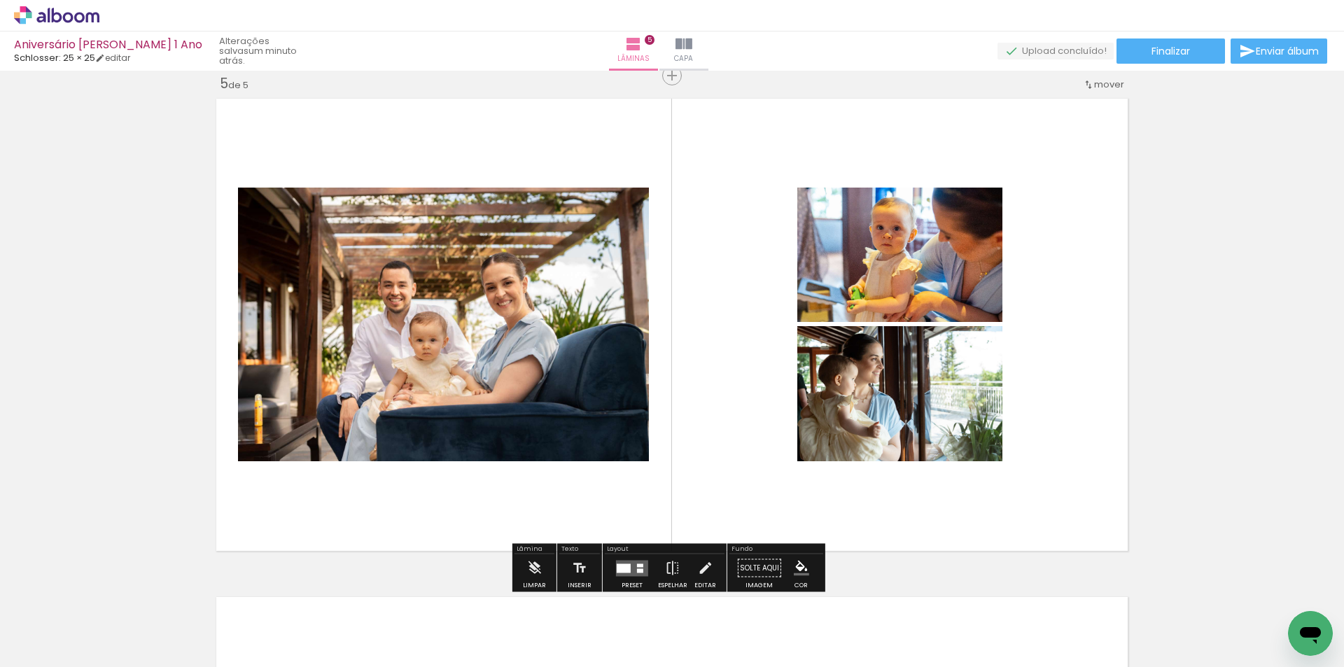
click at [639, 560] on quentale-layouter at bounding box center [632, 568] width 32 height 16
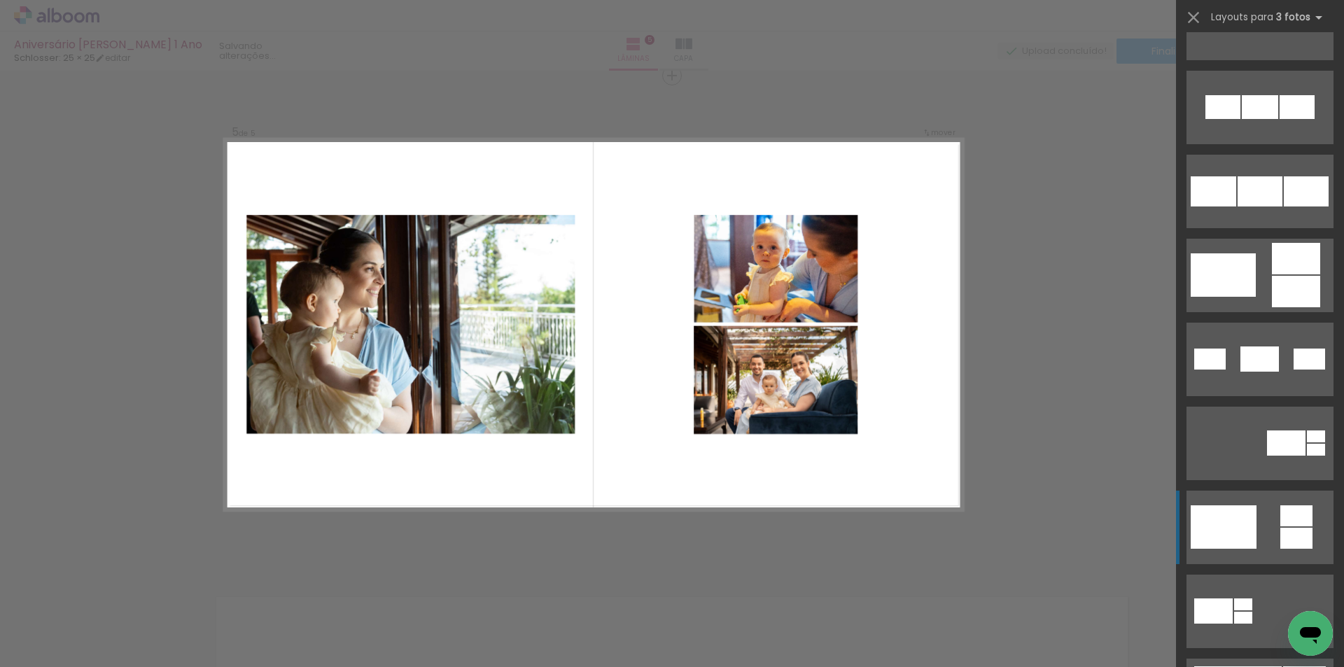
scroll to position [588, 0]
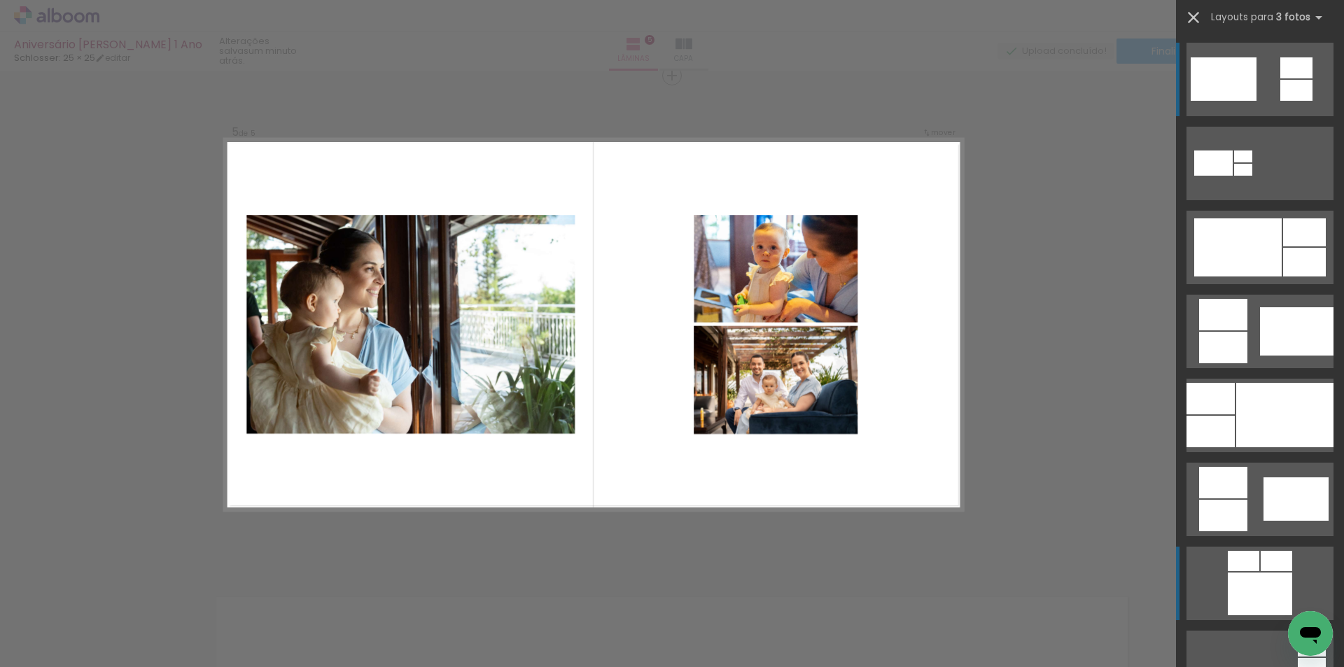
click at [1197, 10] on iron-icon at bounding box center [1193, 18] width 20 height 20
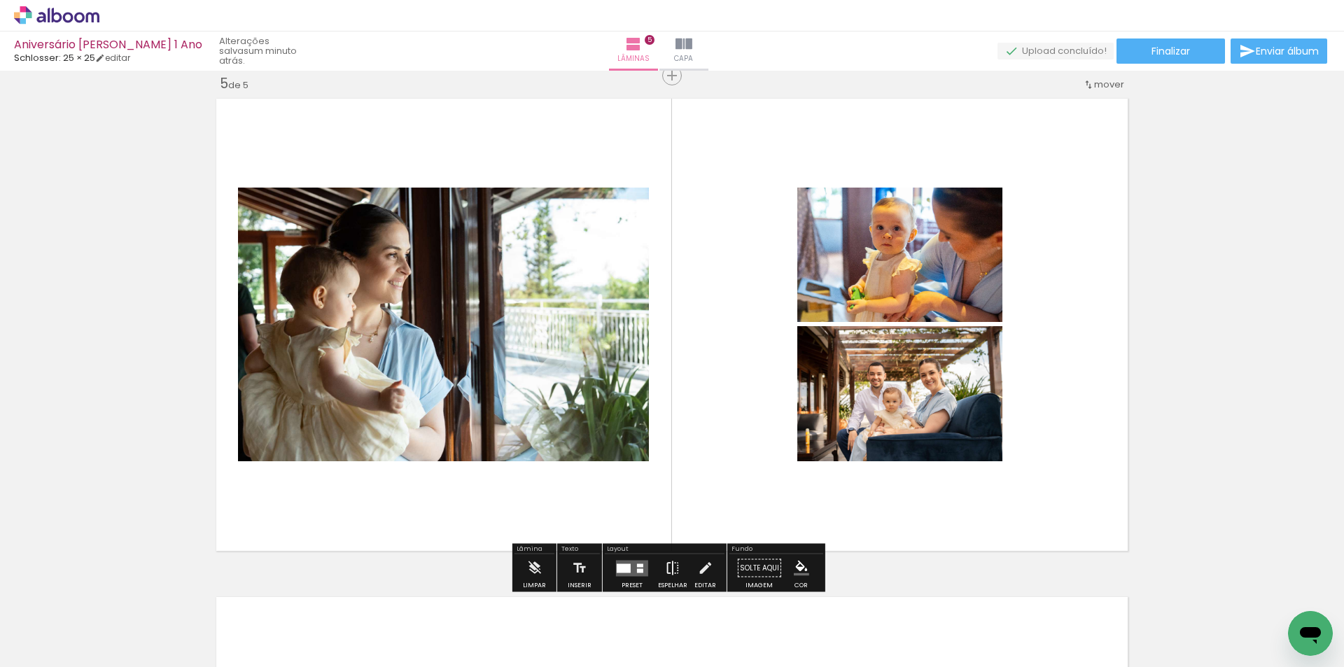
click at [665, 570] on iron-icon at bounding box center [672, 568] width 15 height 28
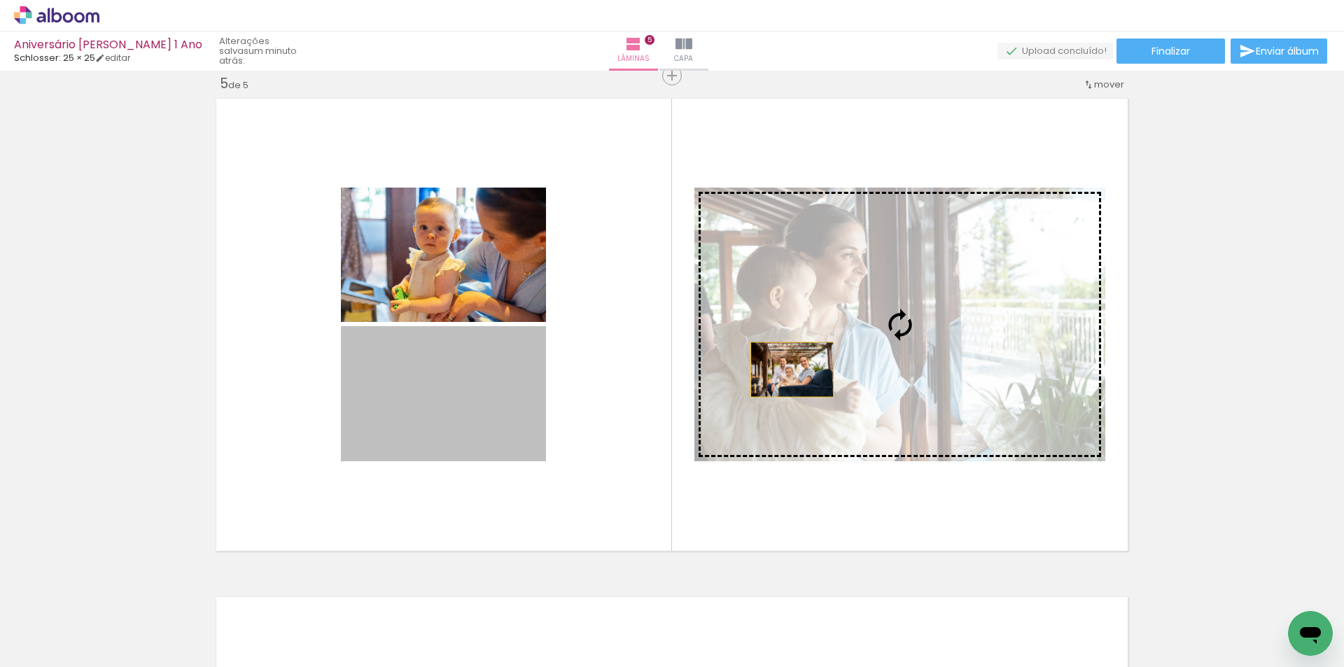
drag, startPoint x: 439, startPoint y: 401, endPoint x: 787, endPoint y: 369, distance: 349.9
click at [0, 0] on slot at bounding box center [0, 0] width 0 height 0
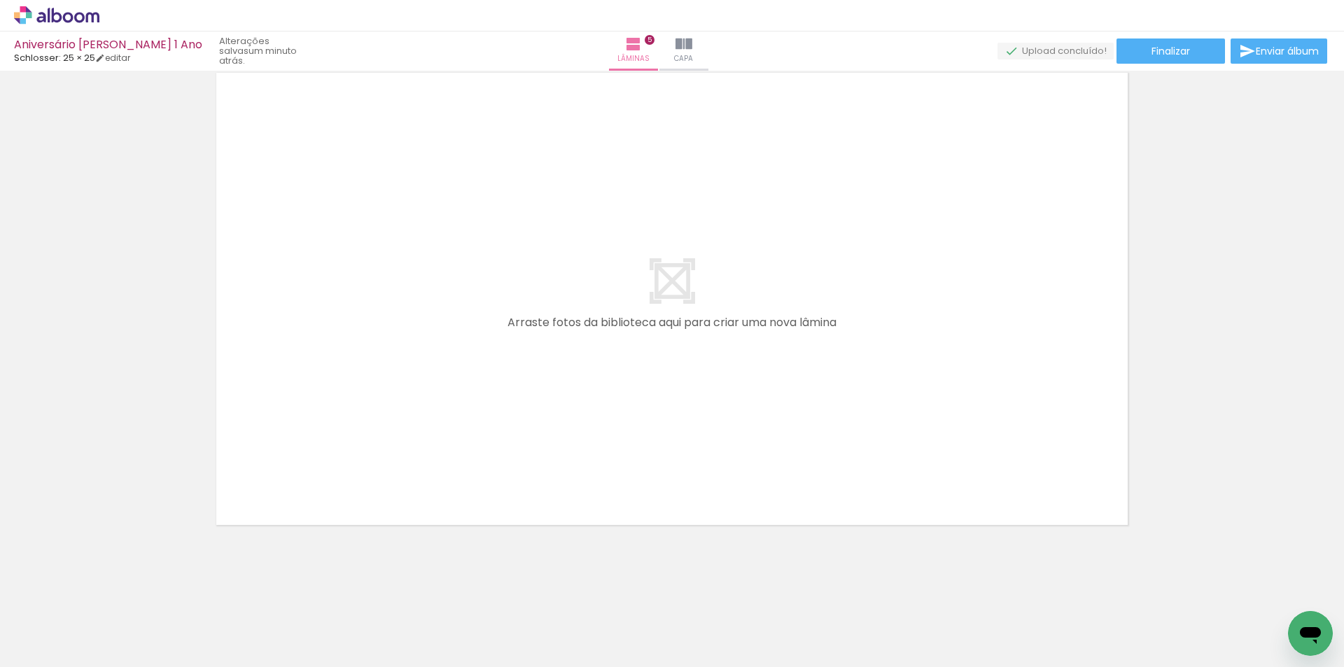
scroll to position [0, 745]
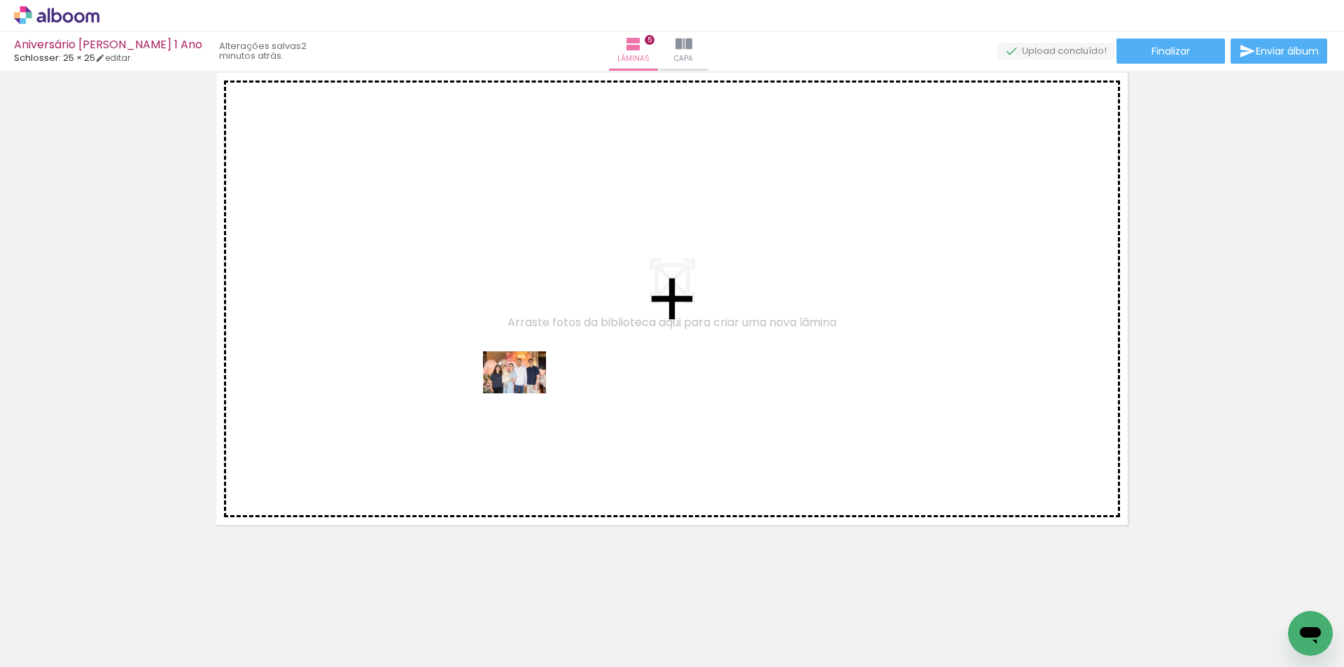
drag, startPoint x: 508, startPoint y: 622, endPoint x: 525, endPoint y: 393, distance: 229.4
click at [525, 393] on quentale-workspace at bounding box center [672, 333] width 1344 height 667
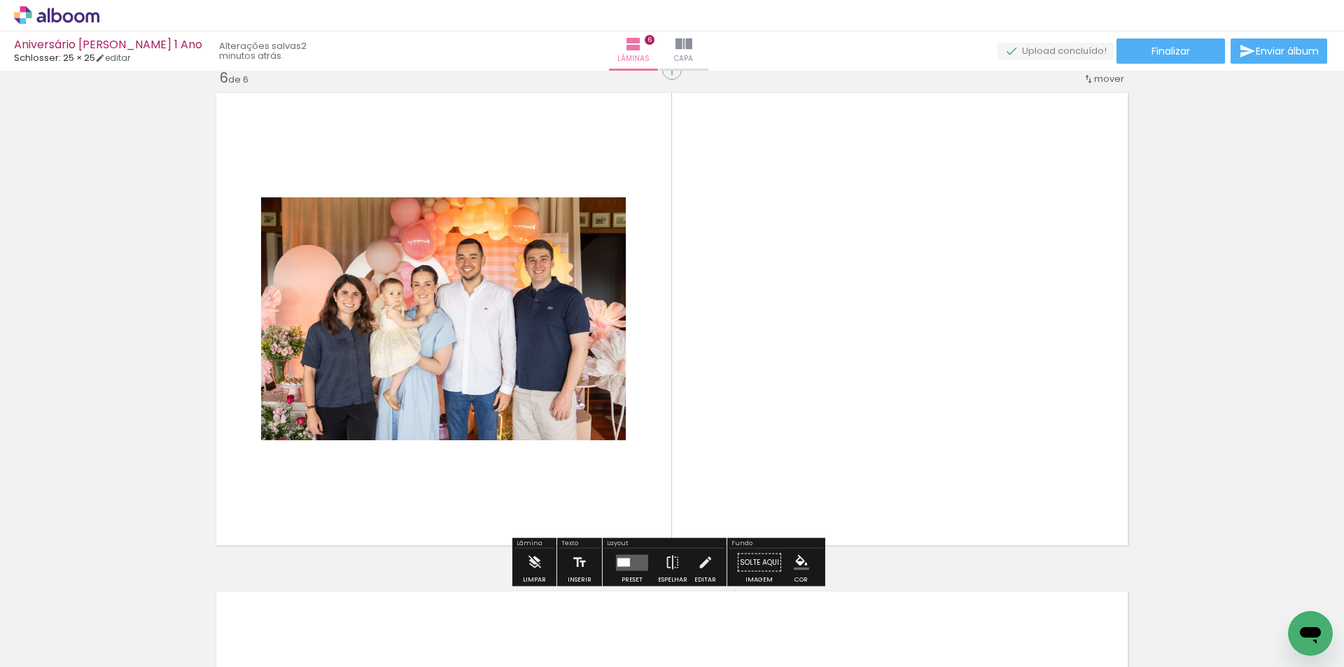
scroll to position [2509, 0]
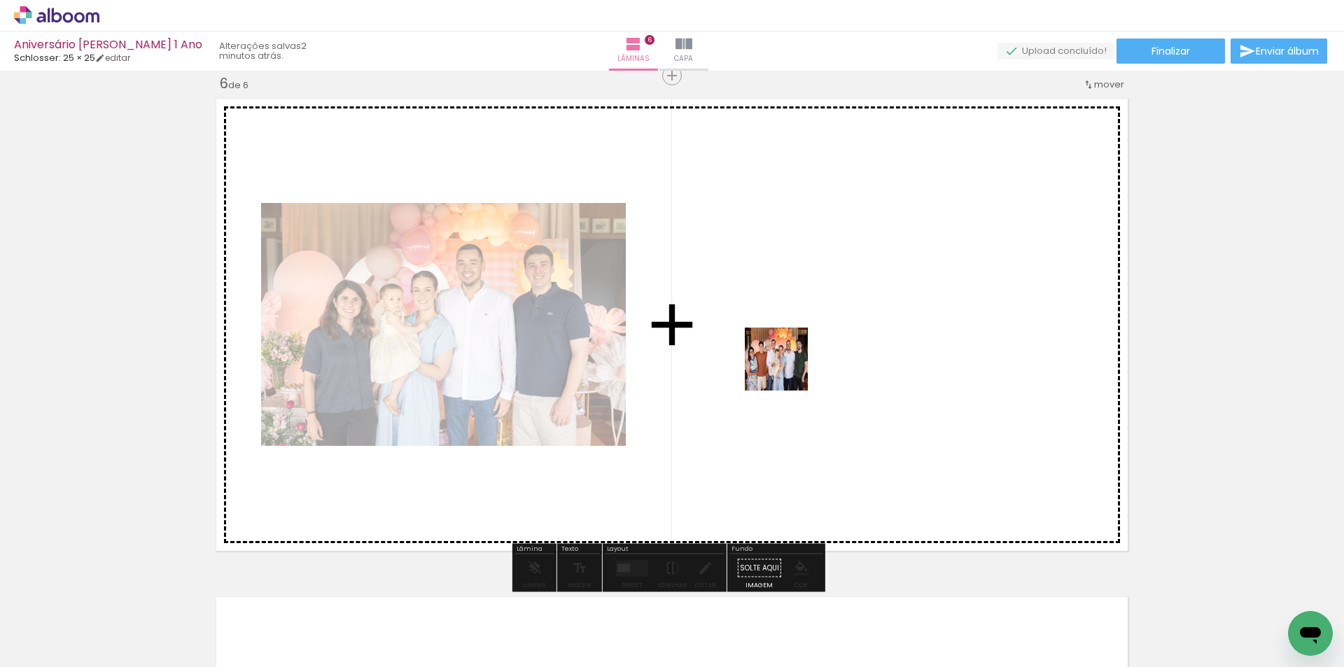
drag, startPoint x: 586, startPoint y: 630, endPoint x: 798, endPoint y: 358, distance: 346.0
click at [798, 358] on quentale-workspace at bounding box center [672, 333] width 1344 height 667
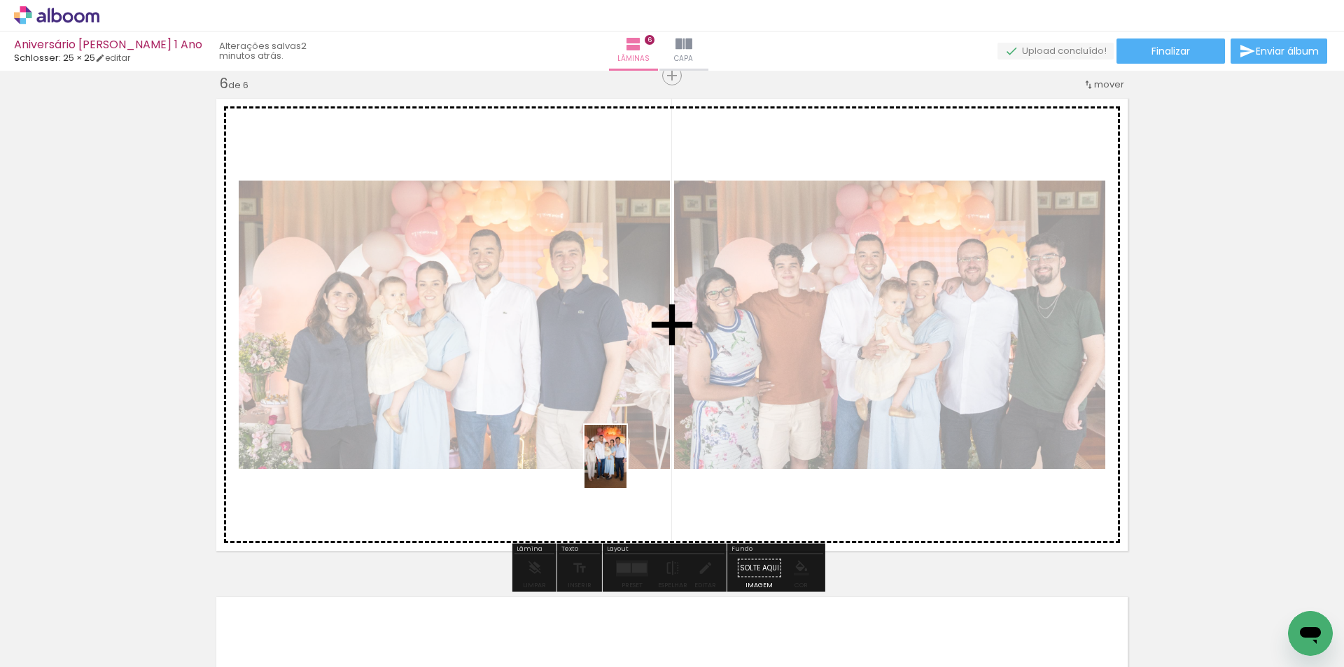
drag, startPoint x: 656, startPoint y: 626, endPoint x: 628, endPoint y: 528, distance: 102.4
click at [625, 466] on quentale-workspace at bounding box center [672, 333] width 1344 height 667
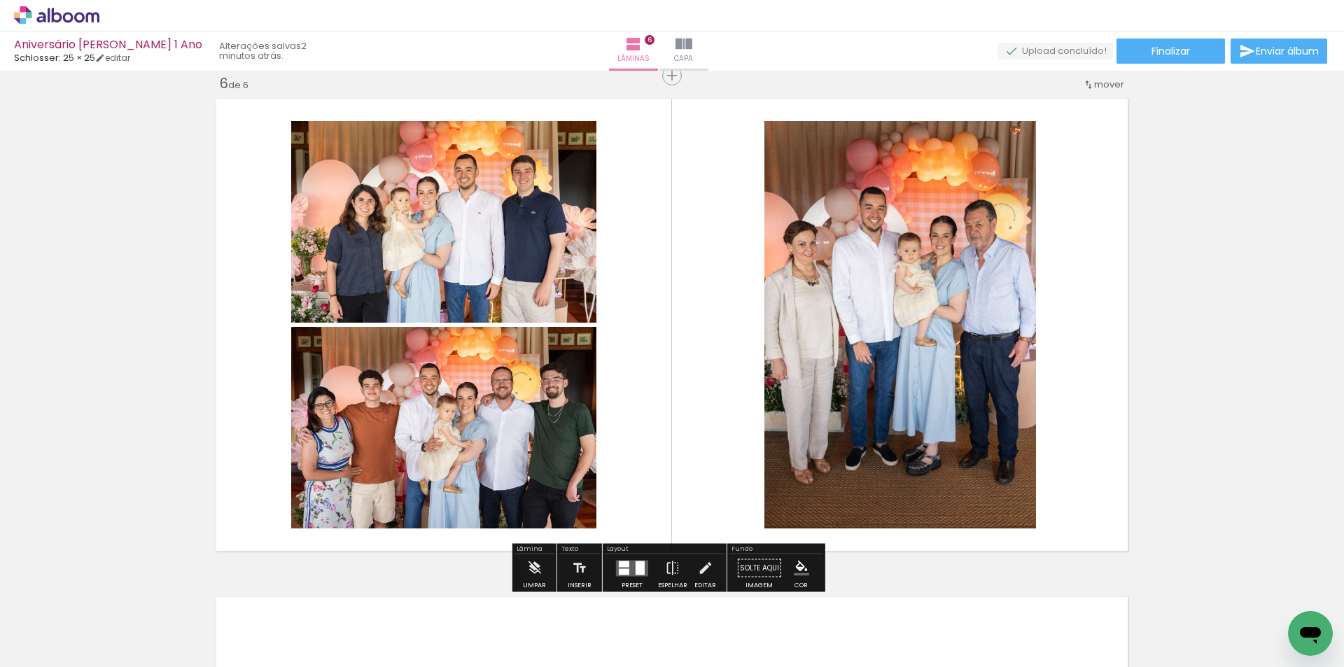
scroll to position [0, 745]
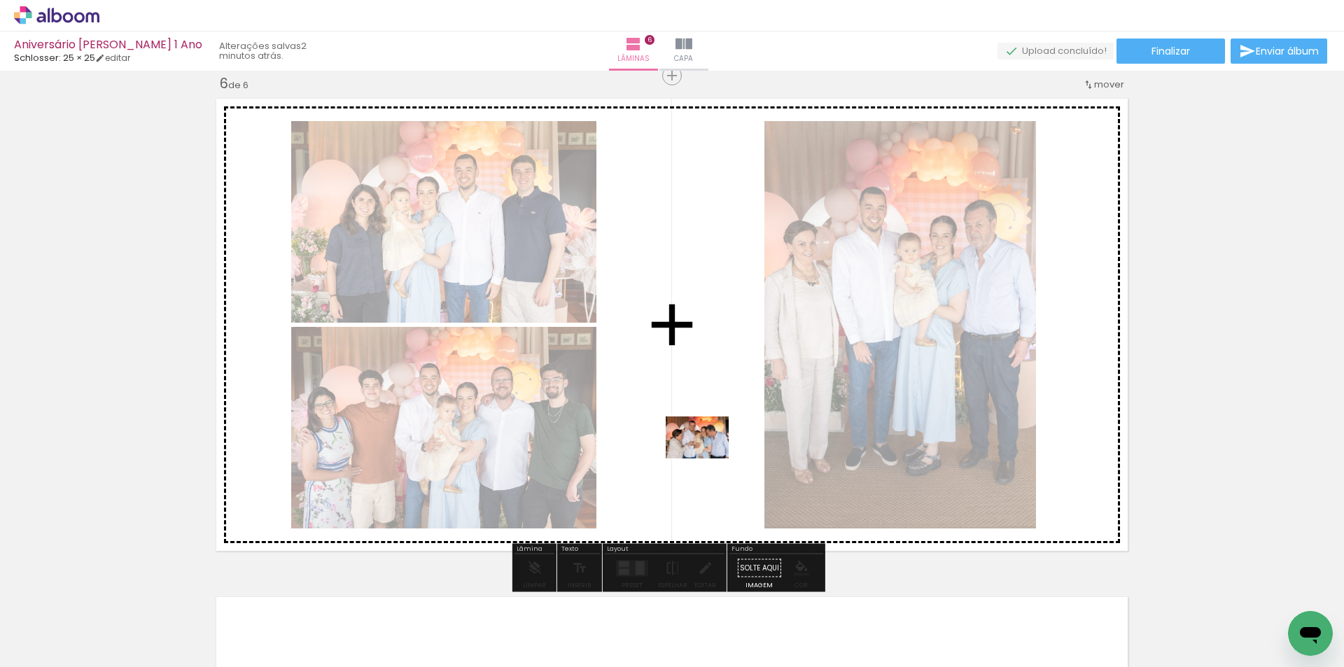
drag, startPoint x: 733, startPoint y: 628, endPoint x: 717, endPoint y: 532, distance: 97.3
click at [707, 458] on quentale-workspace at bounding box center [672, 333] width 1344 height 667
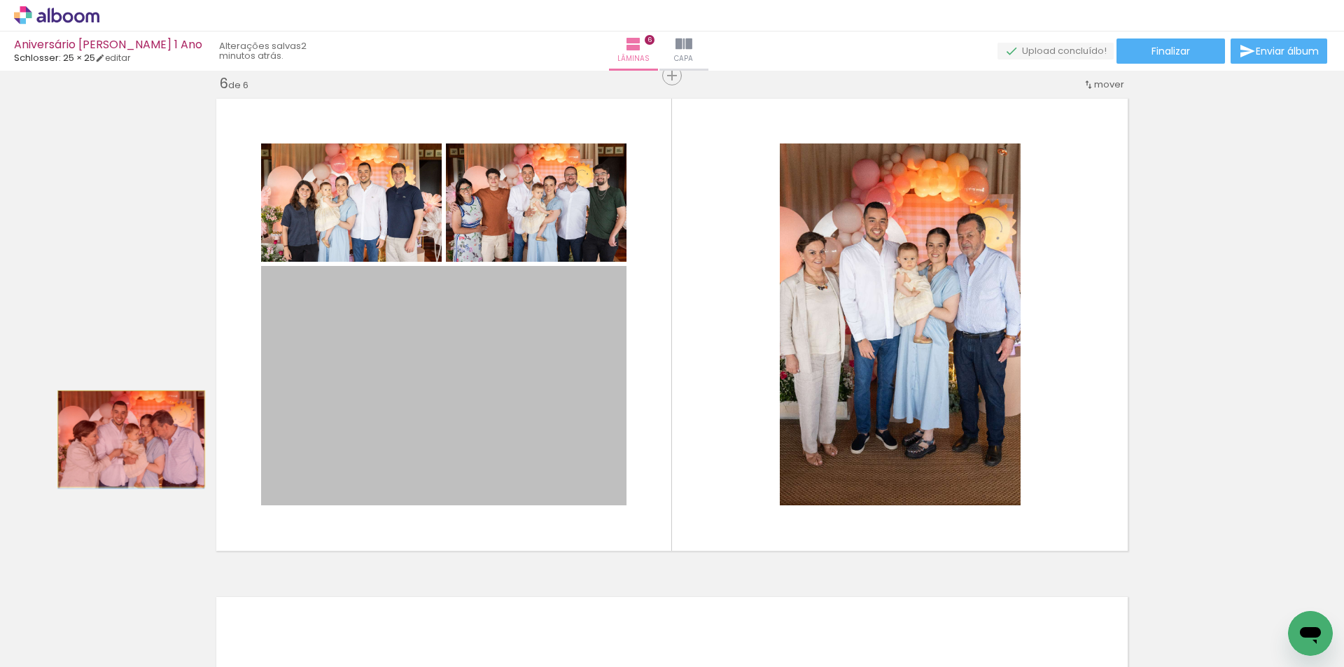
drag, startPoint x: 493, startPoint y: 416, endPoint x: 126, endPoint y: 439, distance: 367.4
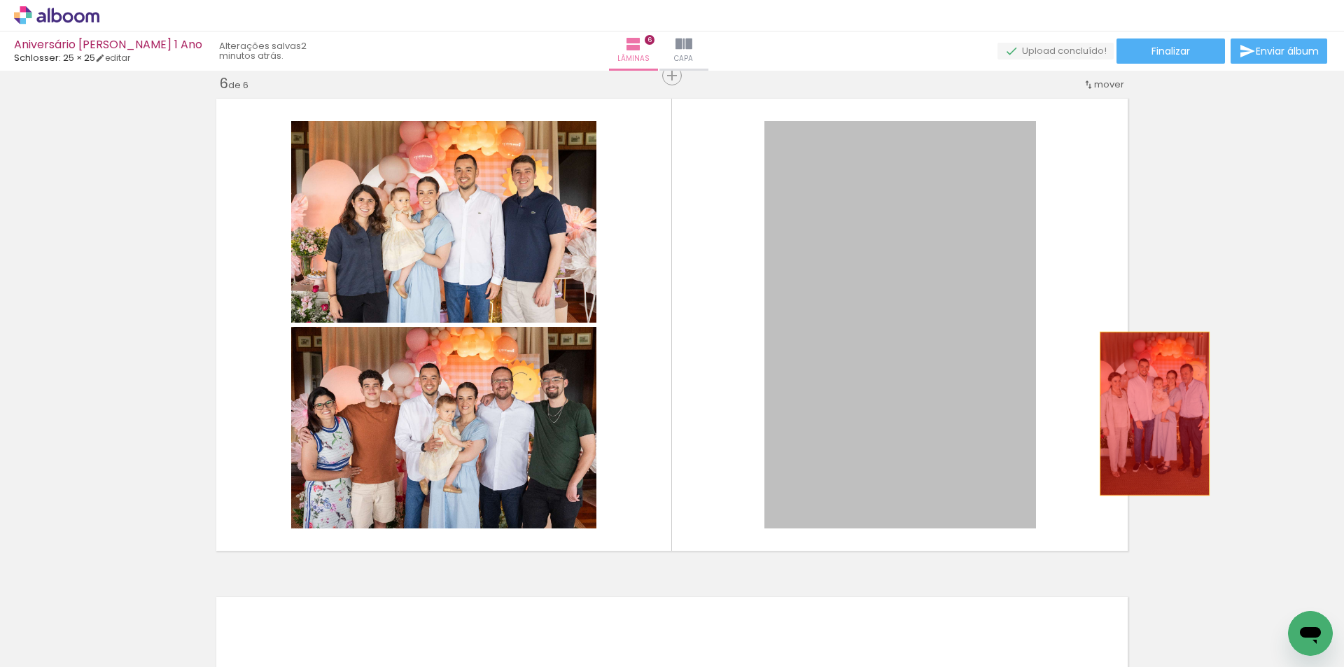
drag, startPoint x: 922, startPoint y: 351, endPoint x: 1149, endPoint y: 414, distance: 235.8
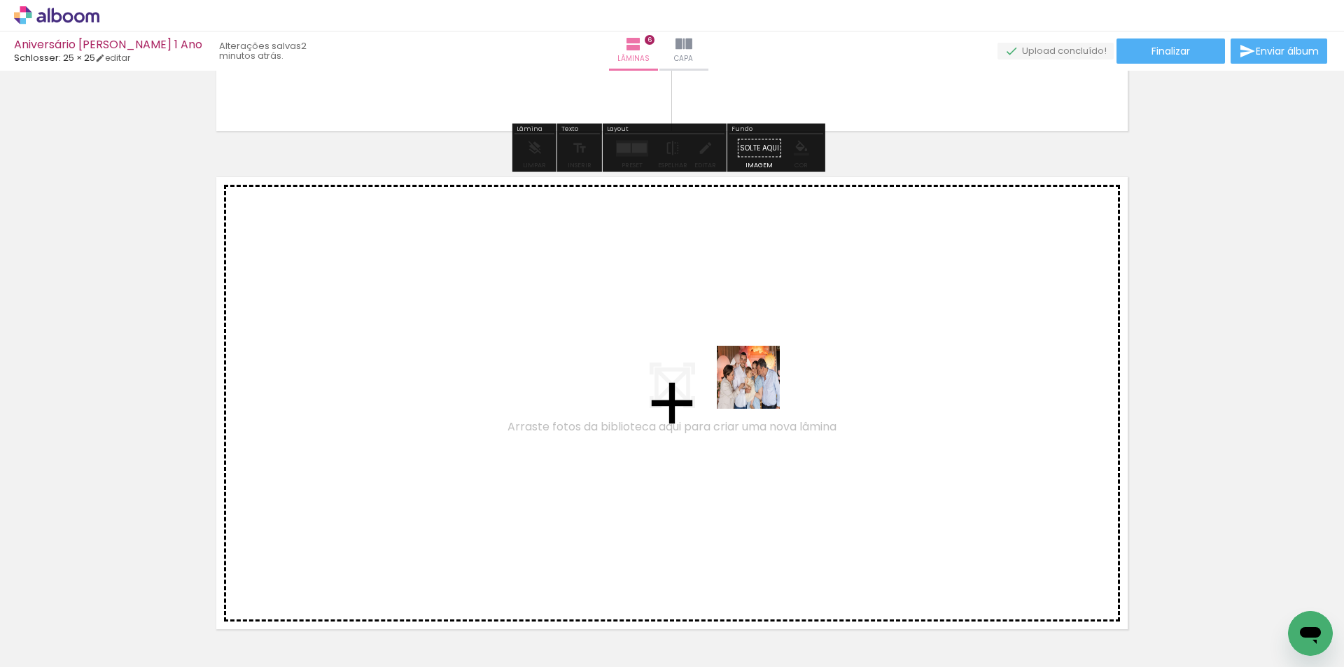
drag, startPoint x: 759, startPoint y: 414, endPoint x: 759, endPoint y: 386, distance: 28.0
click at [759, 386] on quentale-workspace at bounding box center [672, 333] width 1344 height 667
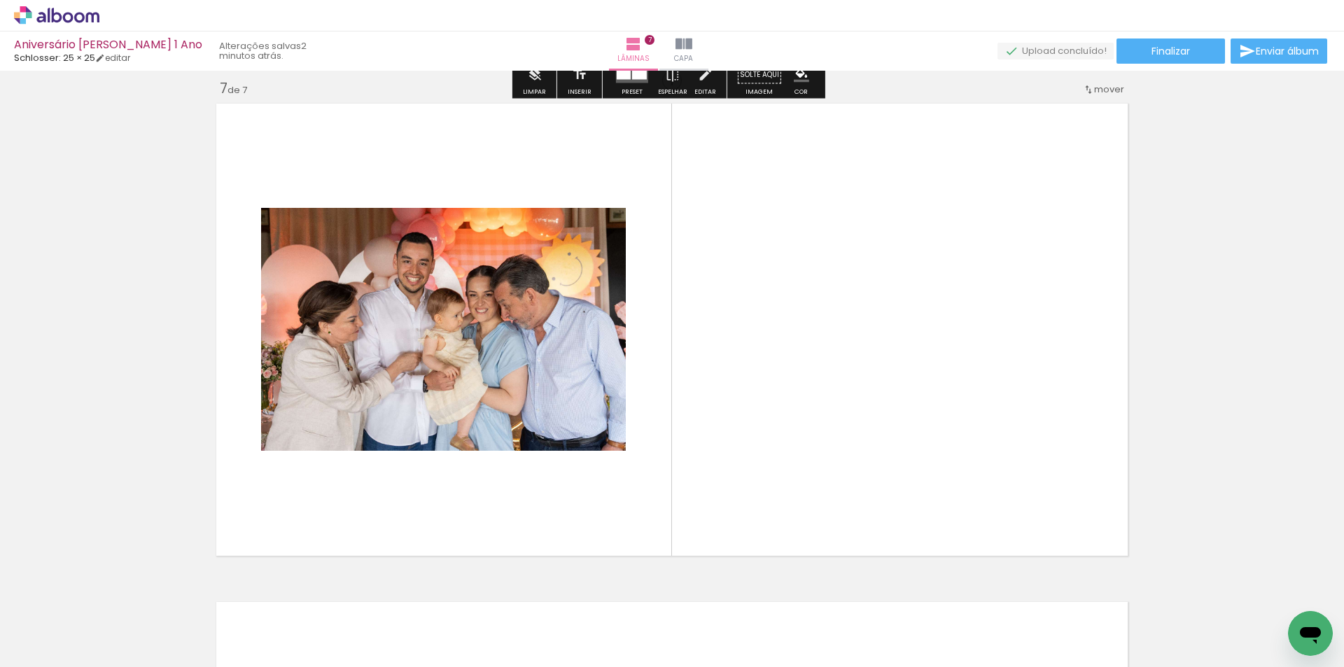
scroll to position [3008, 0]
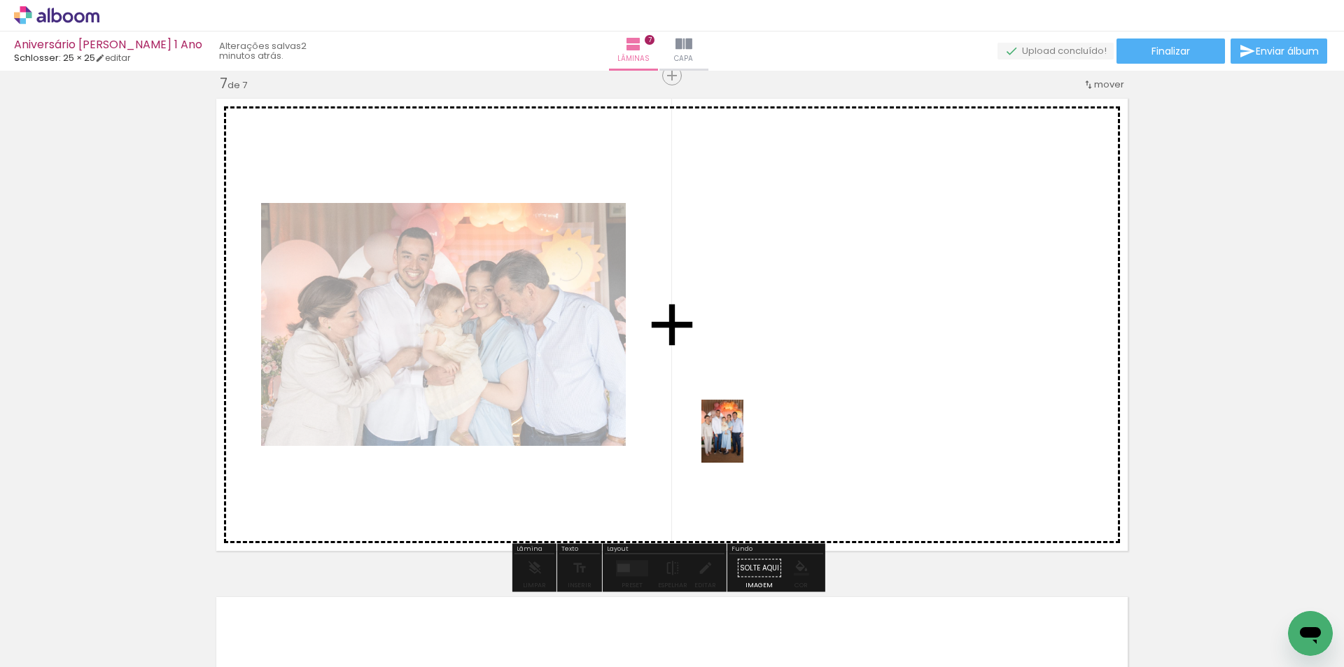
drag, startPoint x: 656, startPoint y: 611, endPoint x: 743, endPoint y: 442, distance: 190.6
click at [743, 442] on quentale-workspace at bounding box center [672, 333] width 1344 height 667
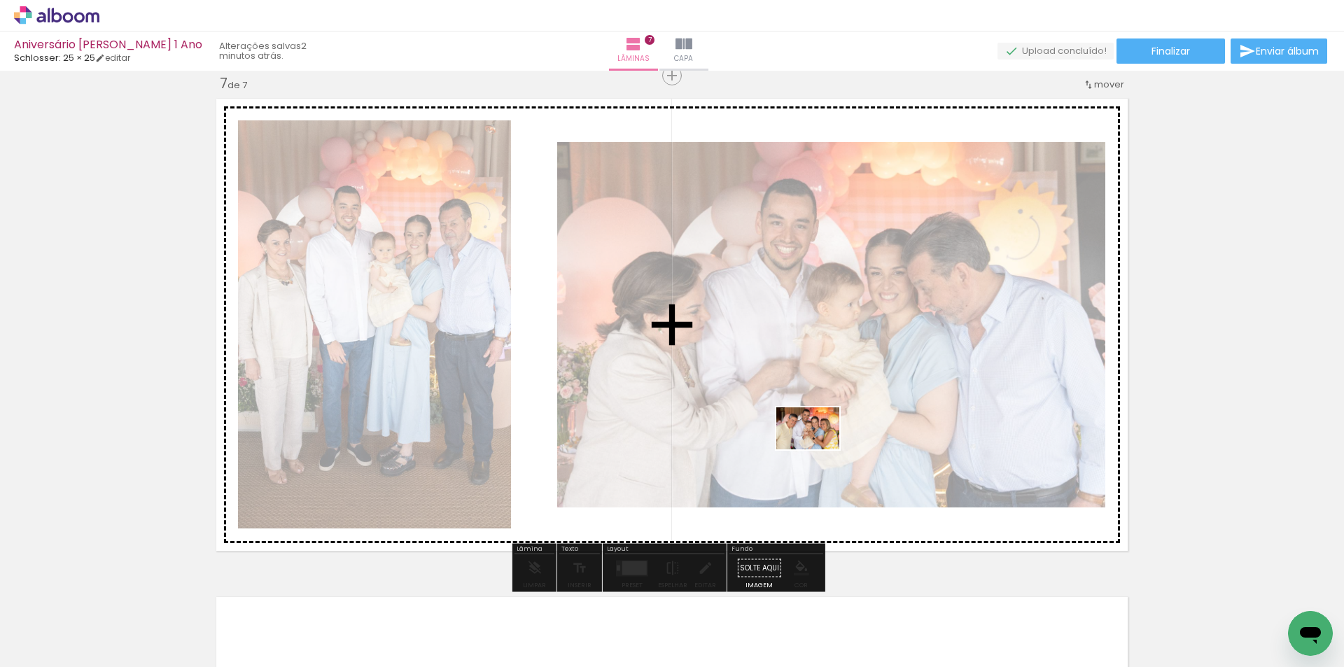
drag, startPoint x: 826, startPoint y: 625, endPoint x: 818, endPoint y: 449, distance: 175.8
click at [818, 449] on quentale-workspace at bounding box center [672, 333] width 1344 height 667
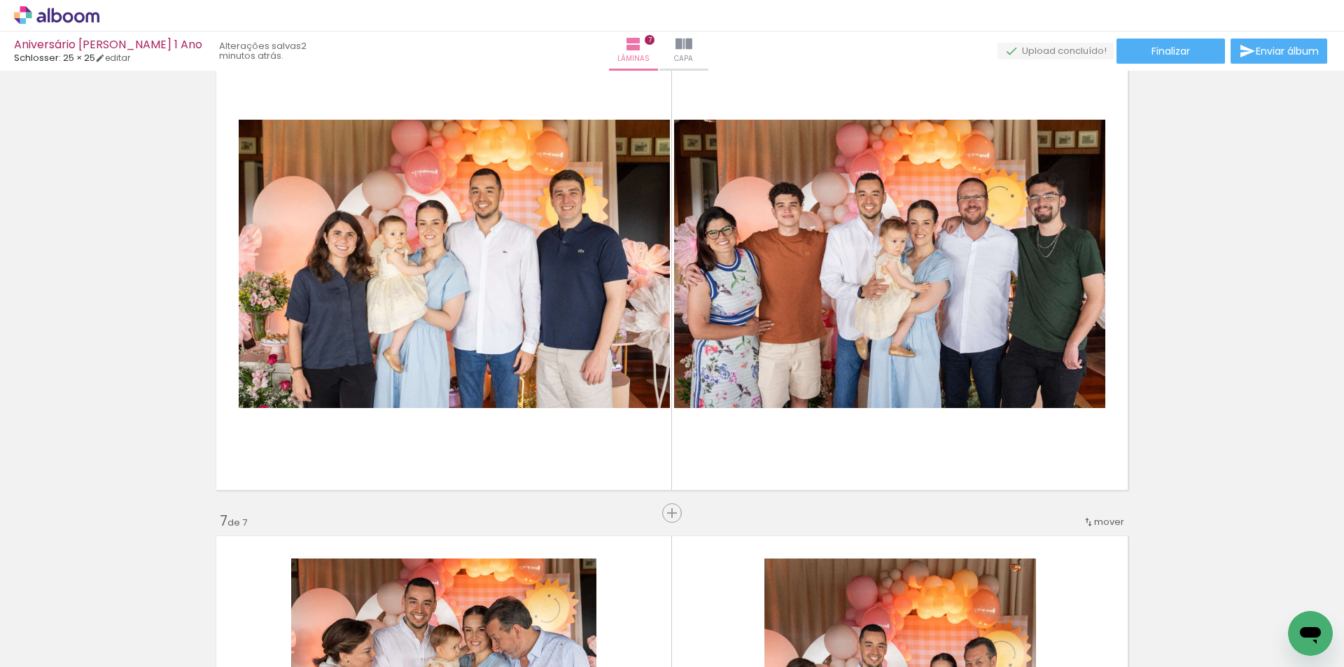
scroll to position [2518, 0]
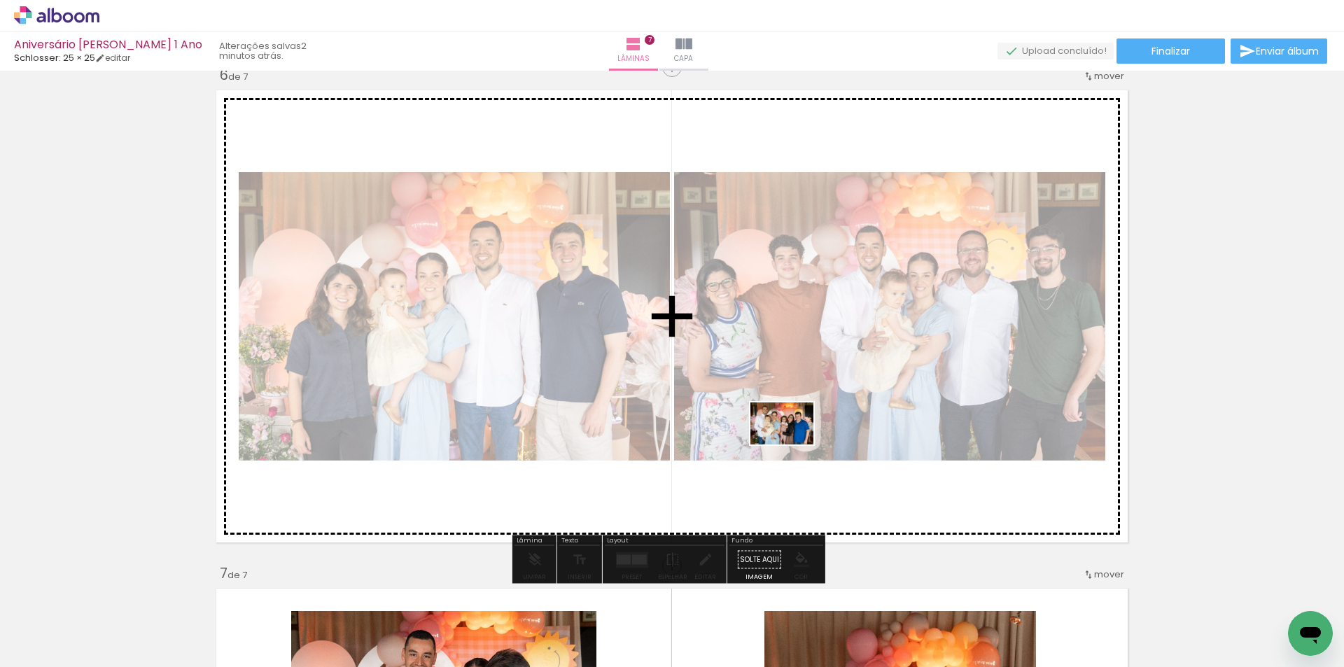
drag, startPoint x: 741, startPoint y: 630, endPoint x: 792, endPoint y: 444, distance: 193.0
click at [792, 444] on quentale-workspace at bounding box center [672, 333] width 1344 height 667
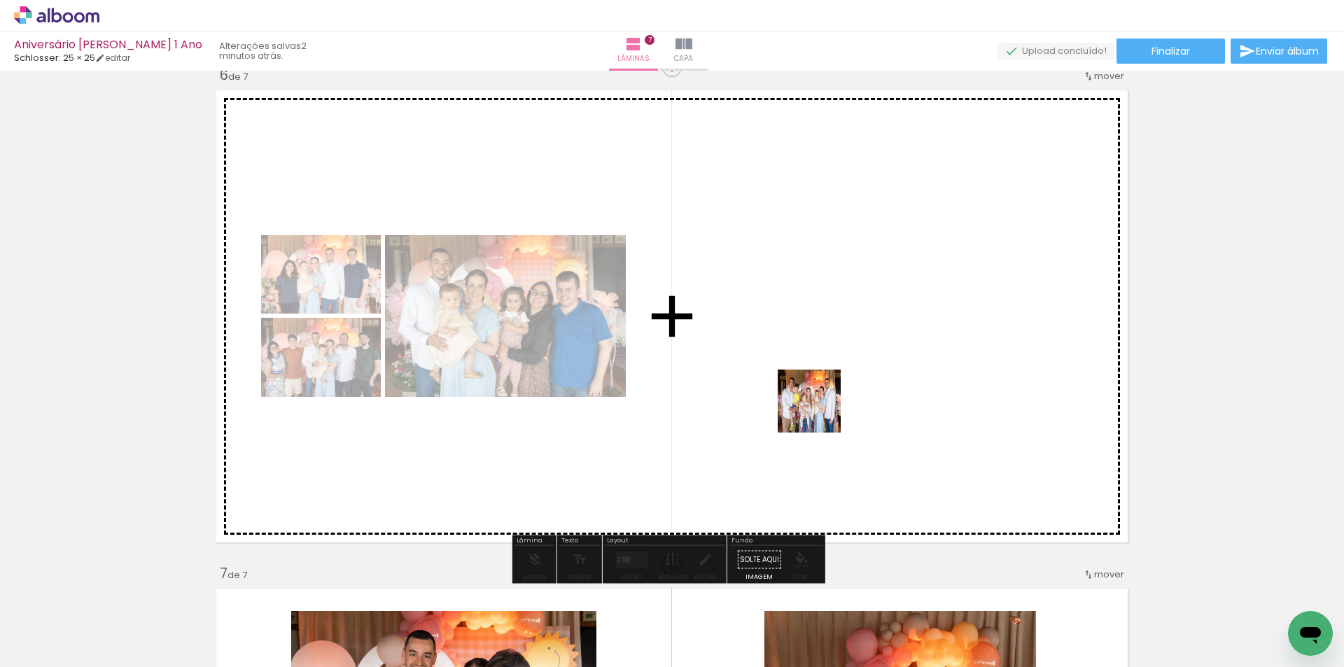
drag, startPoint x: 781, startPoint y: 621, endPoint x: 822, endPoint y: 390, distance: 233.9
click at [822, 390] on quentale-workspace at bounding box center [672, 333] width 1344 height 667
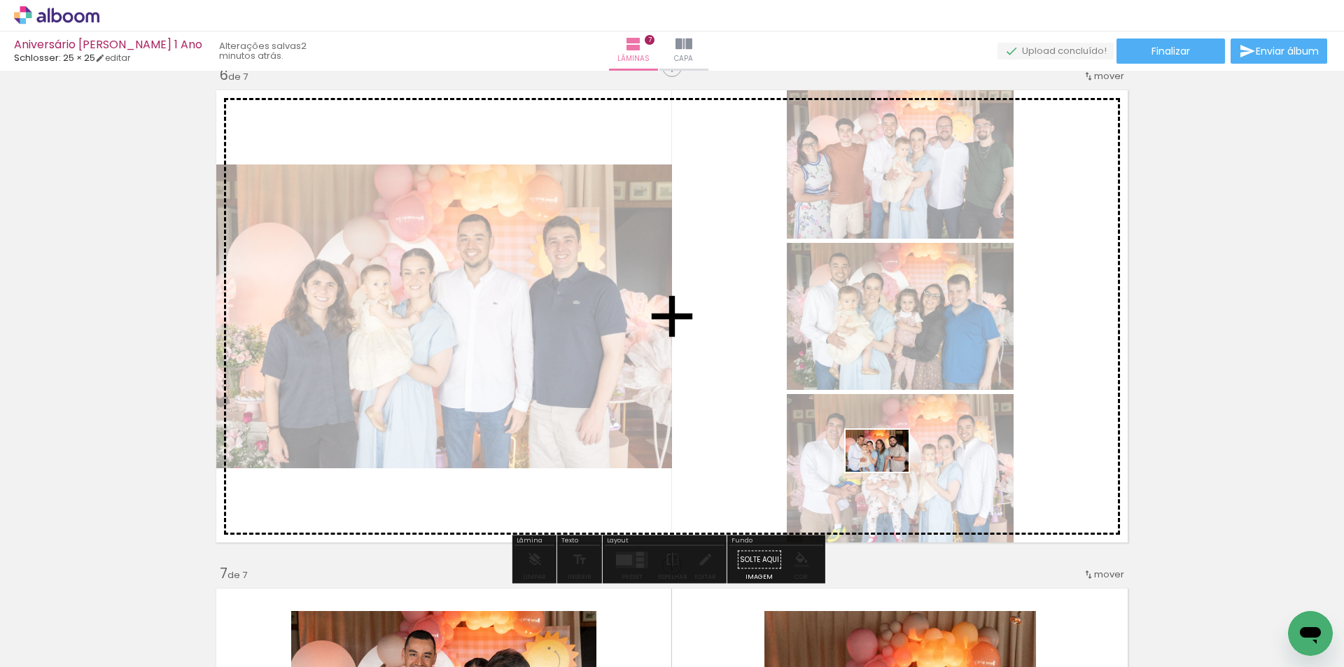
drag, startPoint x: 863, startPoint y: 635, endPoint x: 887, endPoint y: 472, distance: 165.5
click at [887, 472] on quentale-workspace at bounding box center [672, 333] width 1344 height 667
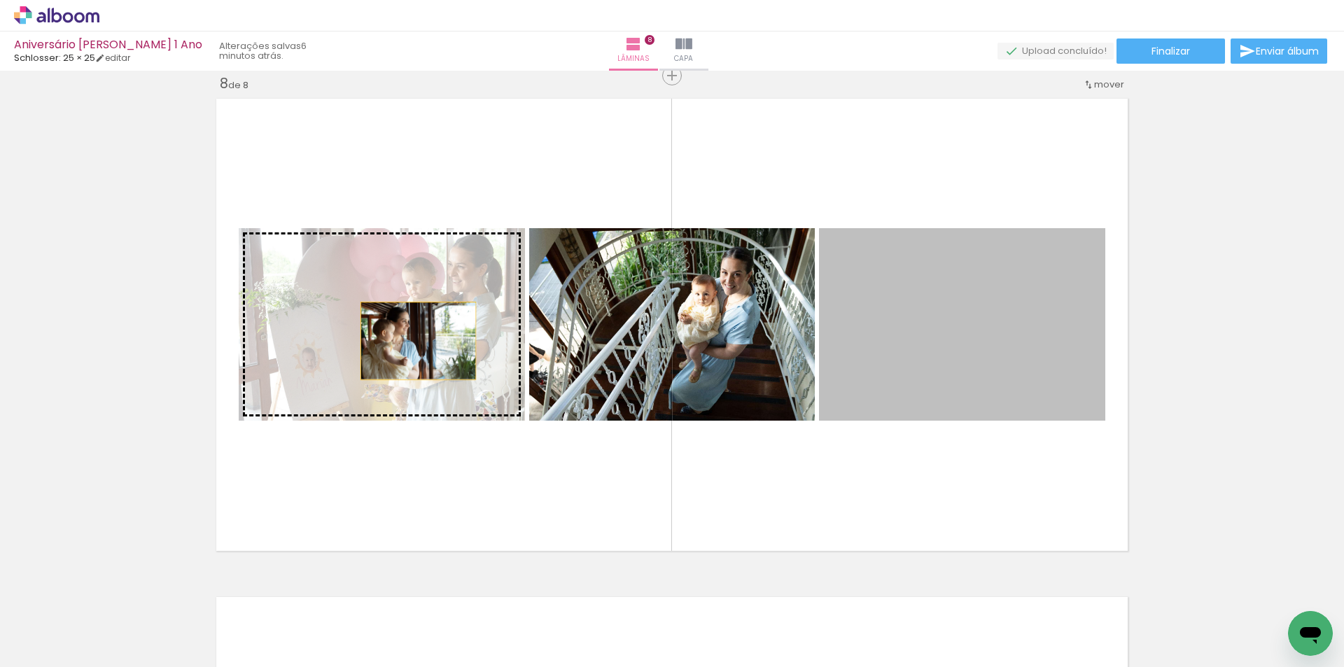
click at [0, 0] on slot at bounding box center [0, 0] width 0 height 0
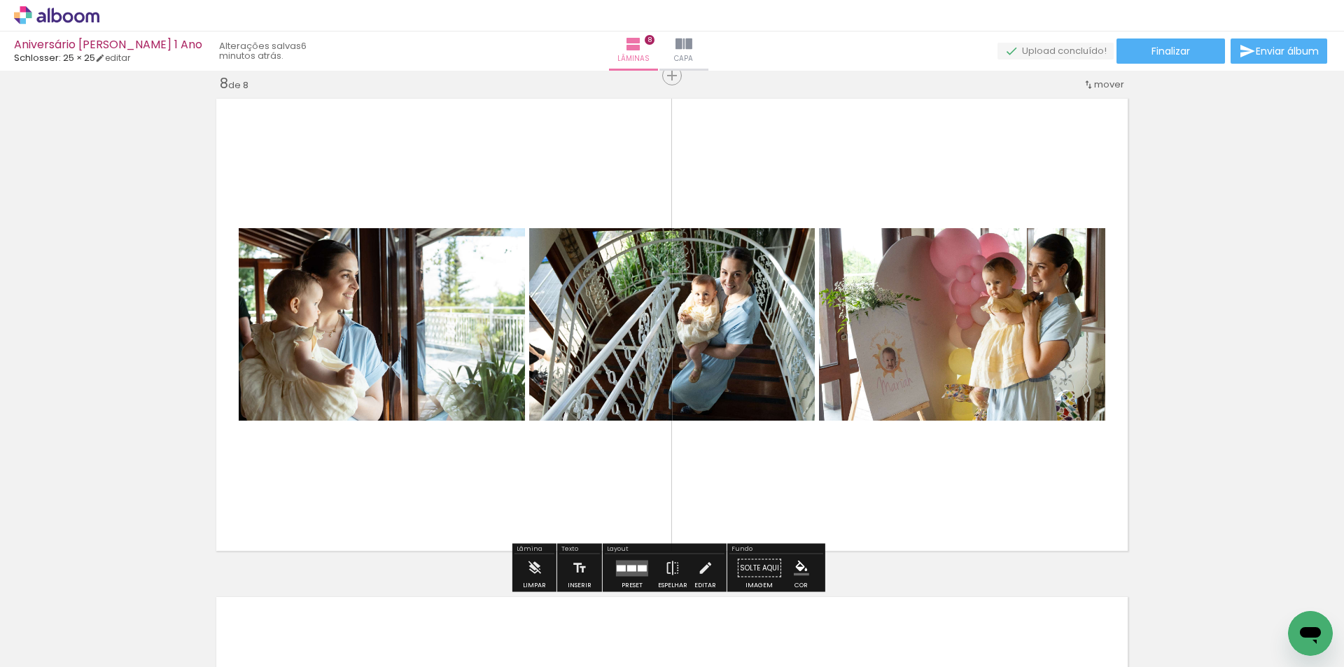
click at [633, 572] on quentale-layouter at bounding box center [632, 568] width 32 height 16
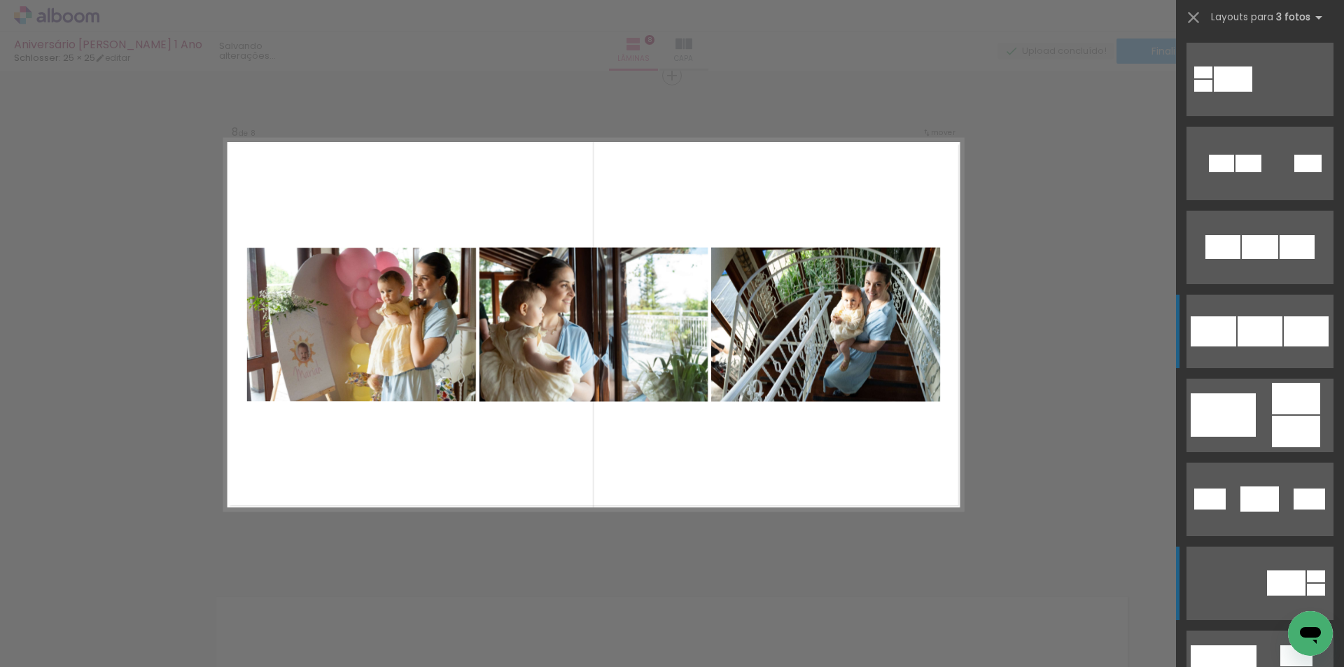
scroll to position [252, 0]
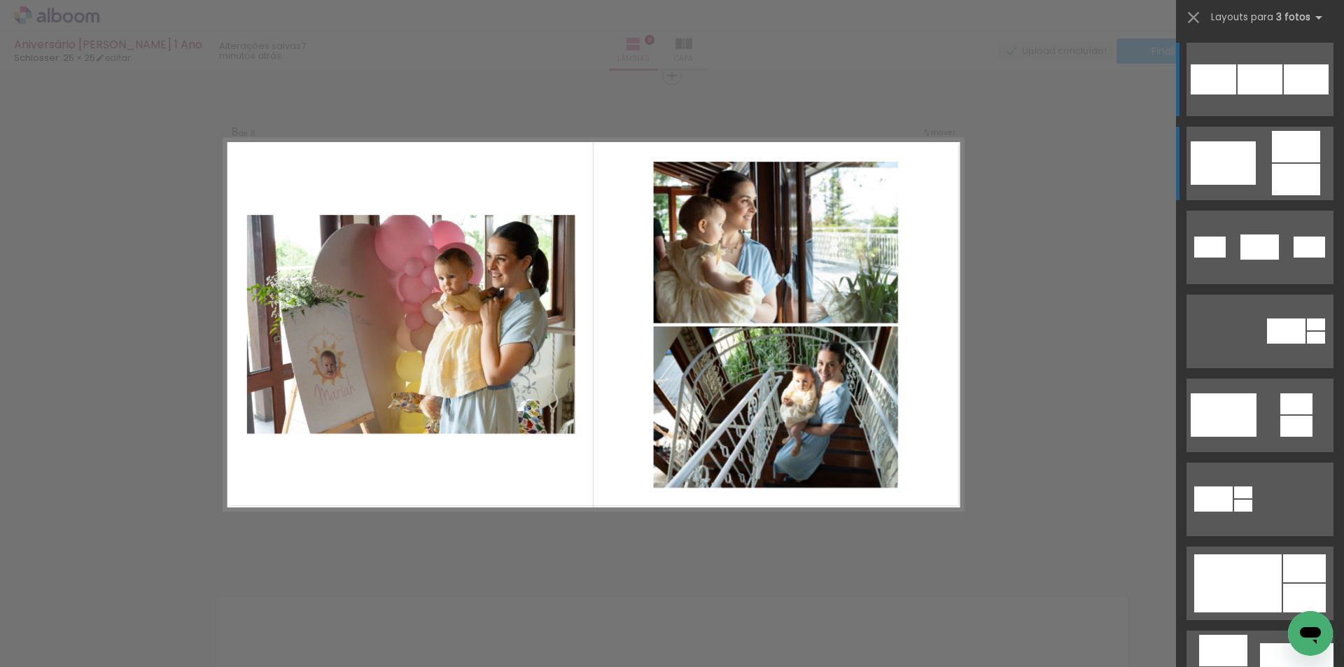
click at [1273, 159] on div at bounding box center [1295, 146] width 48 height 31
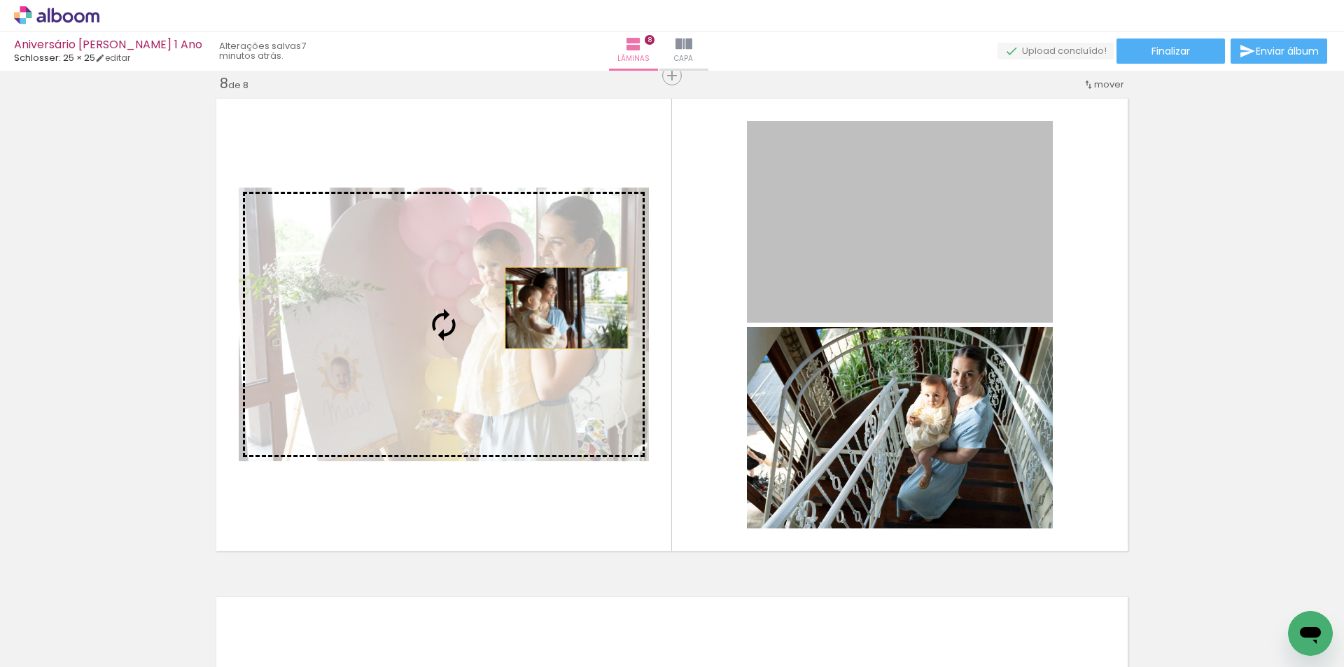
drag, startPoint x: 867, startPoint y: 208, endPoint x: 513, endPoint y: 311, distance: 368.7
click at [0, 0] on slot at bounding box center [0, 0] width 0 height 0
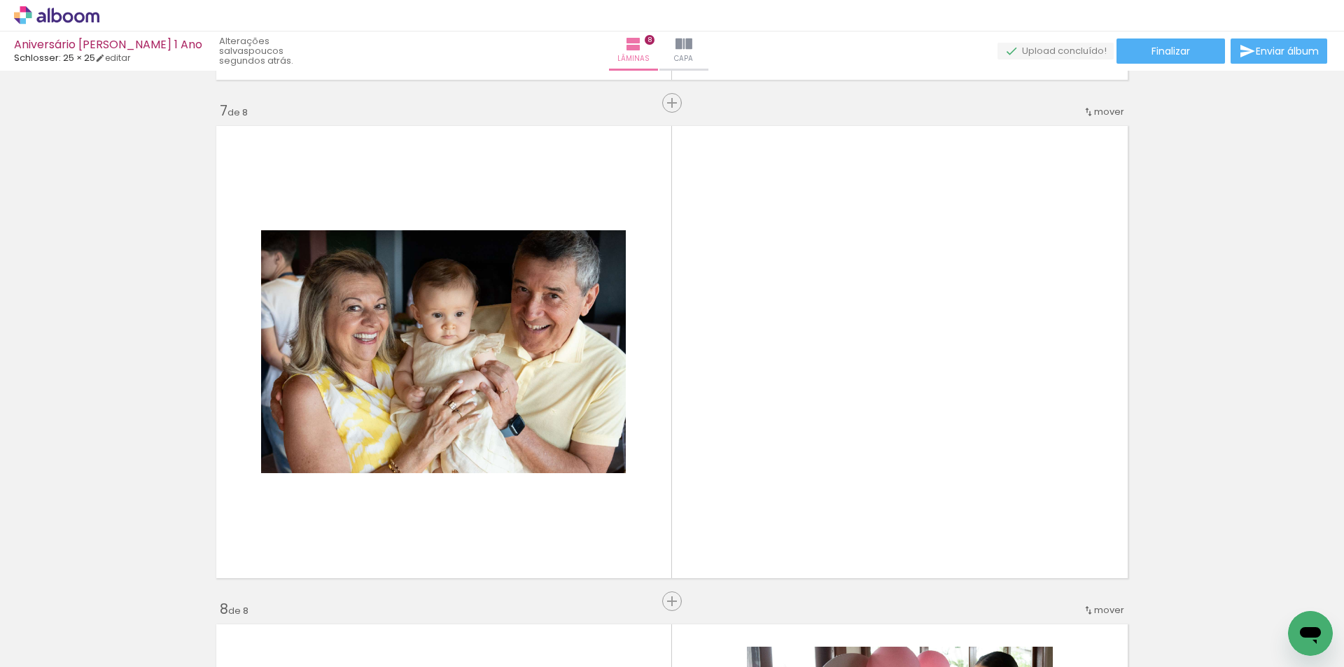
scroll to position [0, 1129]
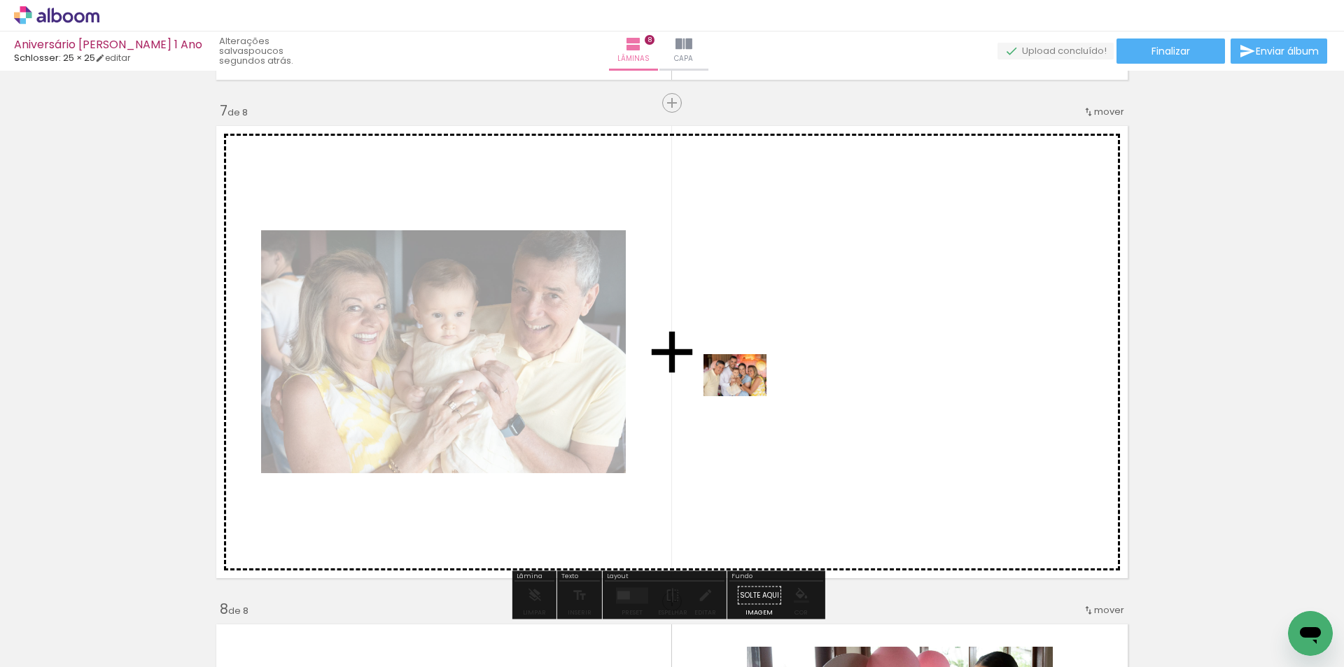
drag, startPoint x: 460, startPoint y: 597, endPoint x: 747, endPoint y: 395, distance: 351.2
click at [747, 395] on quentale-workspace at bounding box center [672, 333] width 1344 height 667
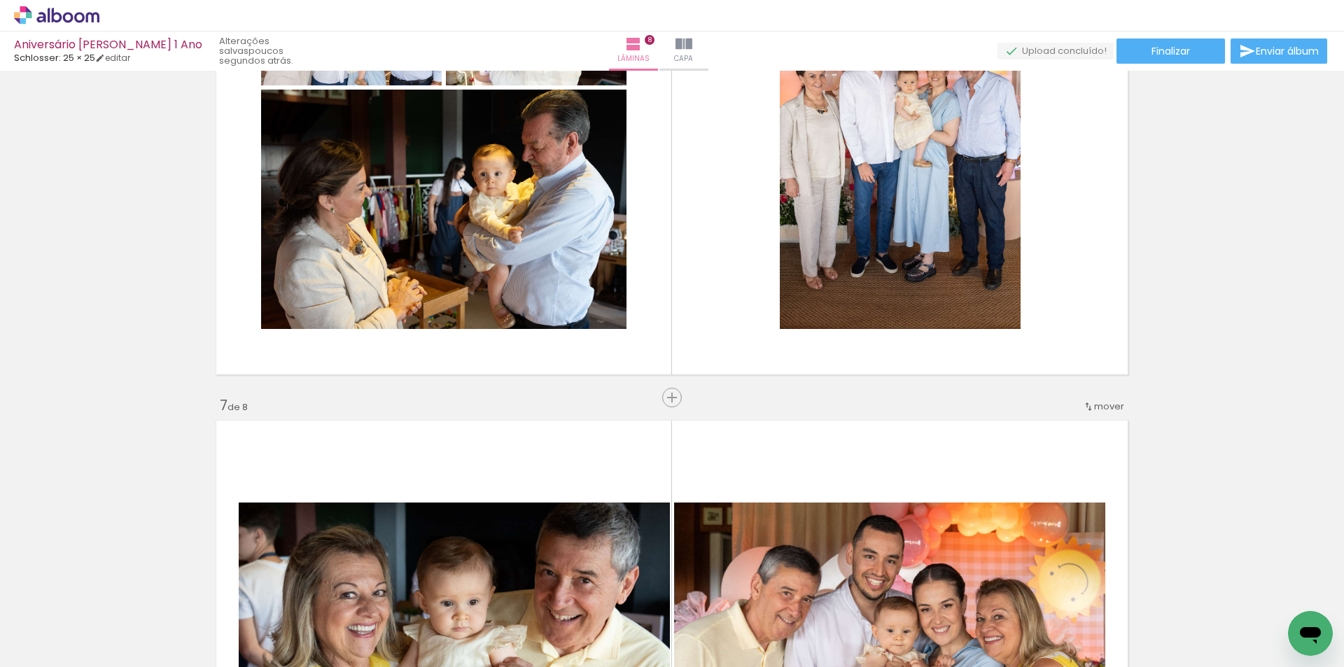
scroll to position [2770, 0]
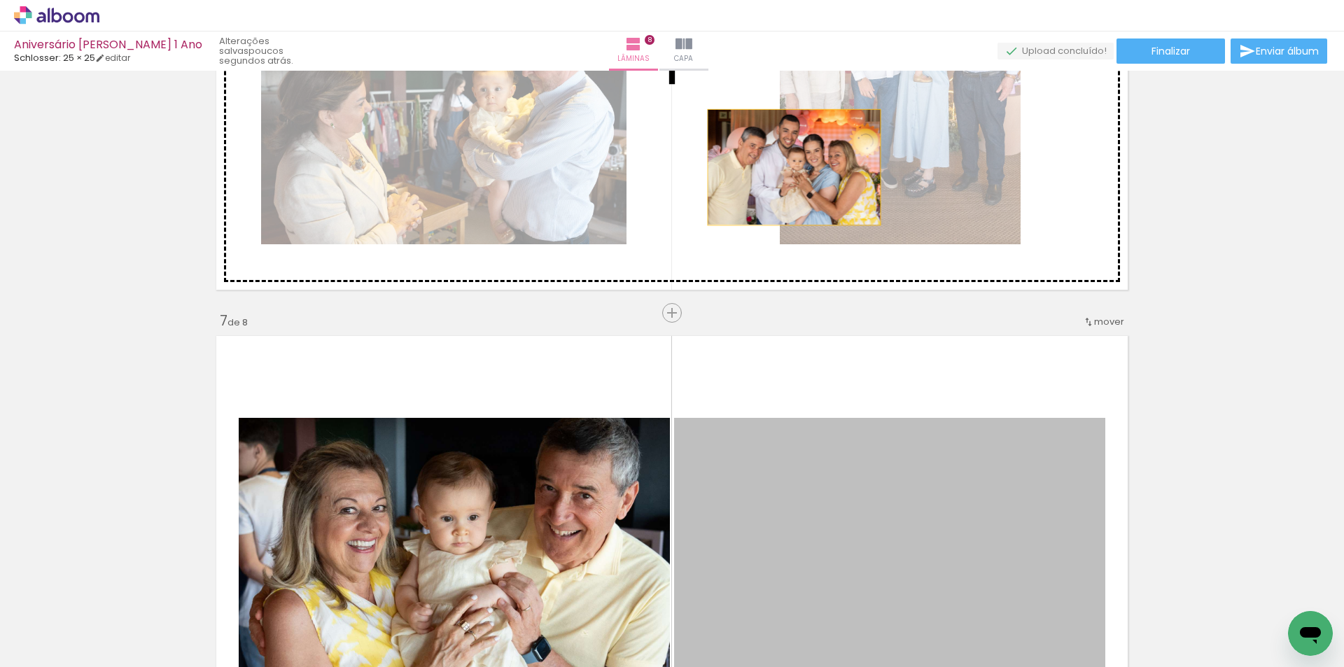
drag, startPoint x: 891, startPoint y: 515, endPoint x: 789, endPoint y: 167, distance: 362.7
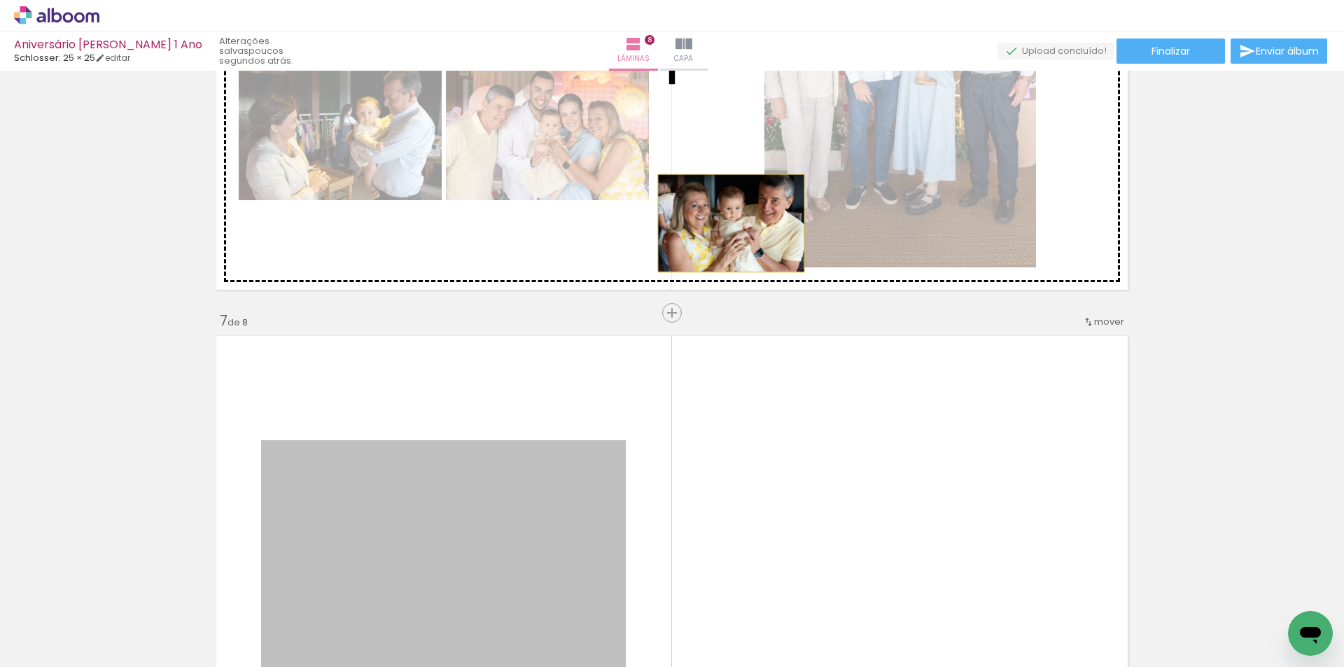
drag, startPoint x: 675, startPoint y: 395, endPoint x: 726, endPoint y: 223, distance: 178.9
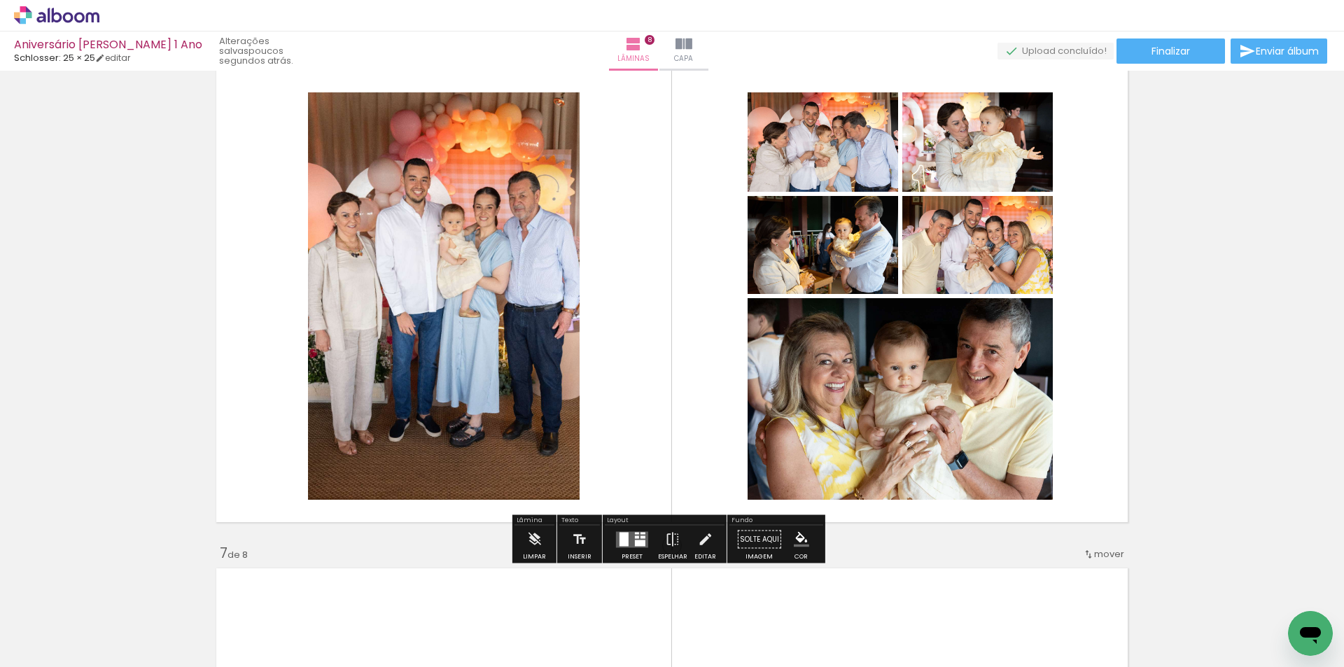
scroll to position [2560, 0]
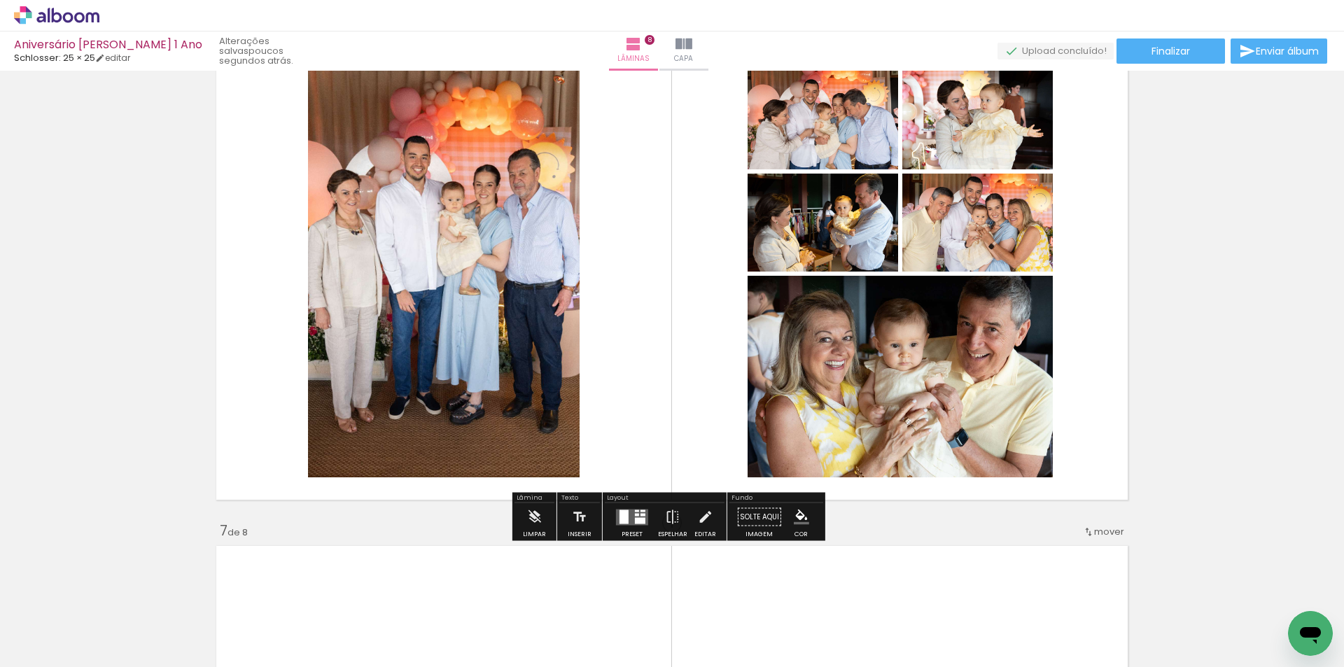
click at [635, 512] on quentale-layouter at bounding box center [632, 517] width 32 height 16
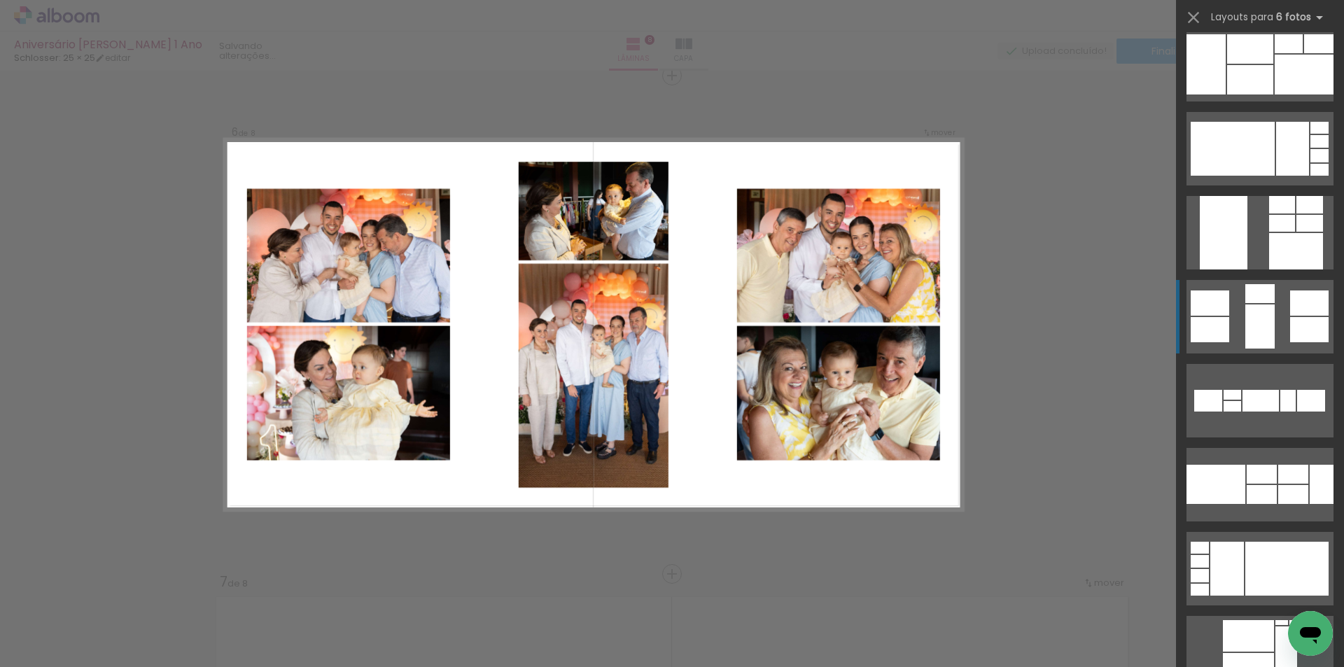
scroll to position [910, 0]
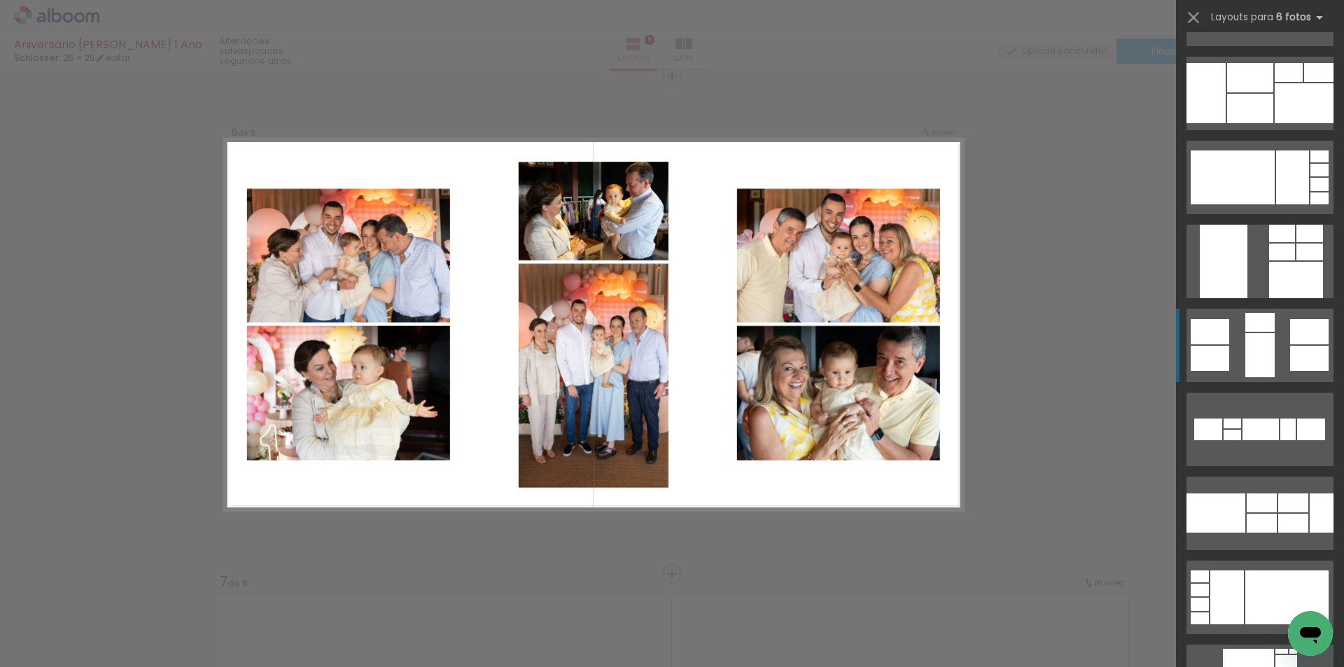
click at [1274, 355] on quentale-layouter at bounding box center [1259, 345] width 147 height 73
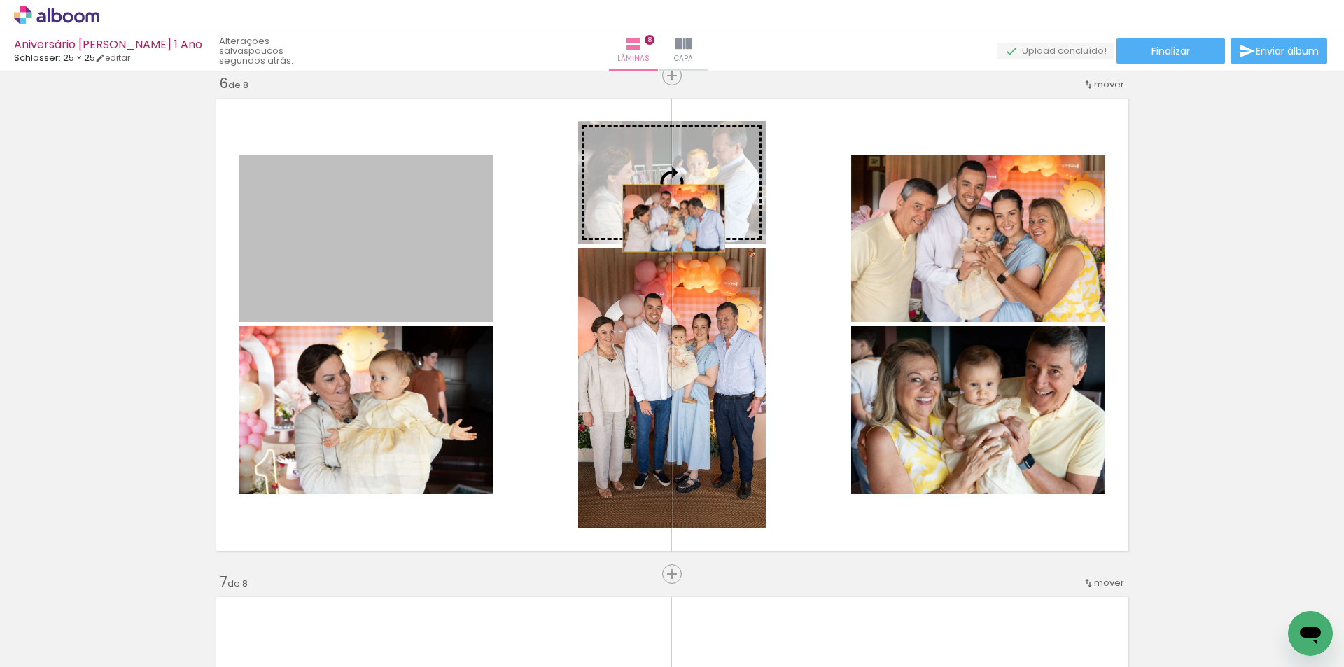
drag, startPoint x: 404, startPoint y: 284, endPoint x: 670, endPoint y: 218, distance: 273.2
click at [0, 0] on slot at bounding box center [0, 0] width 0 height 0
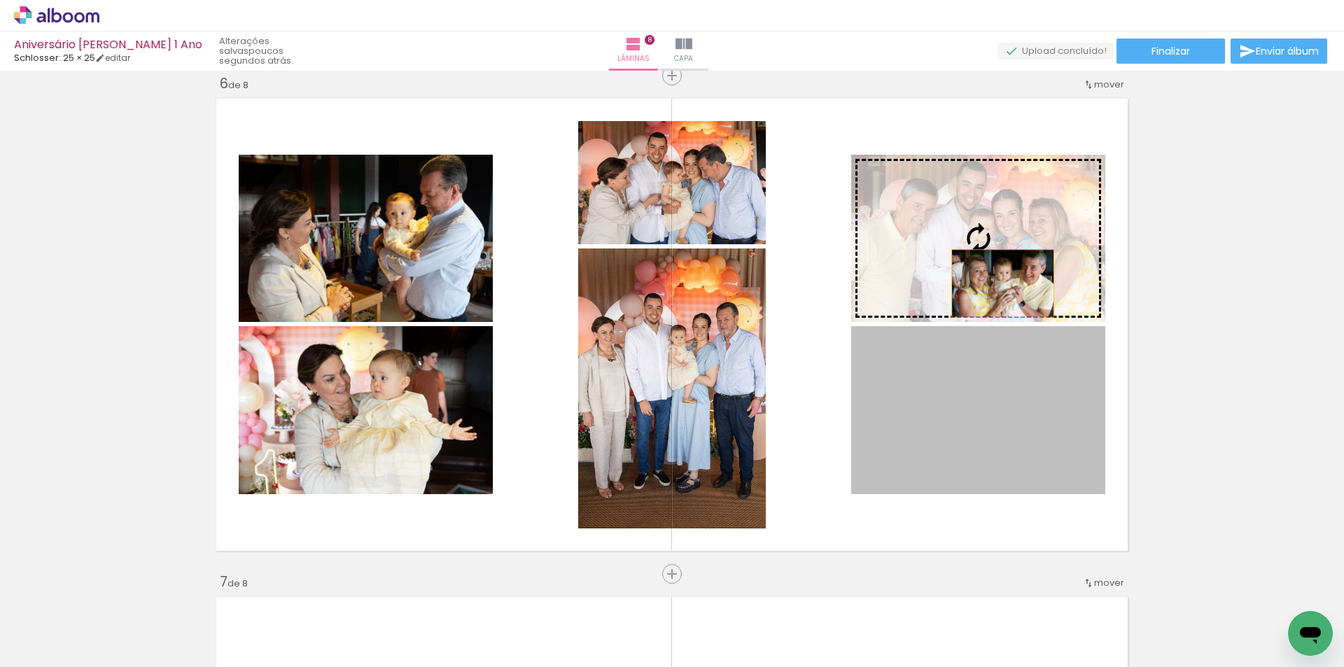
drag, startPoint x: 1047, startPoint y: 449, endPoint x: 997, endPoint y: 283, distance: 173.1
click at [0, 0] on slot at bounding box center [0, 0] width 0 height 0
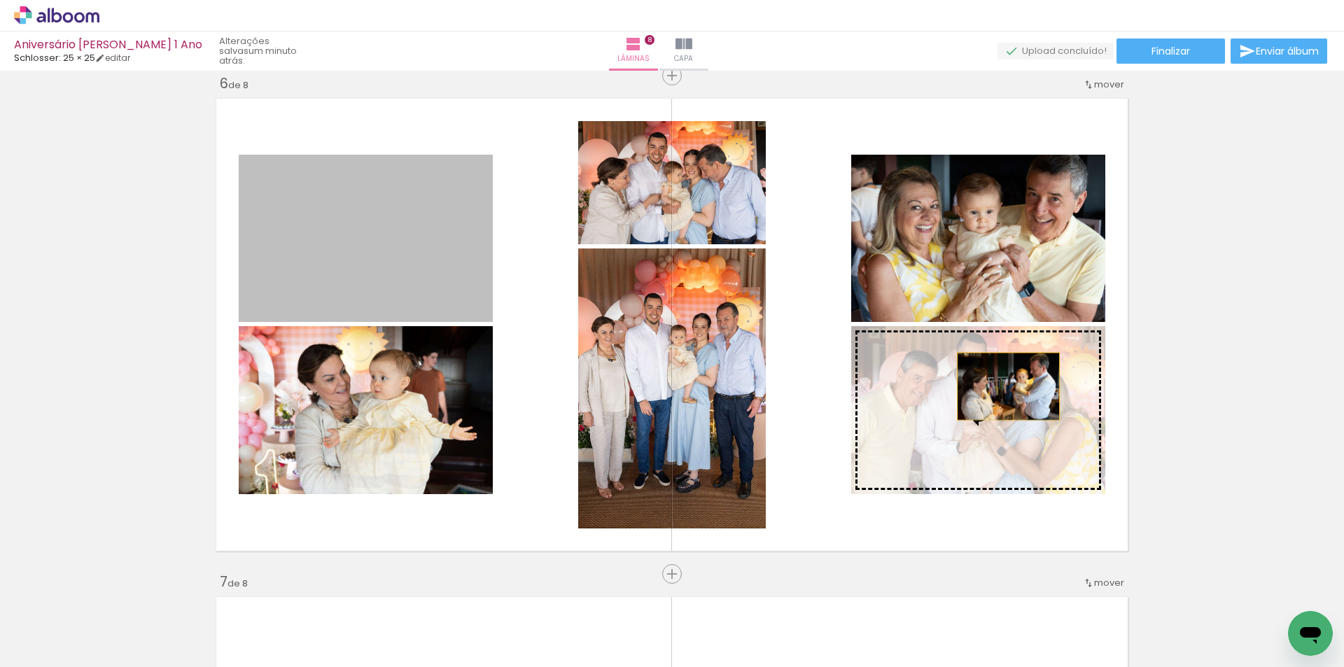
drag, startPoint x: 397, startPoint y: 273, endPoint x: 1003, endPoint y: 386, distance: 615.8
click at [0, 0] on slot at bounding box center [0, 0] width 0 height 0
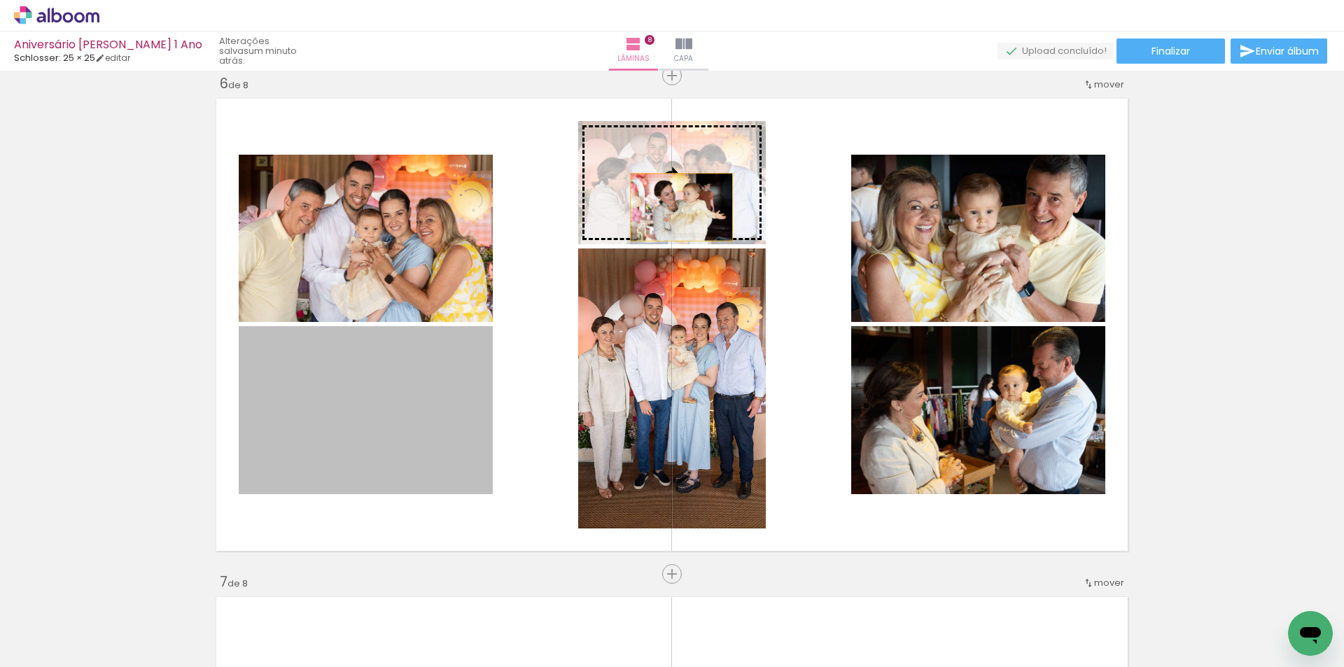
drag, startPoint x: 463, startPoint y: 432, endPoint x: 676, endPoint y: 207, distance: 309.4
click at [0, 0] on slot at bounding box center [0, 0] width 0 height 0
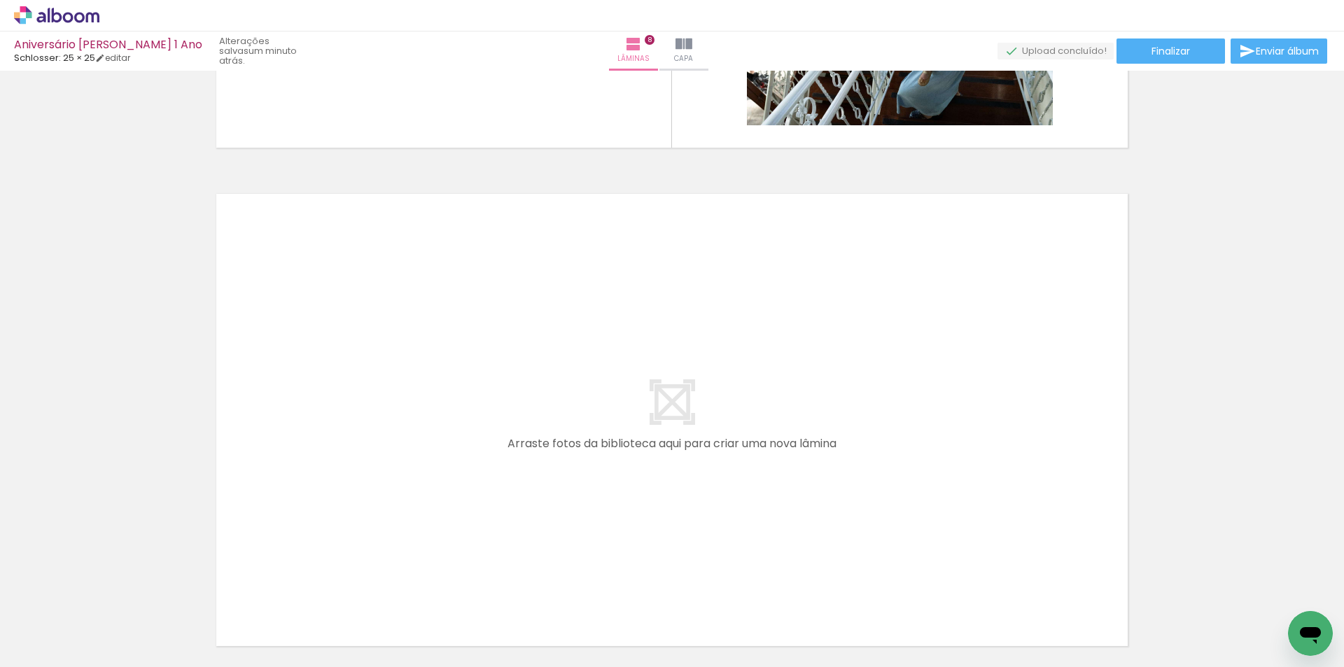
scroll to position [4030, 0]
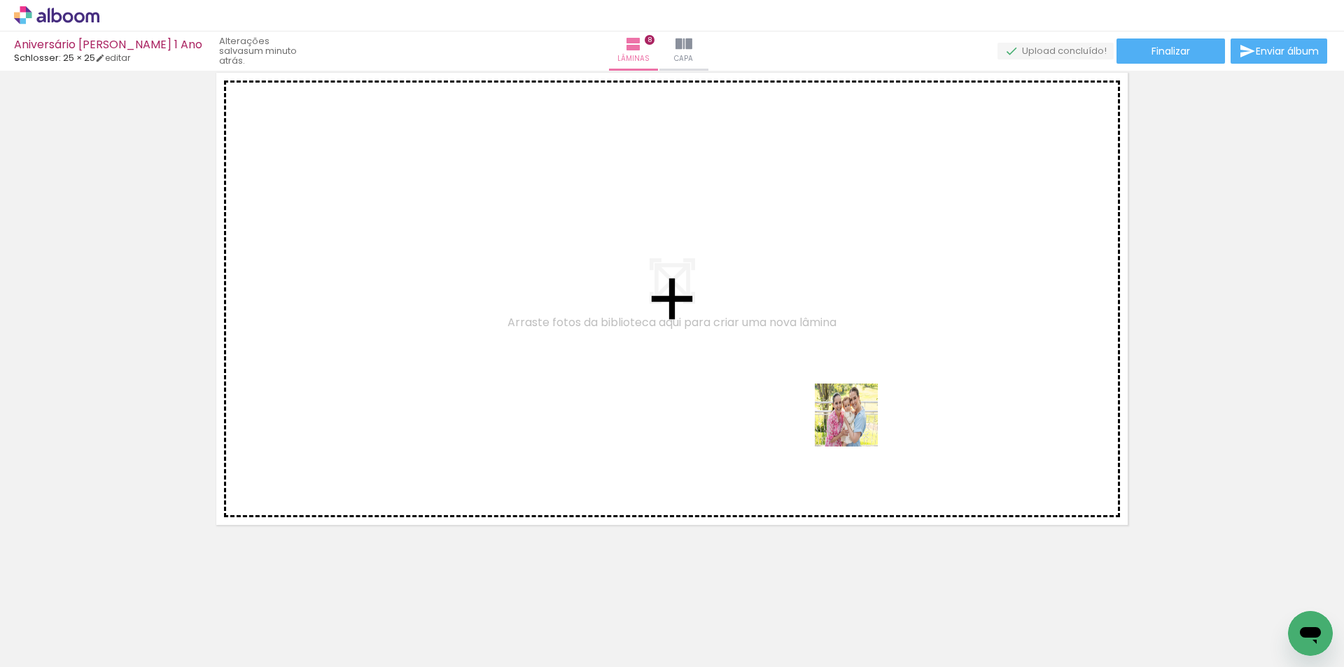
drag, startPoint x: 1122, startPoint y: 628, endPoint x: 1117, endPoint y: 579, distance: 49.2
click at [855, 424] on quentale-workspace at bounding box center [672, 333] width 1344 height 667
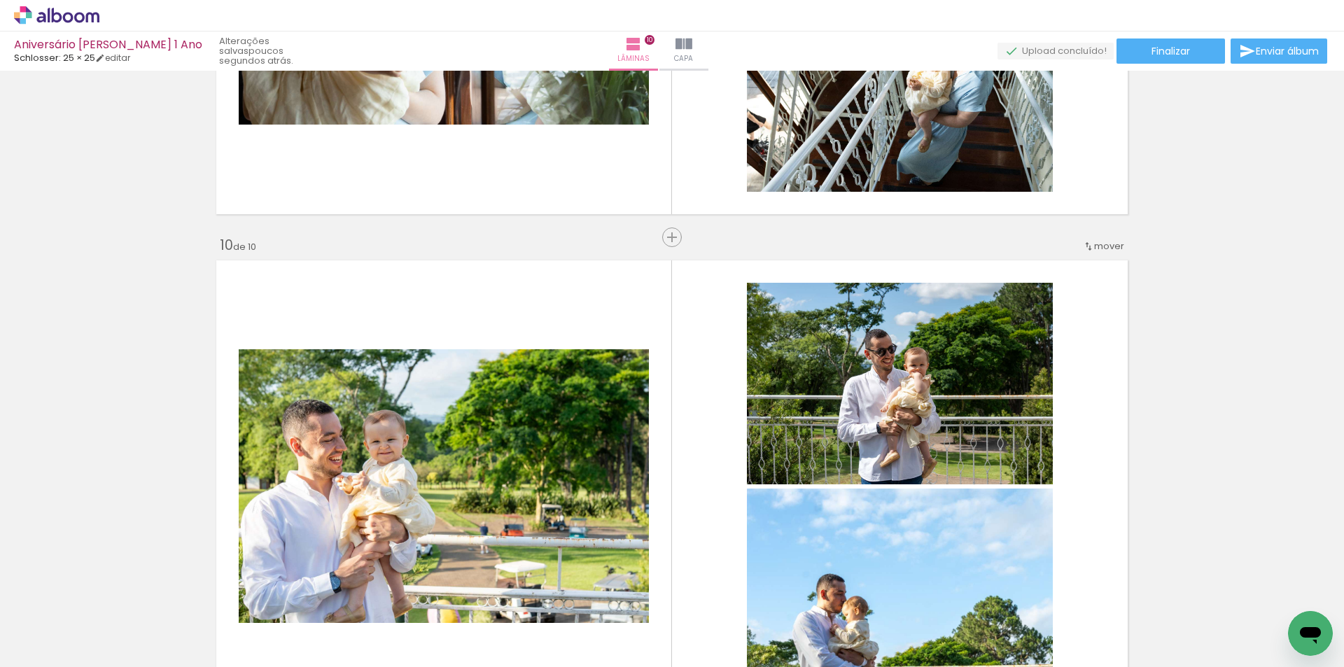
scroll to position [4513, 0]
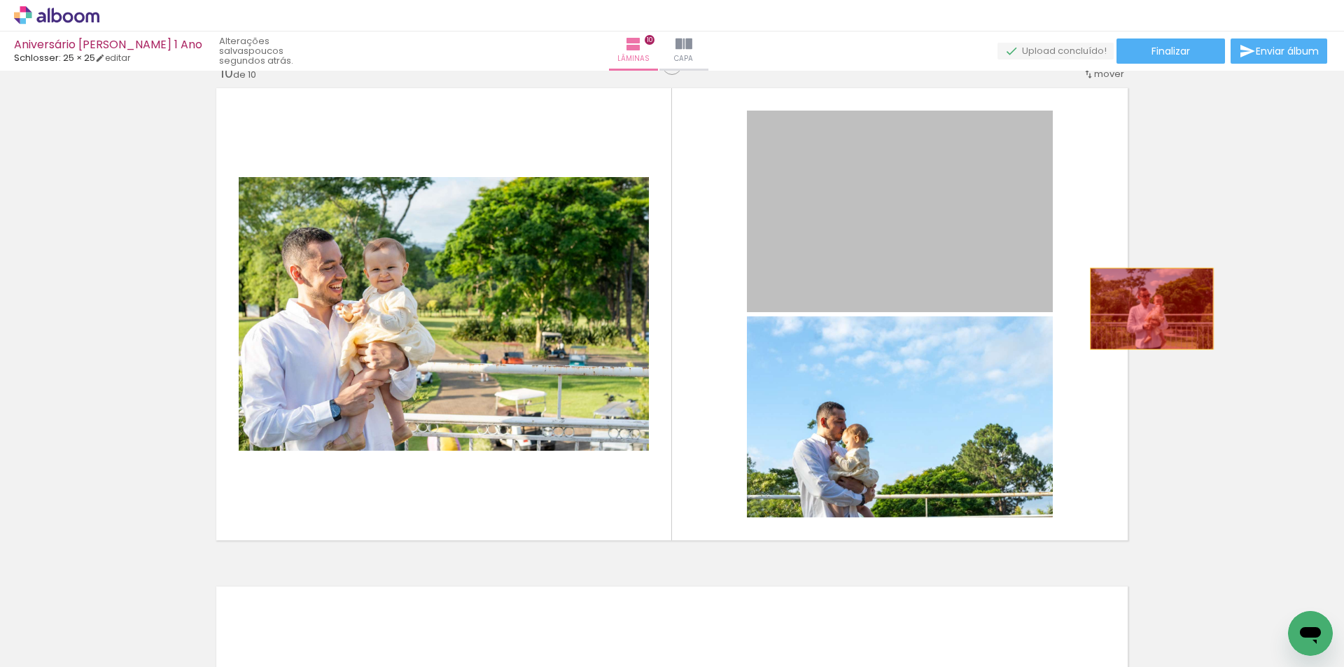
drag, startPoint x: 874, startPoint y: 207, endPoint x: 1146, endPoint y: 309, distance: 290.5
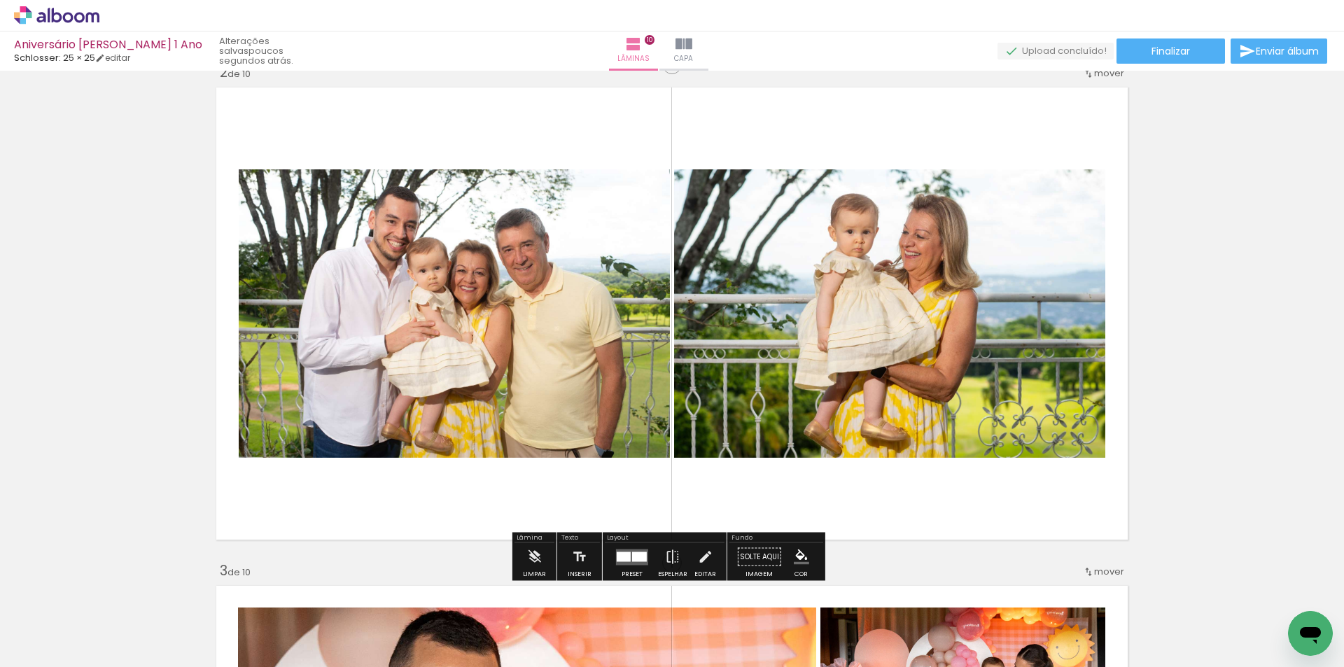
scroll to position [0, 0]
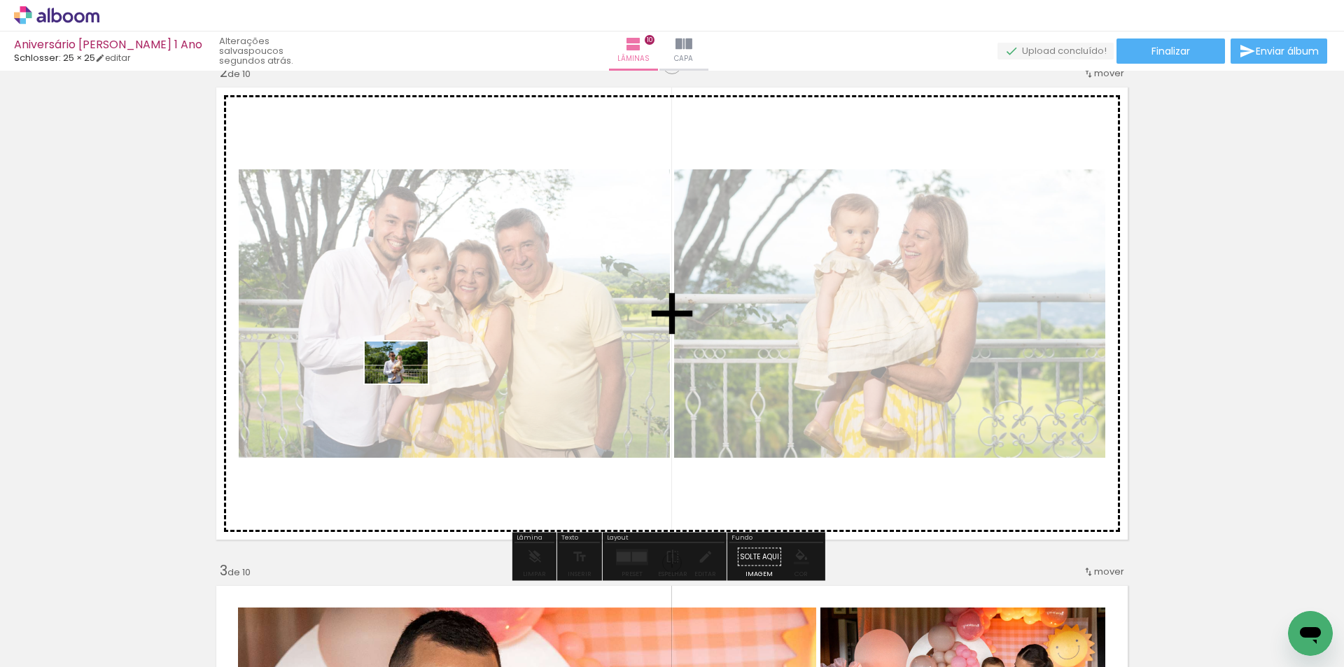
drag, startPoint x: 472, startPoint y: 624, endPoint x: 407, endPoint y: 383, distance: 249.4
click at [407, 383] on quentale-workspace at bounding box center [672, 333] width 1344 height 667
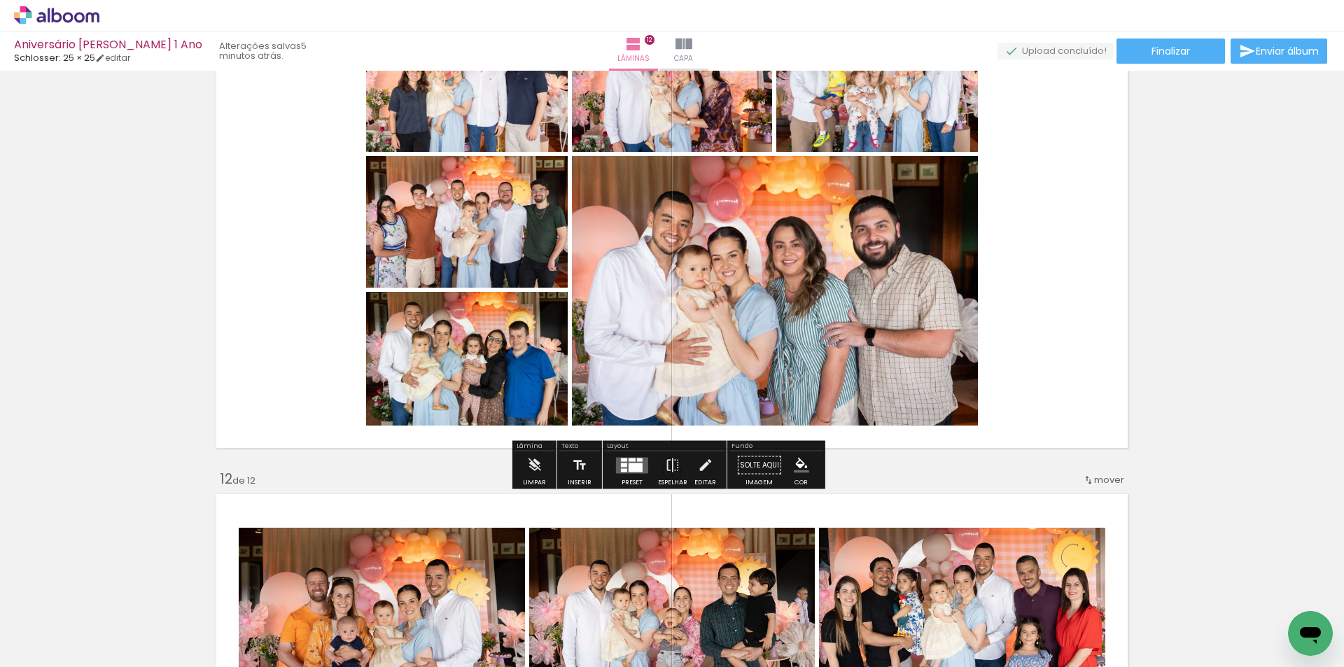
scroll to position [5108, 0]
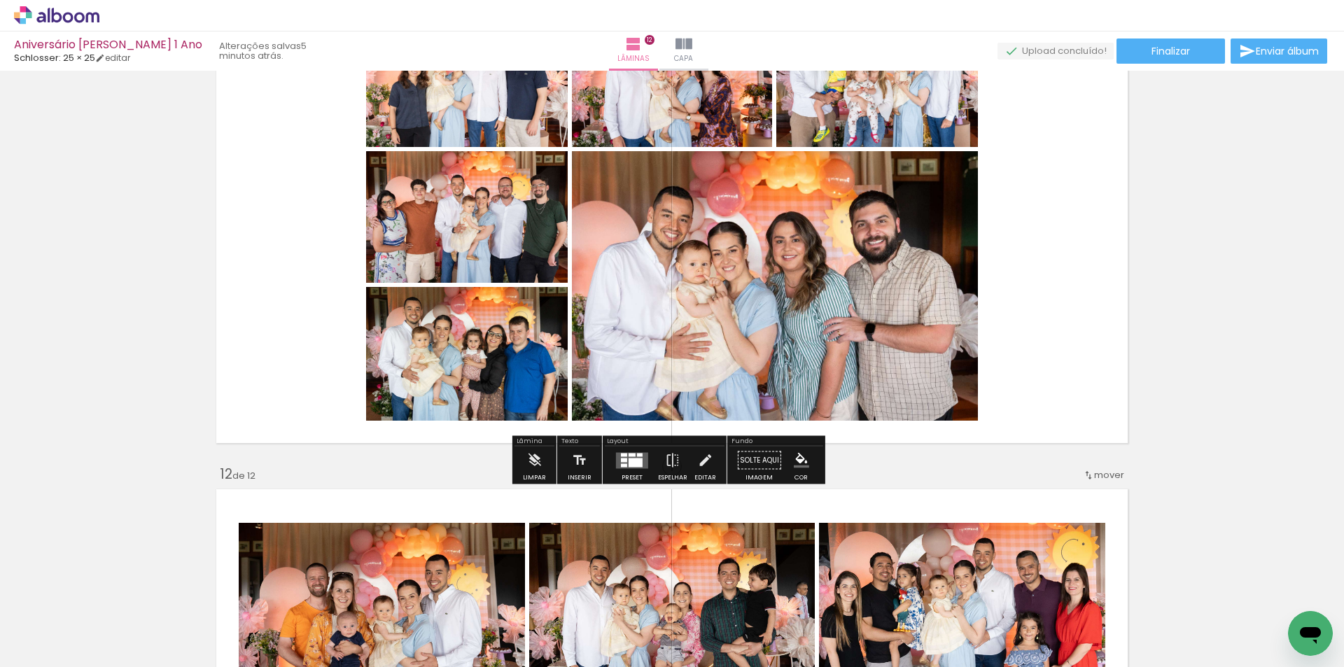
click at [633, 461] on div at bounding box center [635, 462] width 14 height 9
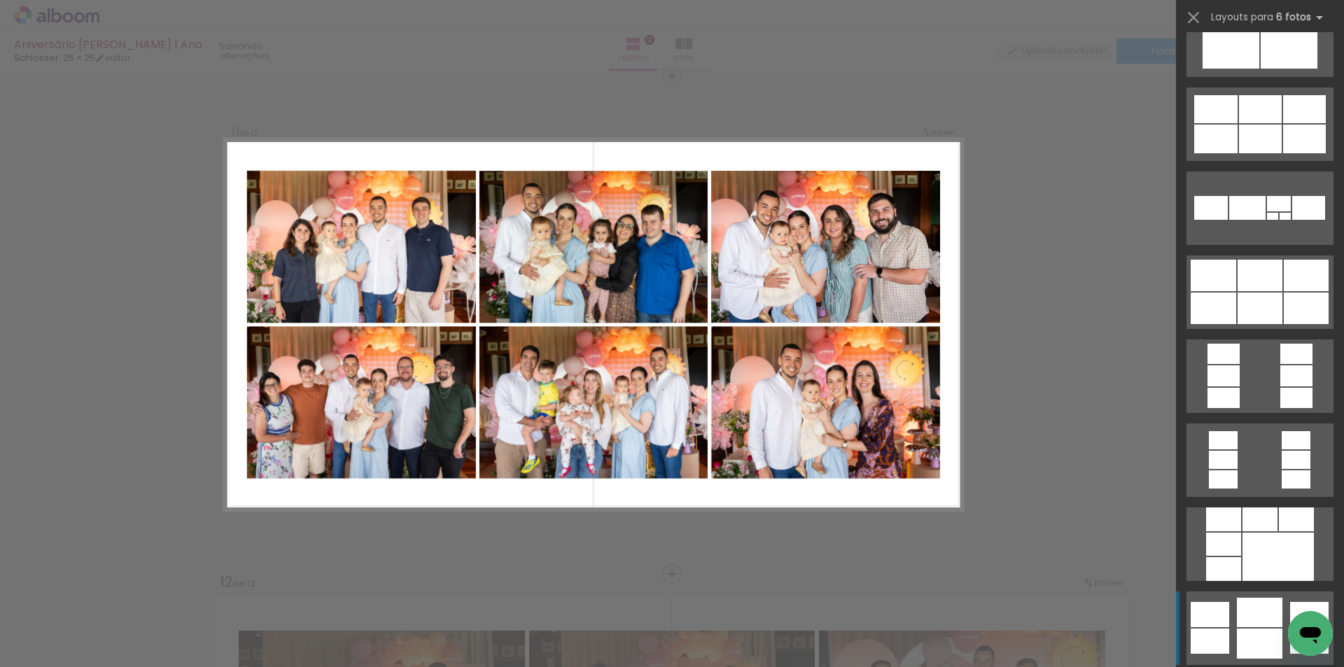
scroll to position [3401, 0]
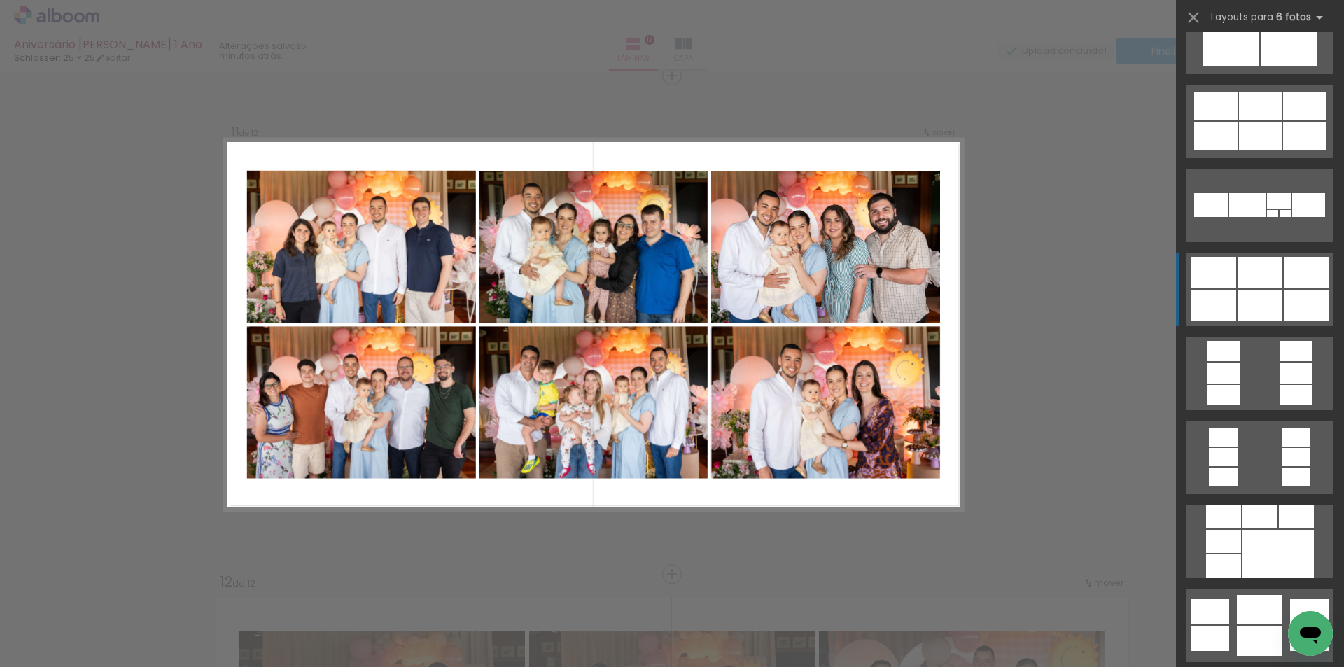
click at [1239, 284] on div at bounding box center [1259, 272] width 45 height 31
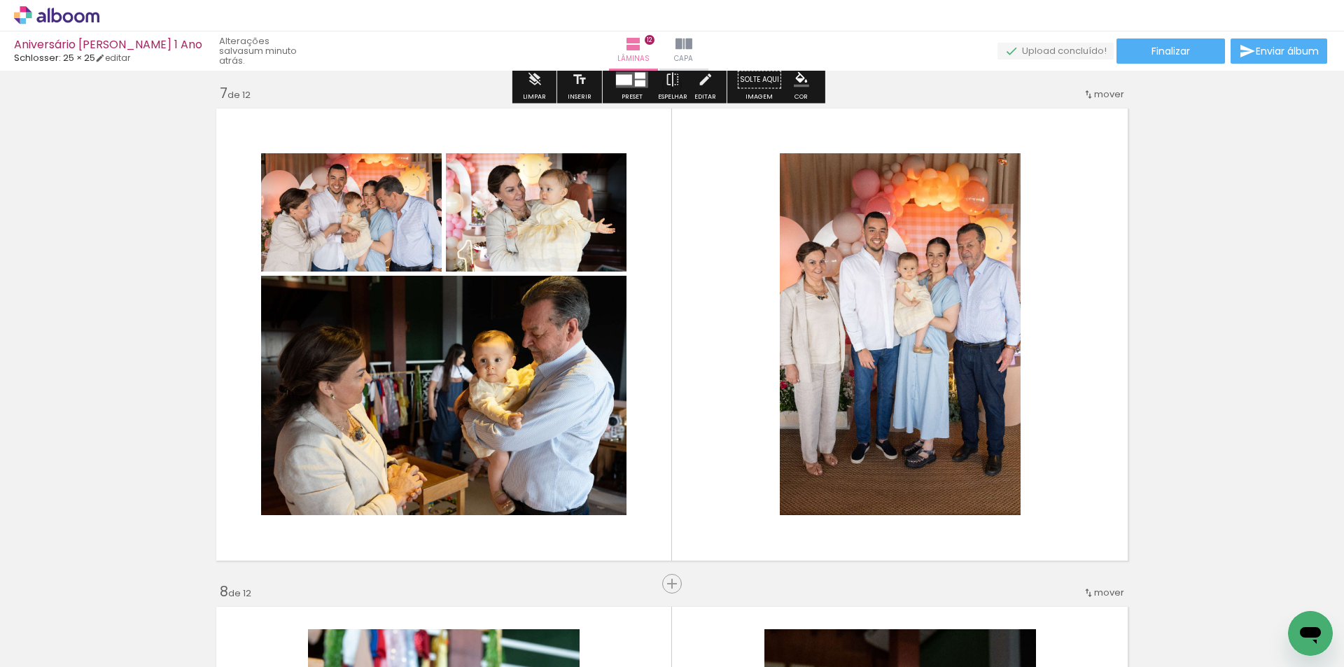
scroll to position [3014, 0]
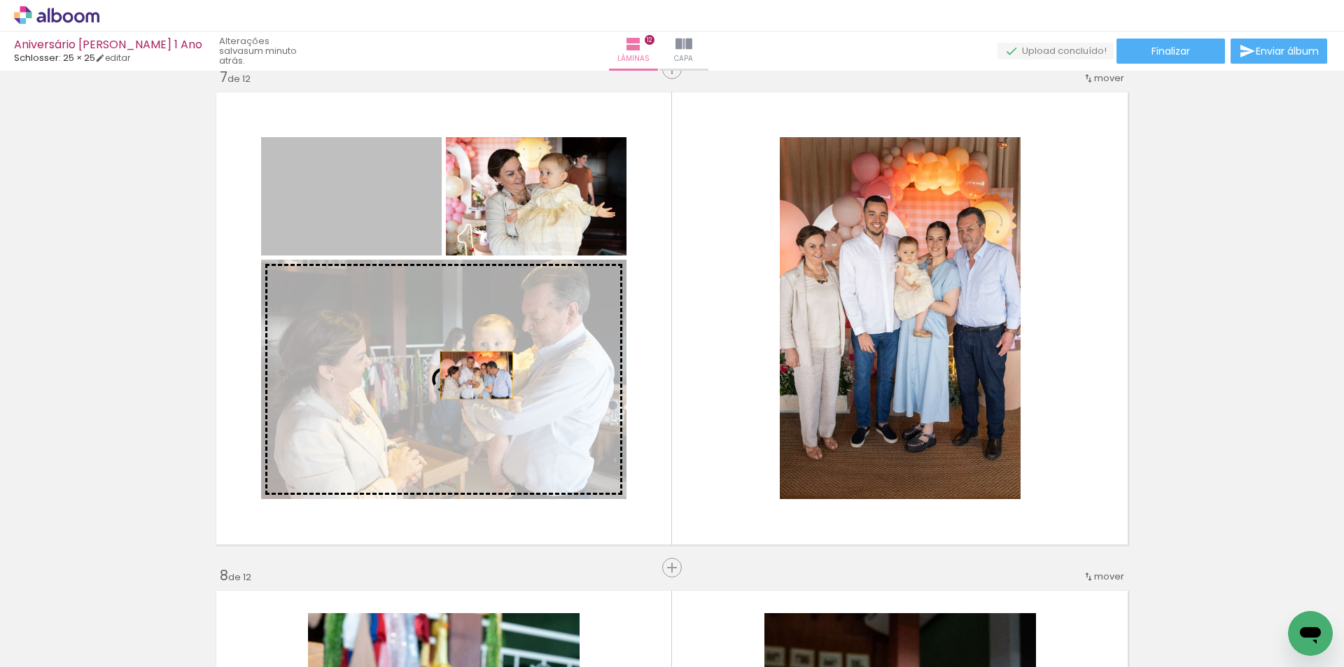
drag, startPoint x: 334, startPoint y: 208, endPoint x: 584, endPoint y: 421, distance: 329.1
click at [0, 0] on slot at bounding box center [0, 0] width 0 height 0
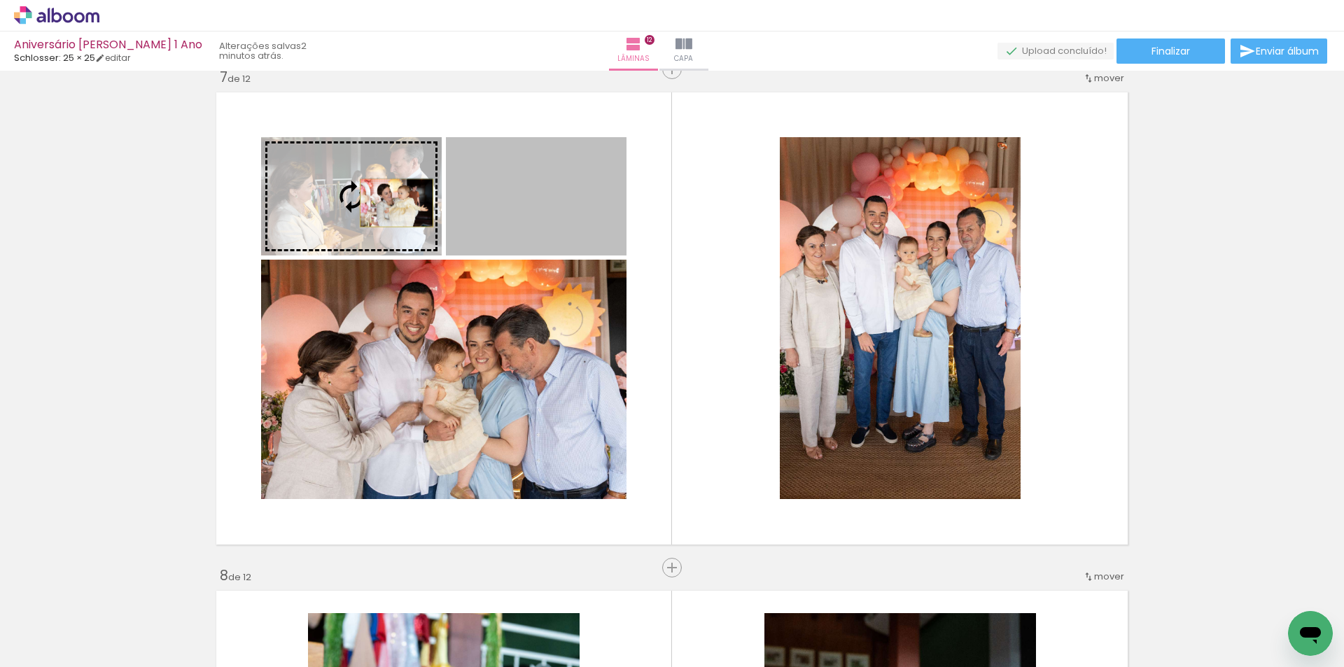
drag, startPoint x: 559, startPoint y: 223, endPoint x: 389, endPoint y: 223, distance: 170.0
click at [0, 0] on slot at bounding box center [0, 0] width 0 height 0
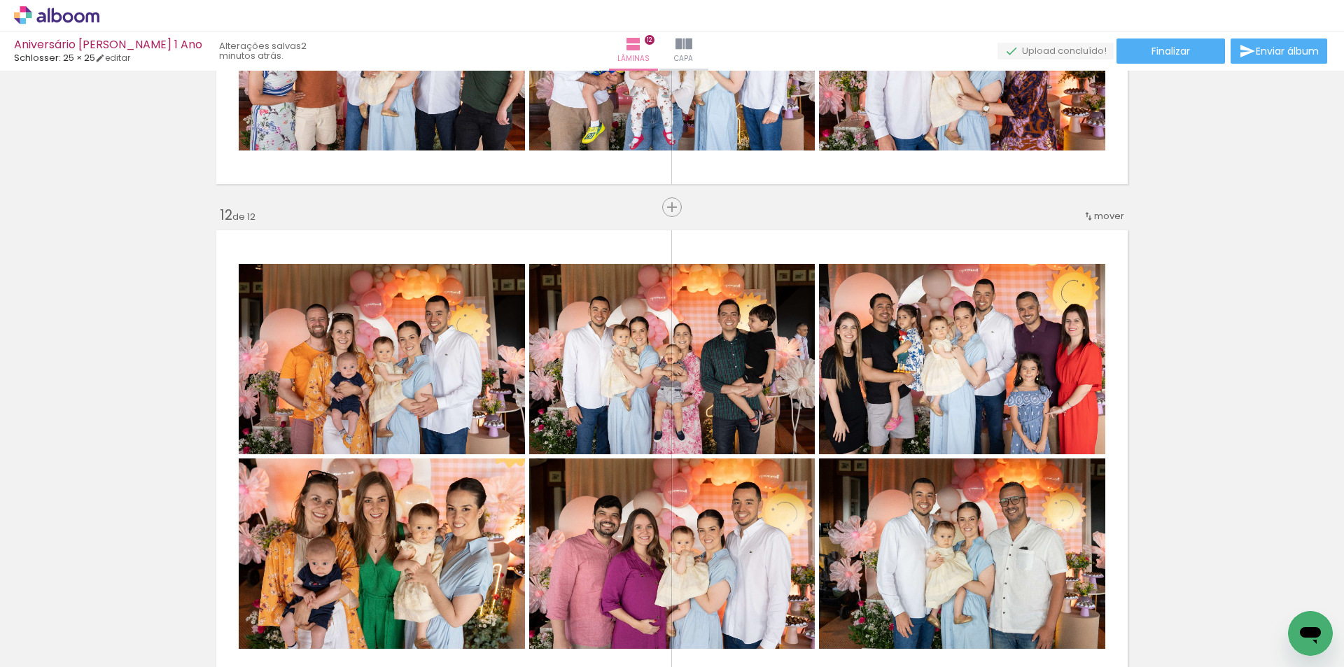
scroll to position [5393, 0]
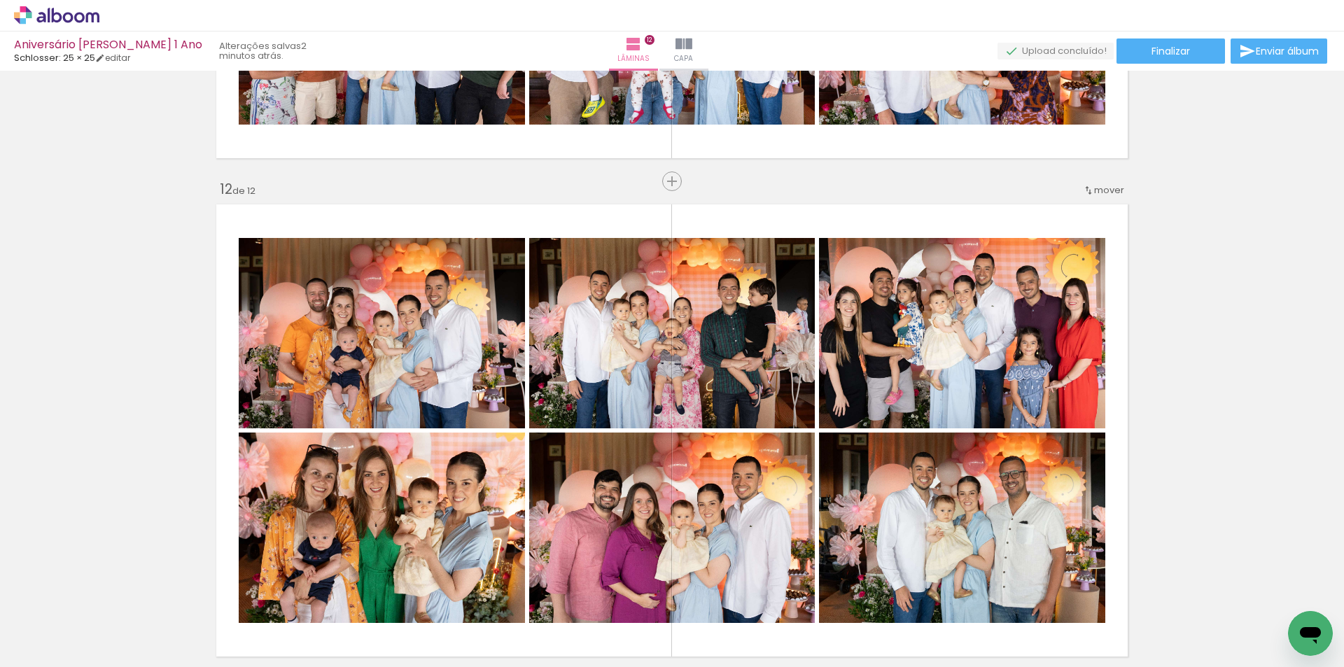
scroll to position [3401, 0]
